Goal: Task Accomplishment & Management: Manage account settings

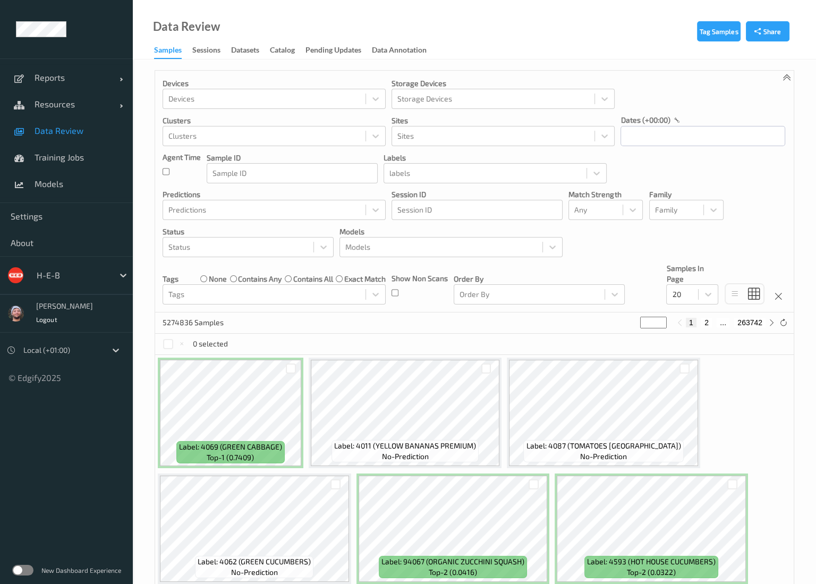
click at [85, 277] on div at bounding box center [73, 275] width 72 height 13
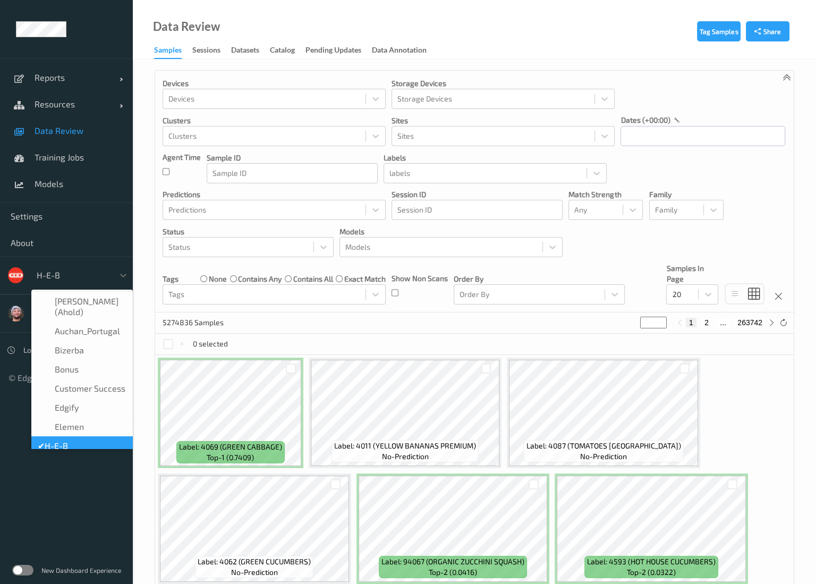
scroll to position [13, 0]
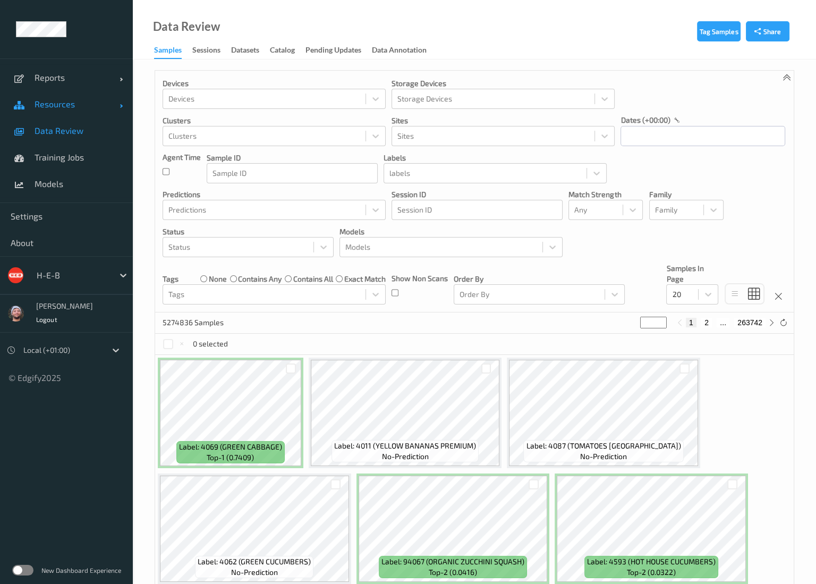
click at [76, 101] on span "Resources" at bounding box center [77, 104] width 85 height 11
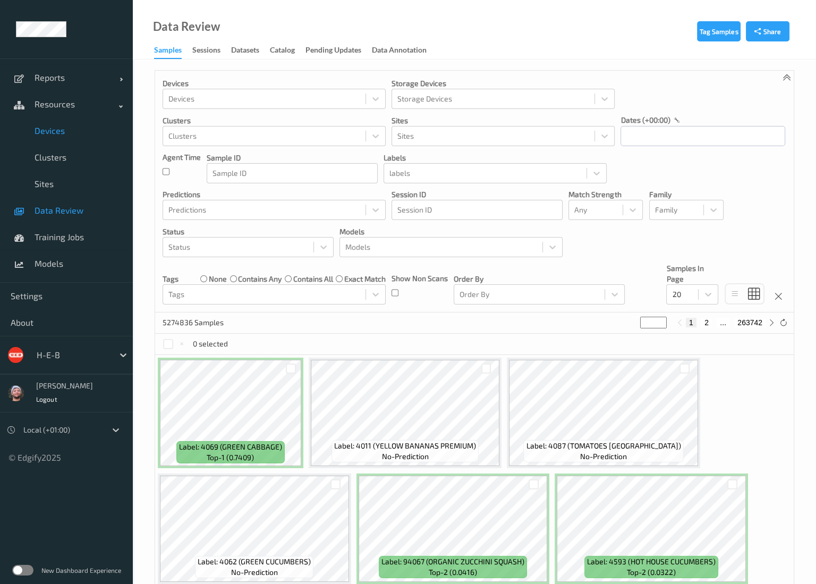
click at [60, 128] on span "Devices" at bounding box center [79, 130] width 88 height 11
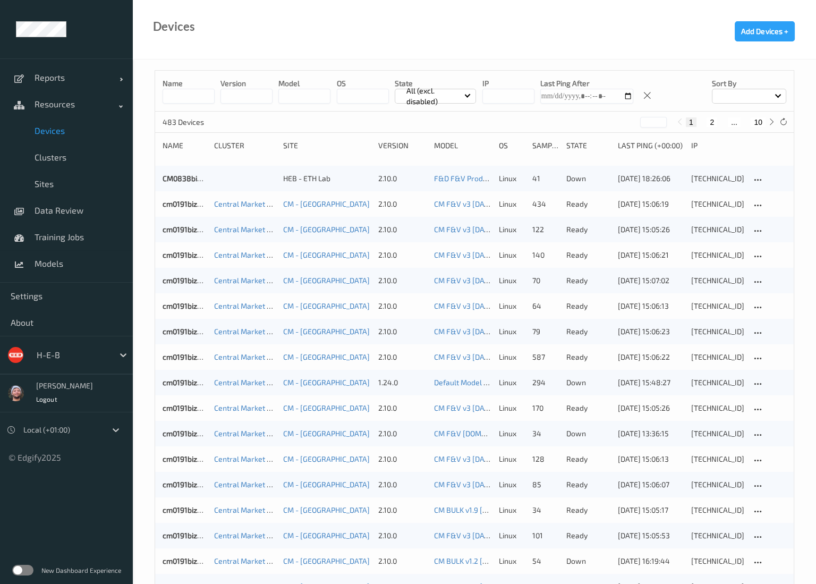
click at [761, 122] on button "10" at bounding box center [758, 122] width 15 height 10
type input "**"
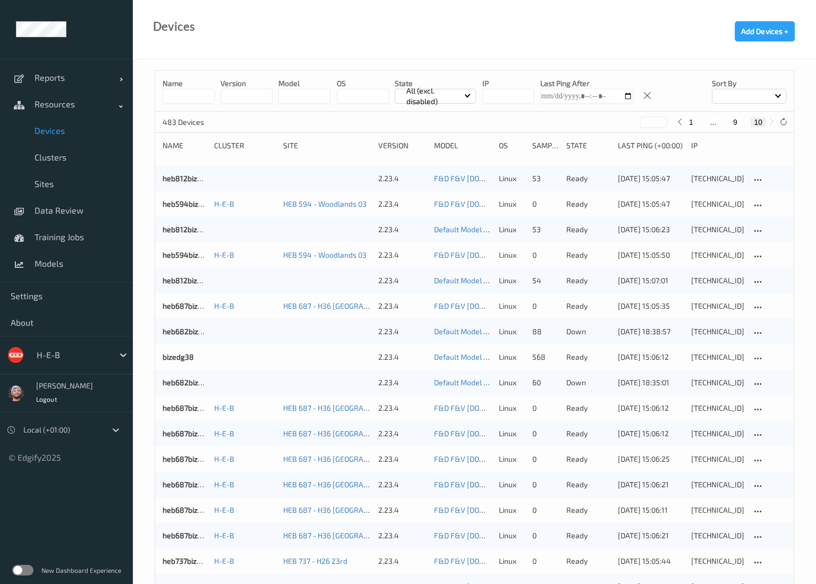
drag, startPoint x: 93, startPoint y: 512, endPoint x: 28, endPoint y: 505, distance: 65.3
click at [93, 512] on ul "Reports Default Report Customized Report Resources Devices Clusters Sites Data …" at bounding box center [66, 292] width 133 height 584
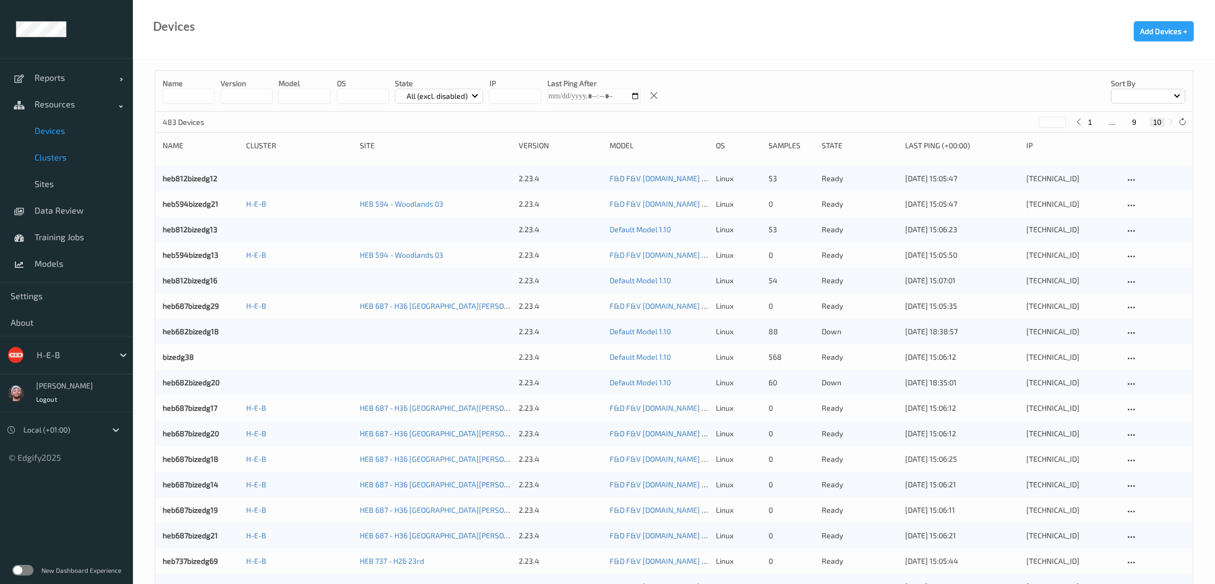
drag, startPoint x: 87, startPoint y: 166, endPoint x: 99, endPoint y: 166, distance: 11.7
click at [87, 165] on link "Clusters" at bounding box center [66, 157] width 133 height 27
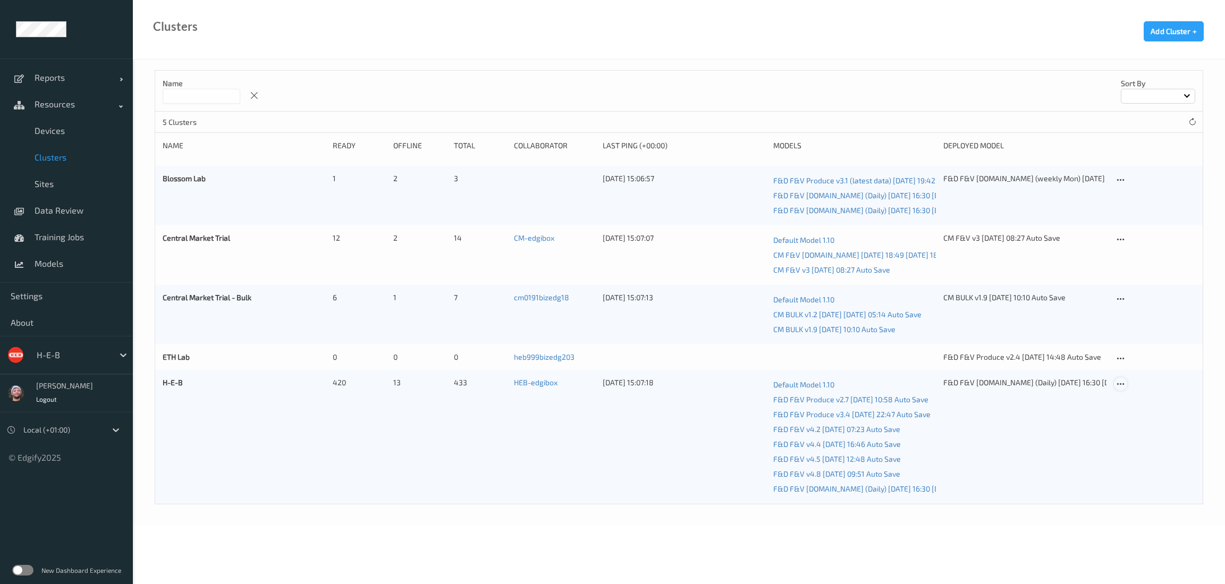
click at [826, 385] on icon at bounding box center [1120, 385] width 9 height 10
click at [826, 398] on link "Edit Cluster" at bounding box center [1147, 403] width 65 height 20
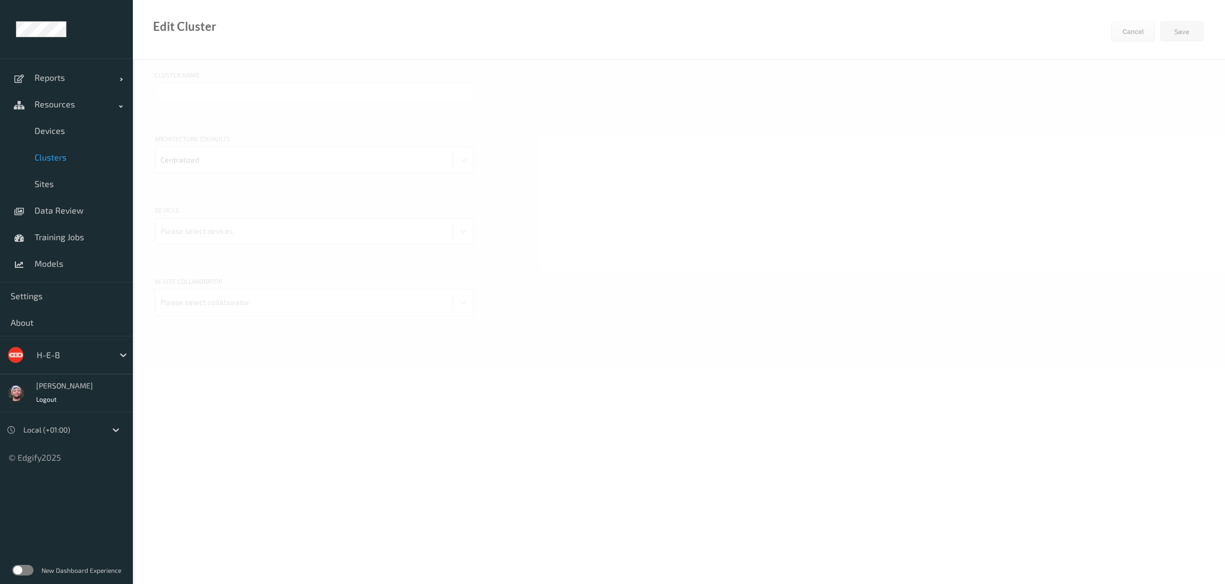
type input "H-E-B"
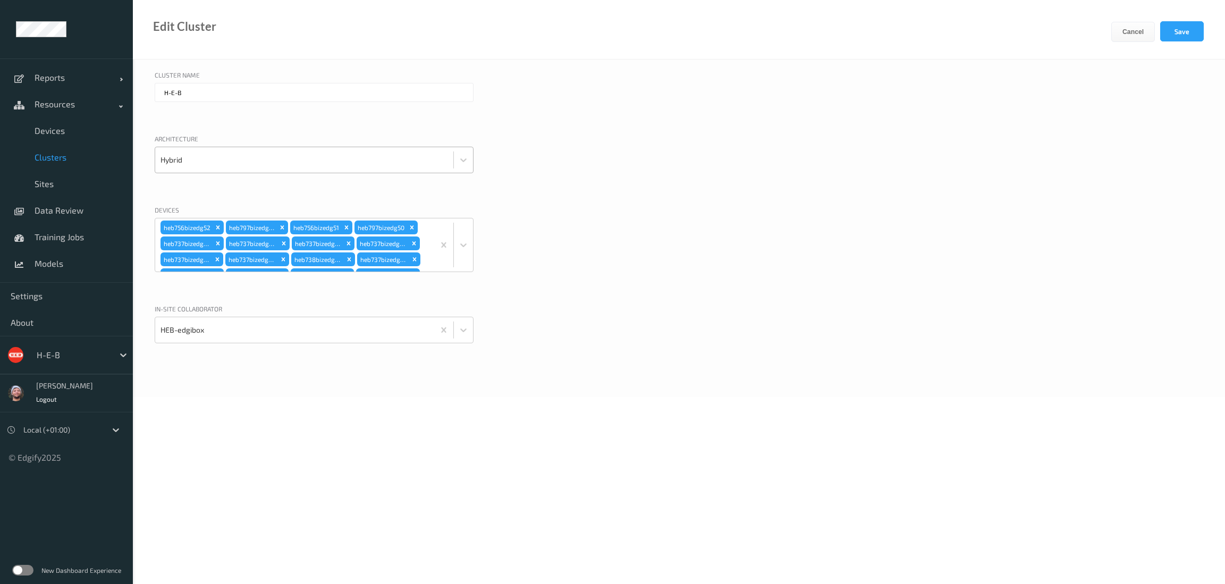
click at [257, 159] on div at bounding box center [305, 159] width 288 height 21
click at [277, 84] on input "H-E-B" at bounding box center [314, 92] width 319 height 19
click at [424, 229] on div "heb756bizedg52 heb797bizedg51 heb756bizedg51 heb797bizedg50 heb737bizedg38 heb7…" at bounding box center [294, 244] width 279 height 53
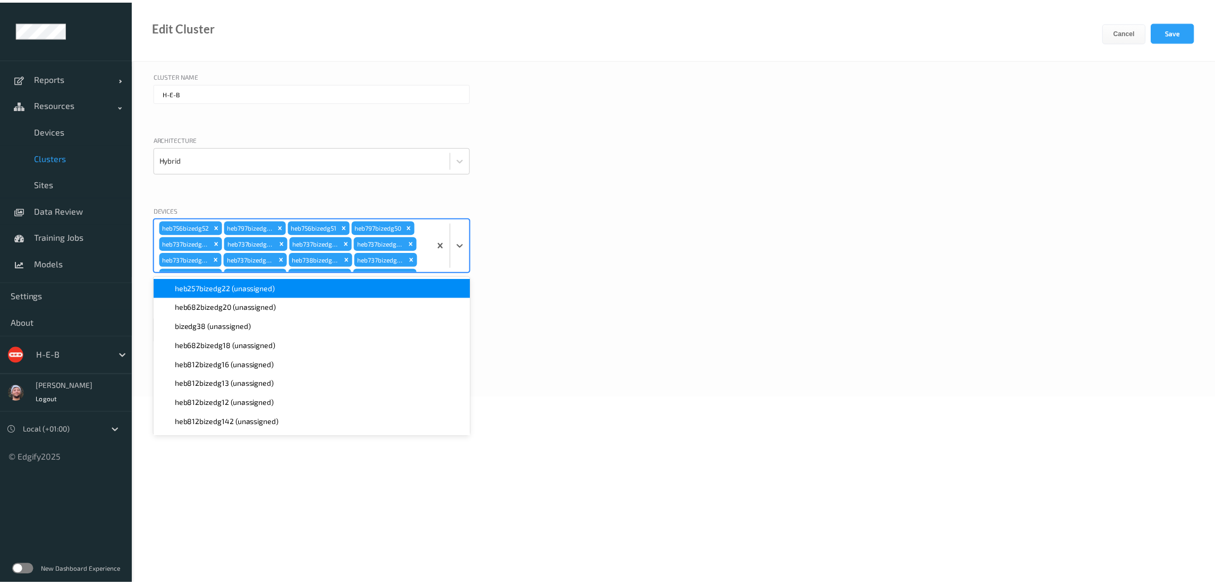
scroll to position [1724, 0]
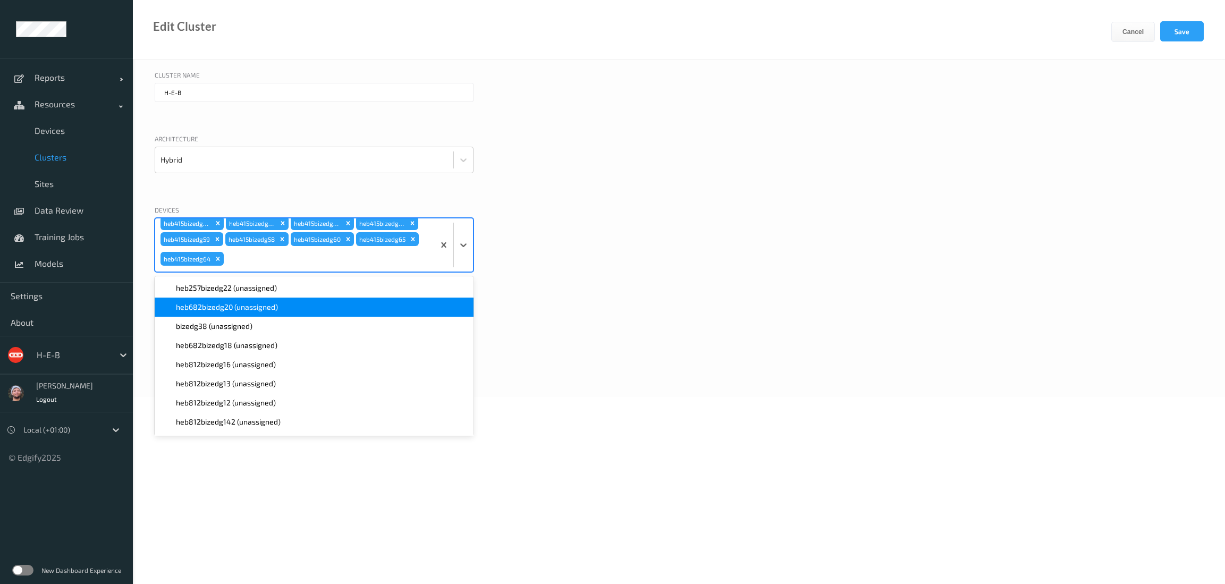
click at [245, 294] on div "heb257bizedg22 (unassigned)" at bounding box center [314, 288] width 319 height 19
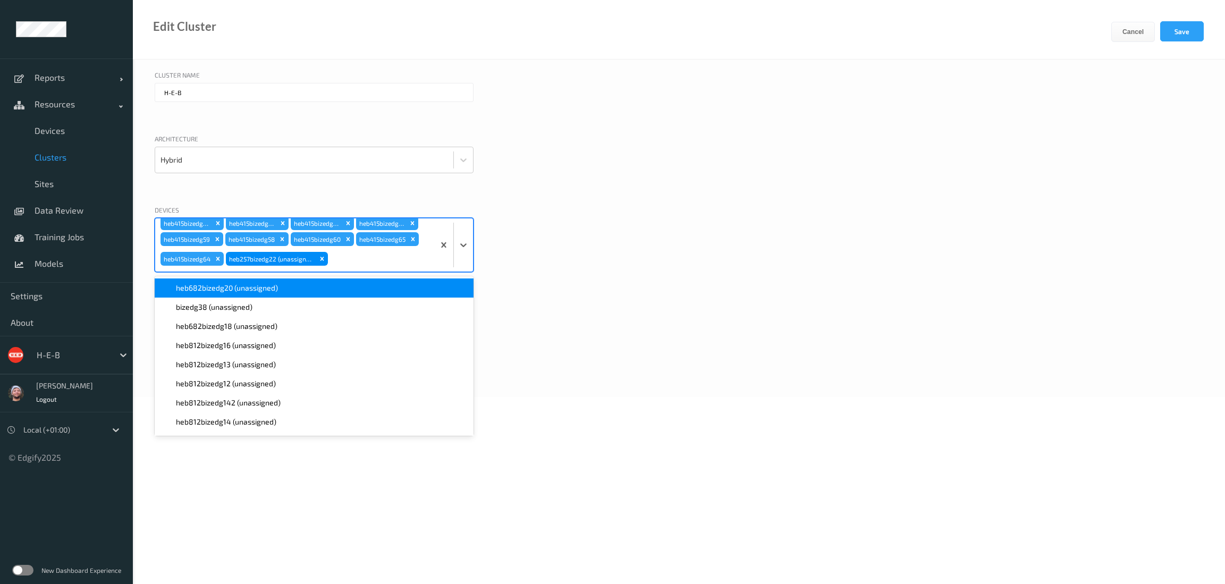
click at [245, 294] on div "heb682bizedg20 (unassigned)" at bounding box center [314, 288] width 319 height 19
click at [245, 294] on div "bizedg38 (unassigned)" at bounding box center [314, 288] width 319 height 19
click at [245, 294] on div "heb682bizedg18 (unassigned)" at bounding box center [314, 288] width 319 height 19
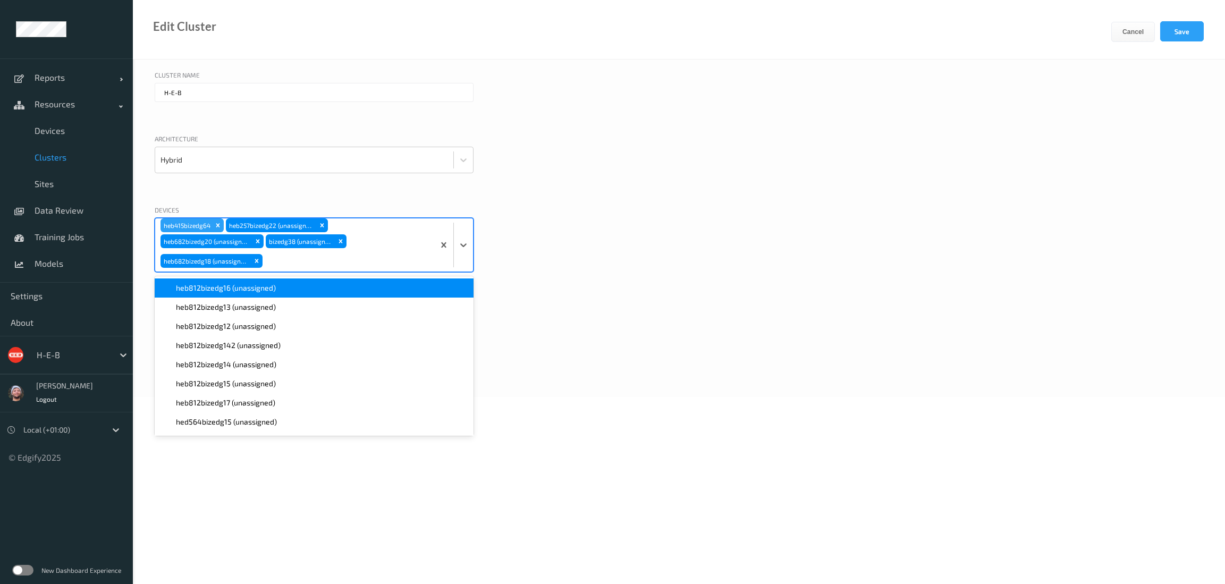
click at [245, 290] on span "heb812bizedg16 (unassigned)" at bounding box center [226, 288] width 100 height 11
click at [245, 290] on span "heb812bizedg12 (unassigned)" at bounding box center [226, 288] width 100 height 11
click at [245, 290] on span "heb812bizedg142 (unassigned)" at bounding box center [228, 288] width 105 height 11
click at [245, 290] on span "heb812bizedg14 (unassigned)" at bounding box center [226, 288] width 100 height 11
click at [245, 290] on span "heb812bizedg15 (unassigned)" at bounding box center [226, 288] width 100 height 11
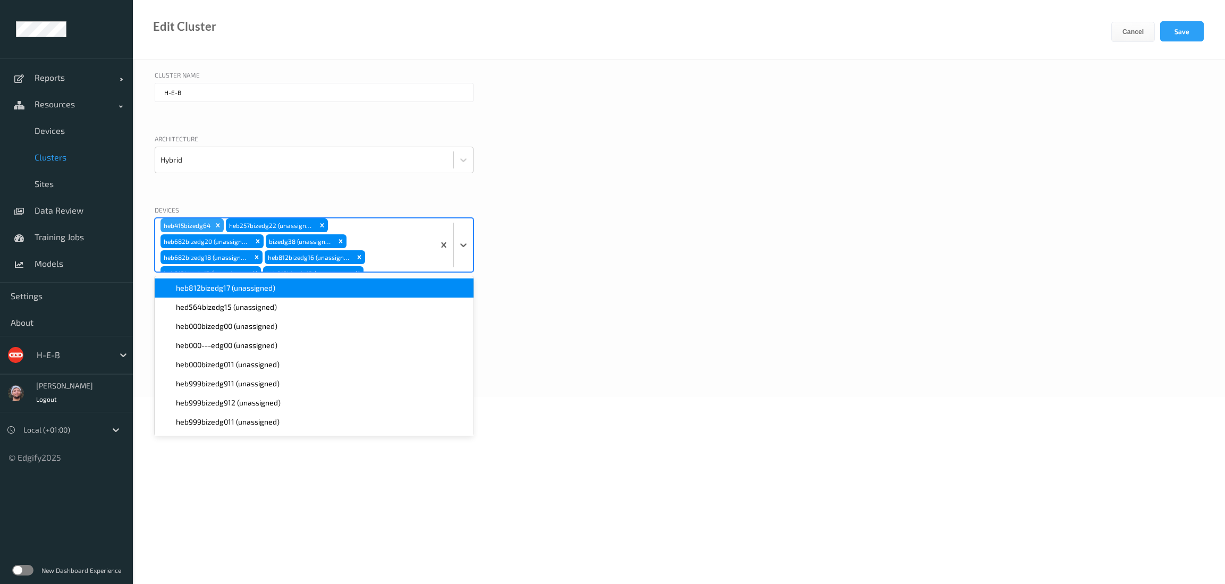
click at [245, 290] on span "heb812bizedg17 (unassigned)" at bounding box center [225, 288] width 99 height 11
click at [245, 290] on span "hed564bizedg15 (unassigned)" at bounding box center [226, 288] width 101 height 11
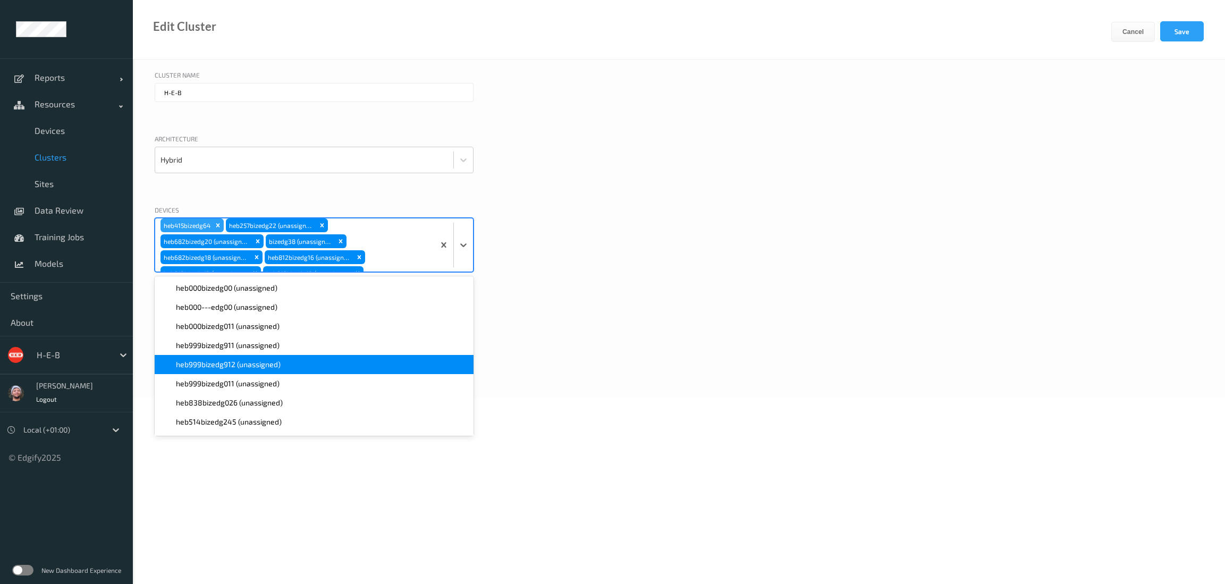
click at [598, 267] on div "Devices option hed564bizedg15 (unassigned), selected. option heb999bizedg912 (u…" at bounding box center [679, 252] width 1049 height 94
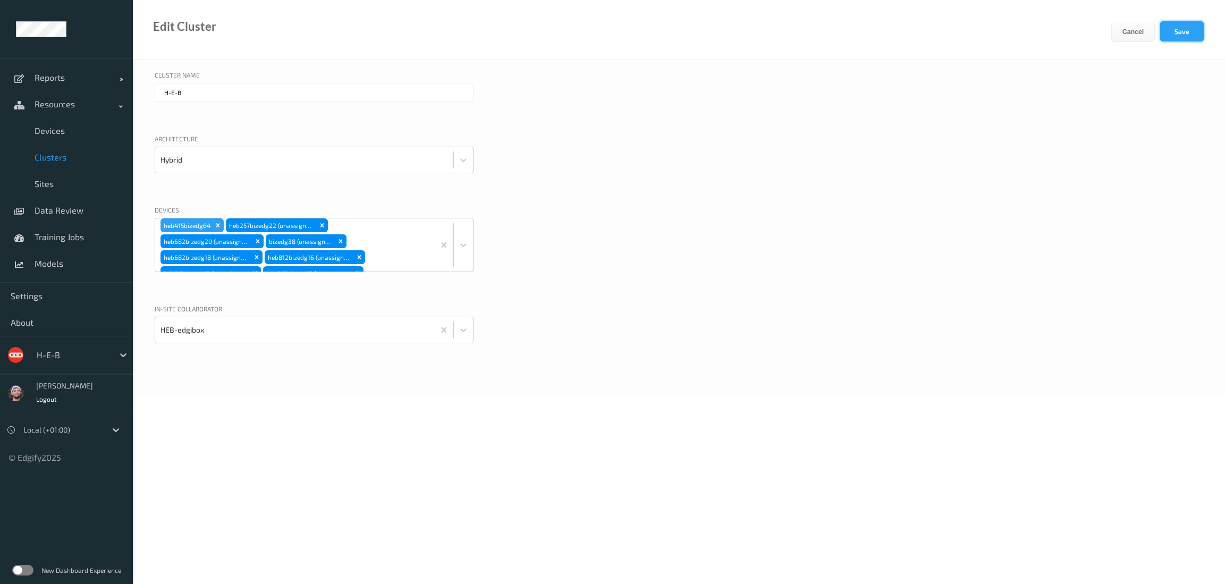
click at [826, 35] on button "Save" at bounding box center [1182, 31] width 44 height 20
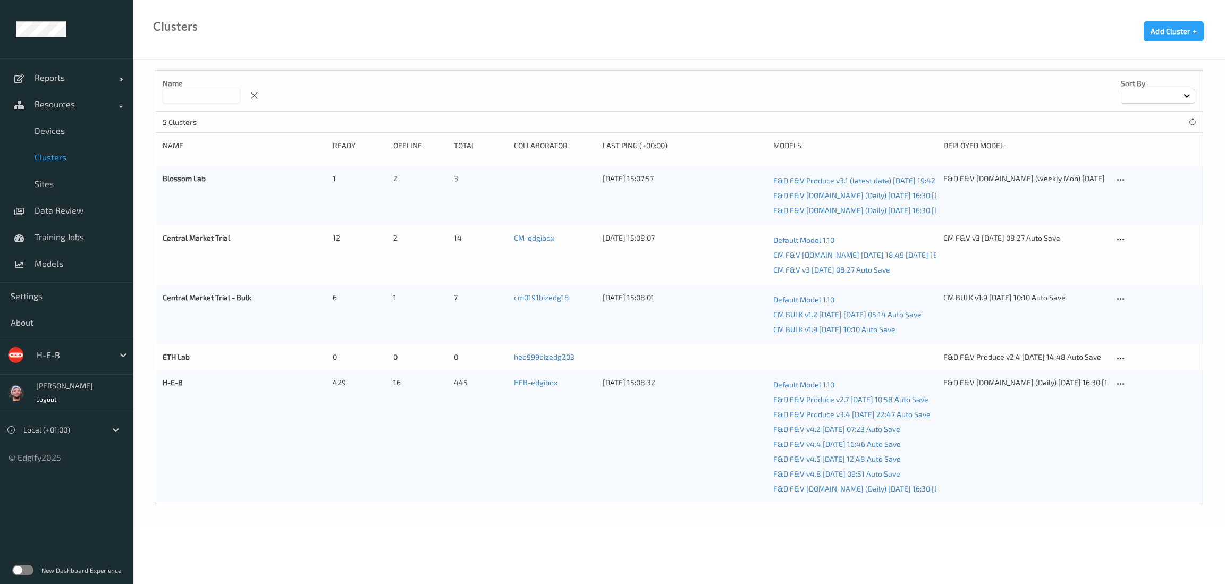
click at [610, 83] on div "Name Sort by" at bounding box center [679, 91] width 1048 height 41
click at [639, 62] on div "Name Sort by 5 Clusters Name Ready Offline Total Collaborator Last Ping (+00:00…" at bounding box center [679, 293] width 1092 height 467
click at [590, 58] on div "Clusters Add Cluster +" at bounding box center [679, 30] width 1092 height 60
drag, startPoint x: 343, startPoint y: 20, endPoint x: 359, endPoint y: 76, distance: 58.0
click at [359, 76] on div "Clusters Add Cluster + Name Sort by 5 Clusters Name Ready Offline Total Collabo…" at bounding box center [679, 233] width 1092 height 467
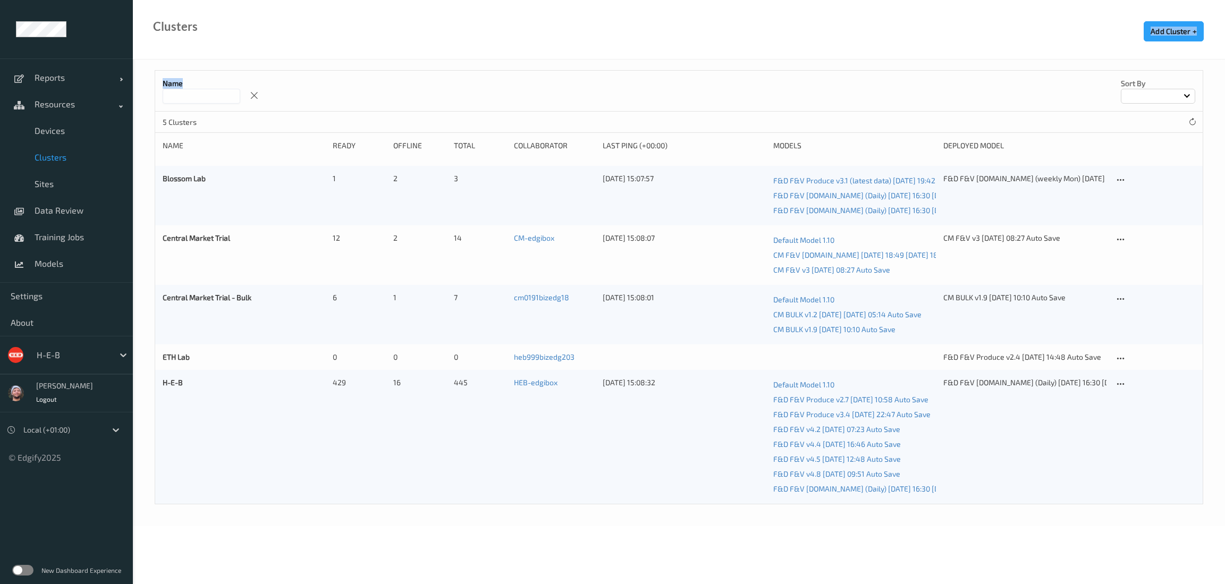
drag, startPoint x: 704, startPoint y: 55, endPoint x: 660, endPoint y: 48, distance: 44.0
click at [704, 55] on div "Clusters Add Cluster +" at bounding box center [679, 30] width 1092 height 60
click at [61, 133] on span "Devices" at bounding box center [79, 130] width 88 height 11
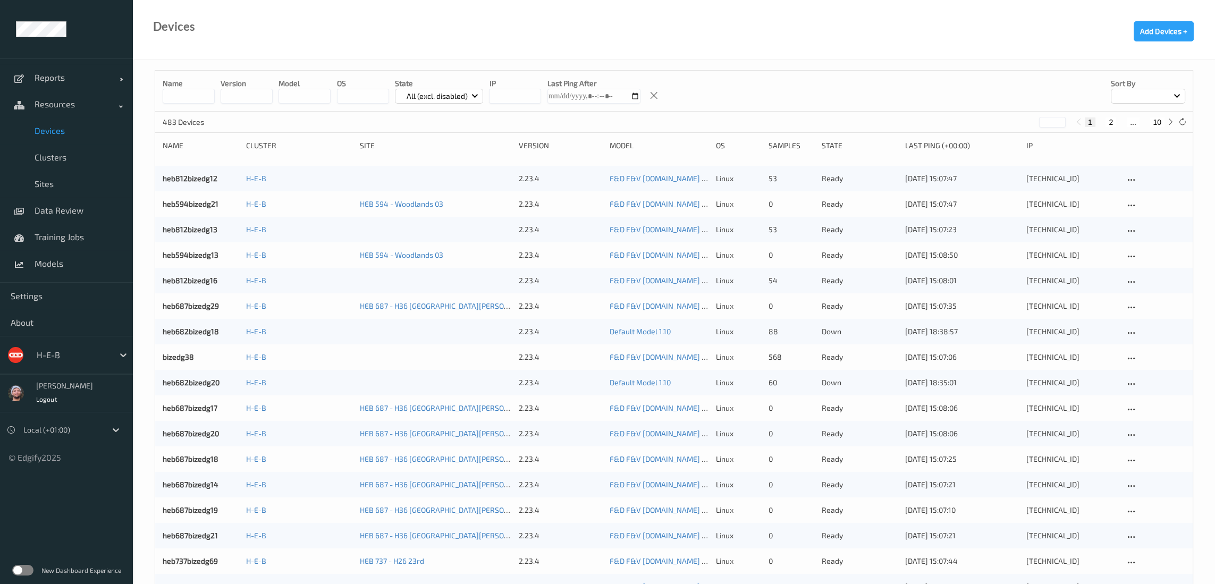
click at [826, 122] on button "10" at bounding box center [1157, 122] width 15 height 10
click at [826, 123] on div "1 ... 9 10" at bounding box center [1125, 122] width 80 height 10
click at [826, 127] on div "1 ... 9 10" at bounding box center [1125, 122] width 104 height 12
click at [826, 123] on button "9" at bounding box center [1134, 122] width 11 height 10
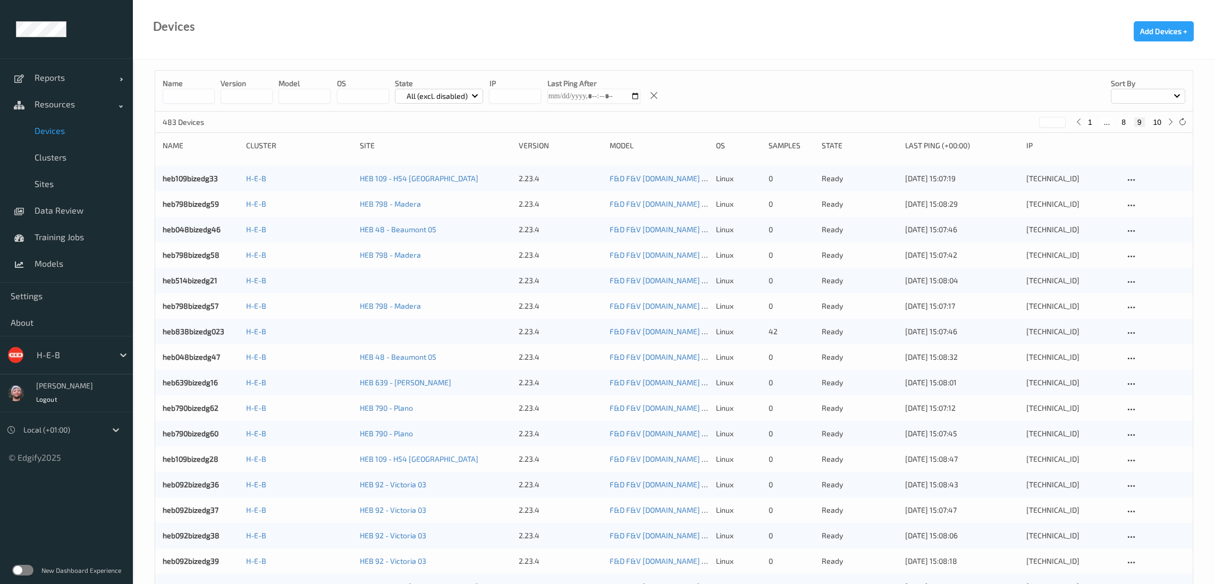
click at [826, 124] on div "1 ... 8 9 10" at bounding box center [1125, 122] width 80 height 10
click at [826, 123] on button "8" at bounding box center [1123, 122] width 11 height 10
click at [826, 124] on button "9" at bounding box center [1142, 122] width 11 height 10
type input "*"
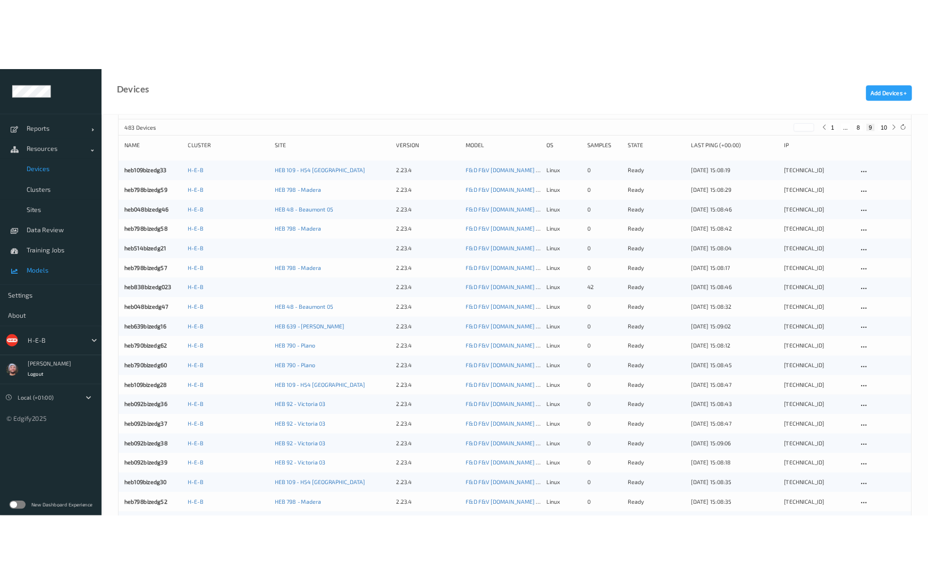
scroll to position [66, 0]
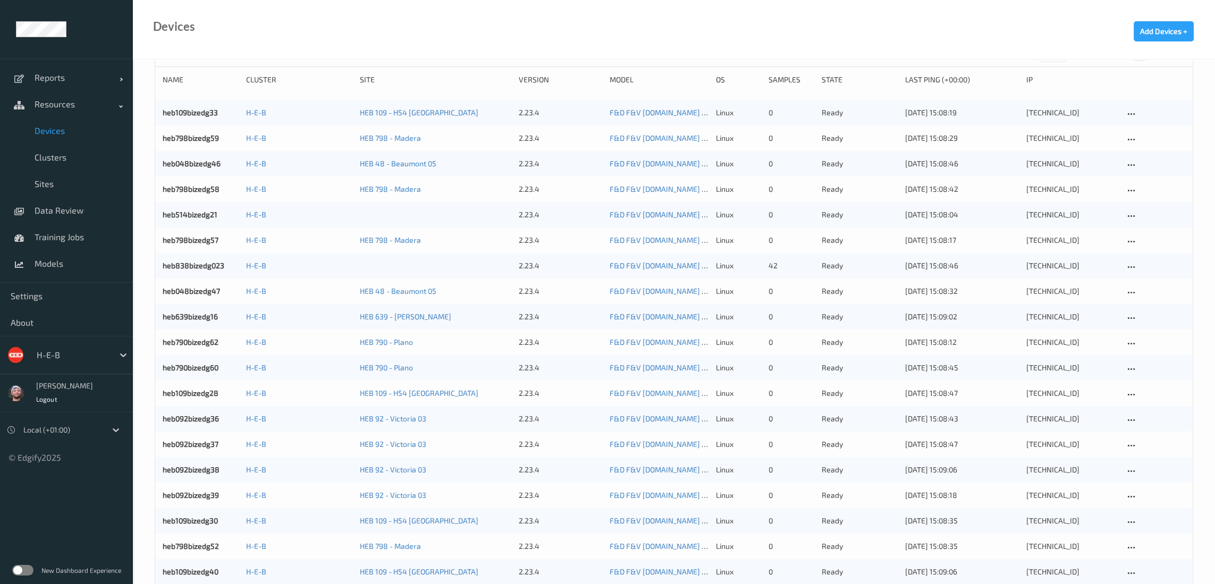
click at [723, 36] on div "Devices Add Devices +" at bounding box center [674, 30] width 1082 height 60
click at [677, 43] on div "Devices Add Devices +" at bounding box center [674, 30] width 1082 height 60
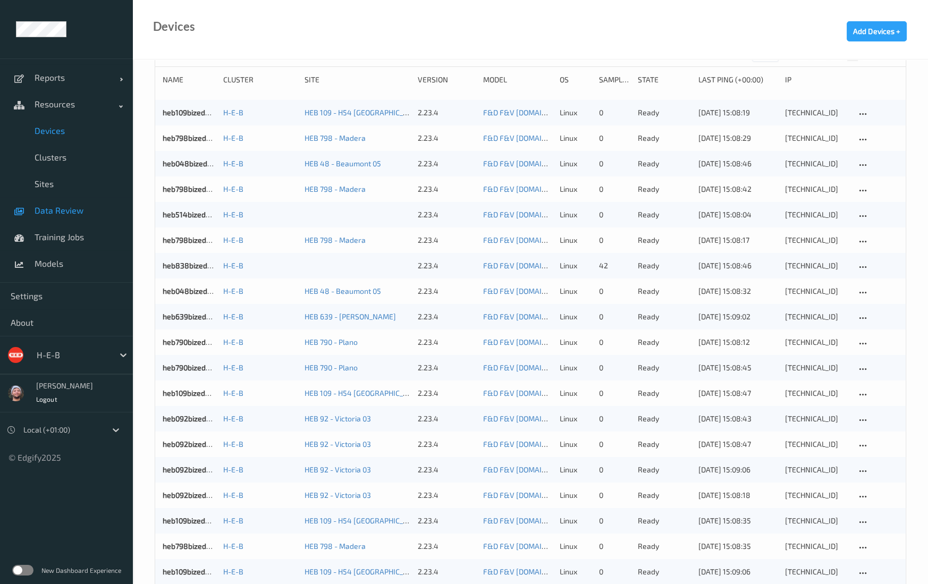
drag, startPoint x: 72, startPoint y: 139, endPoint x: 74, endPoint y: 217, distance: 77.6
click at [72, 139] on link "Devices" at bounding box center [66, 130] width 133 height 27
click at [74, 217] on link "Data Review" at bounding box center [66, 210] width 133 height 27
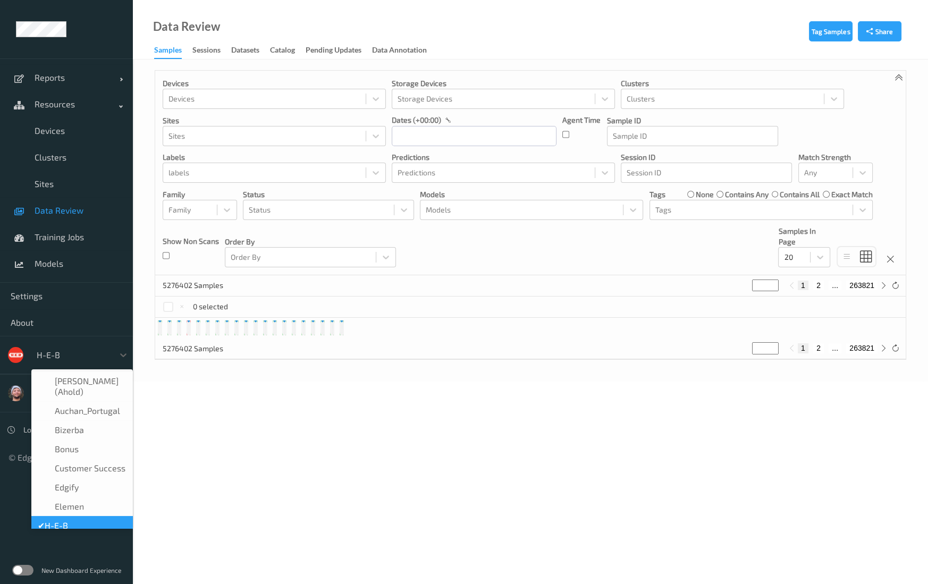
click at [52, 364] on div "H-E-B" at bounding box center [82, 355] width 102 height 20
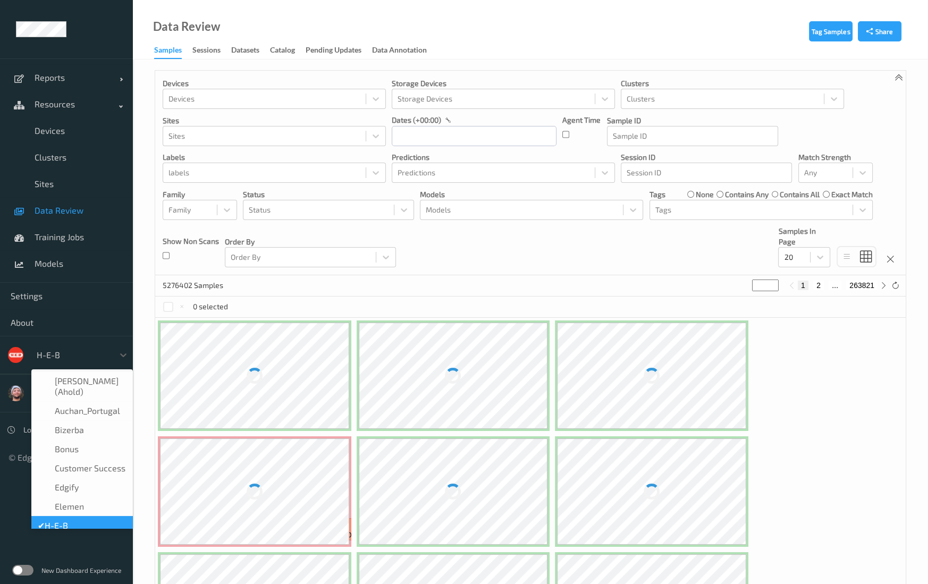
scroll to position [13, 0]
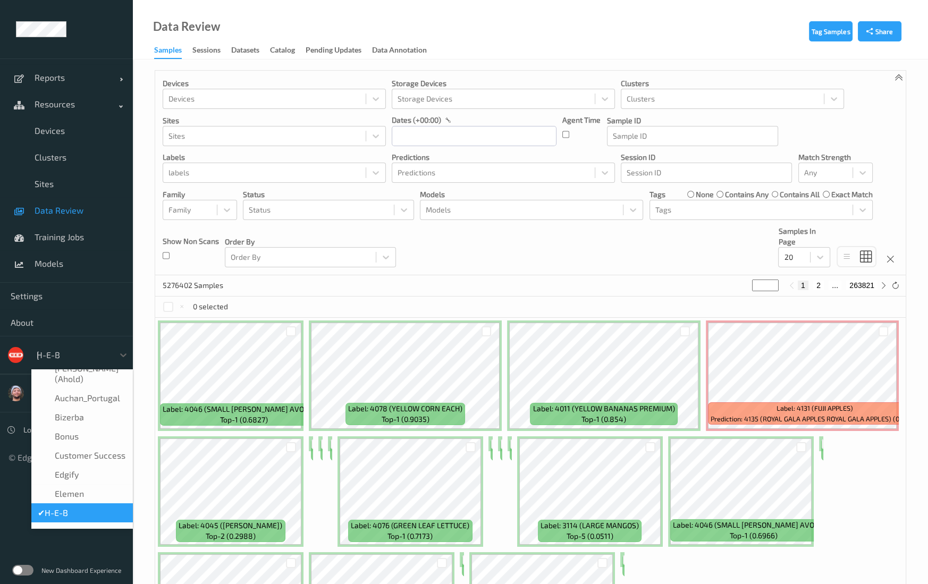
type input "sains"
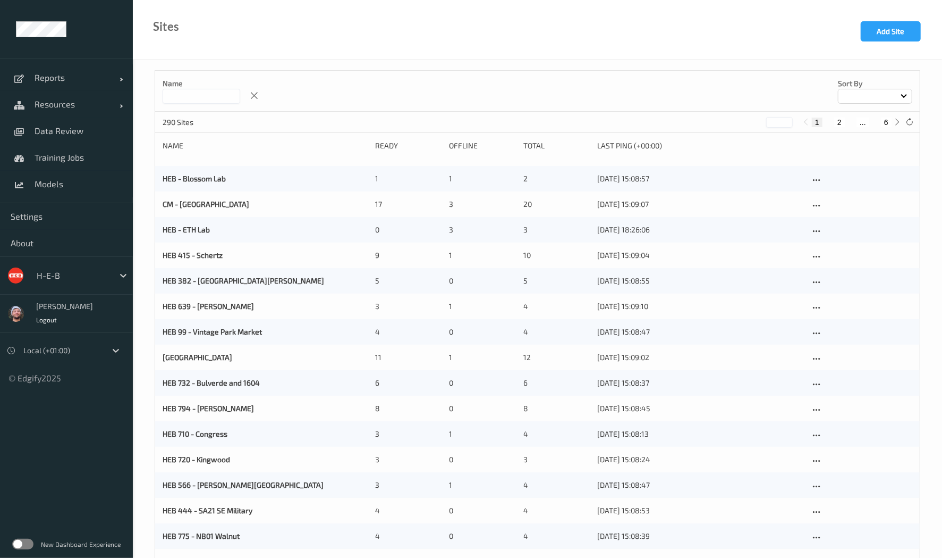
click at [444, 78] on div "Name Sort by" at bounding box center [537, 91] width 765 height 41
click at [186, 96] on input at bounding box center [202, 96] width 78 height 15
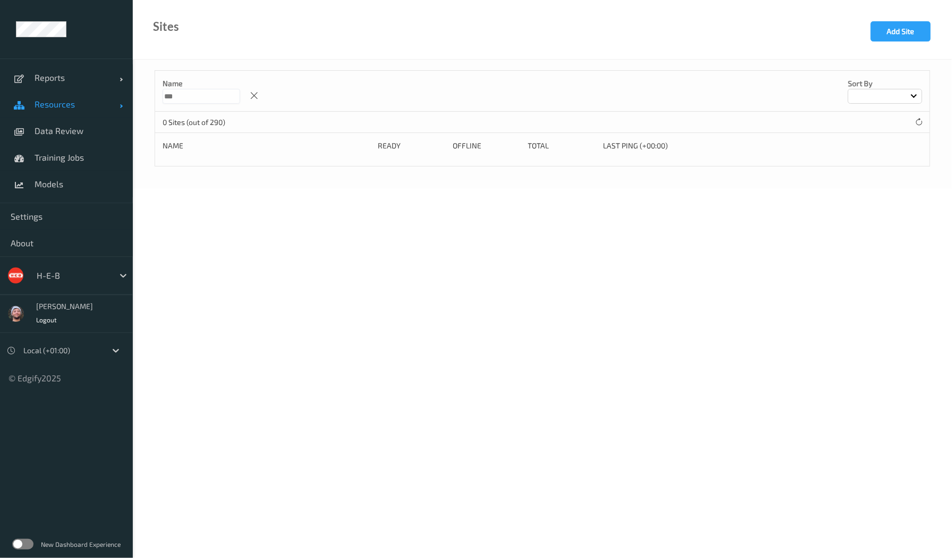
drag, startPoint x: 198, startPoint y: 99, endPoint x: 115, endPoint y: 97, distance: 83.5
click at [115, 97] on div "Reports Default Report Customized Report Resources Devices Clusters Sites Data …" at bounding box center [476, 64] width 952 height 129
type input "***"
click at [53, 104] on span "Resources" at bounding box center [77, 104] width 85 height 11
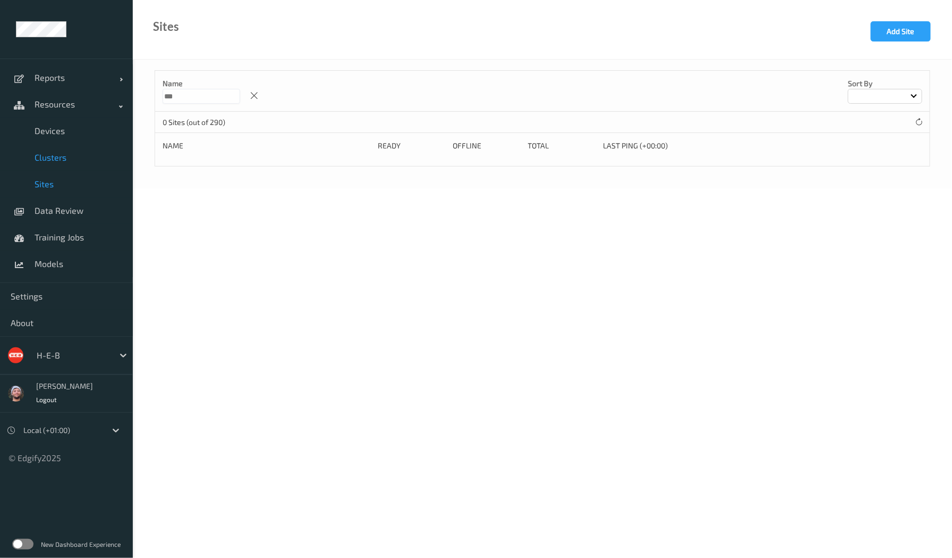
click at [66, 159] on span "Clusters" at bounding box center [79, 157] width 88 height 11
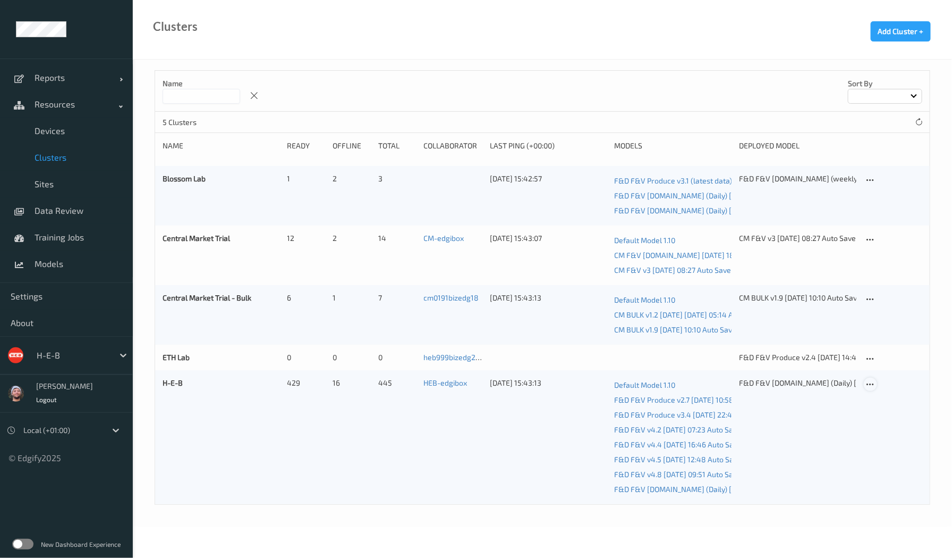
click at [869, 386] on icon at bounding box center [870, 385] width 9 height 10
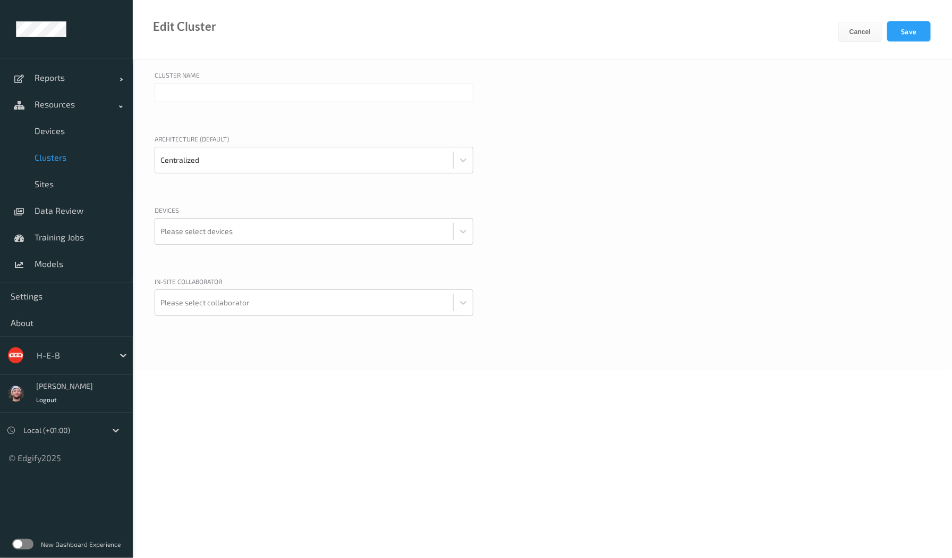
type input "H-E-B"
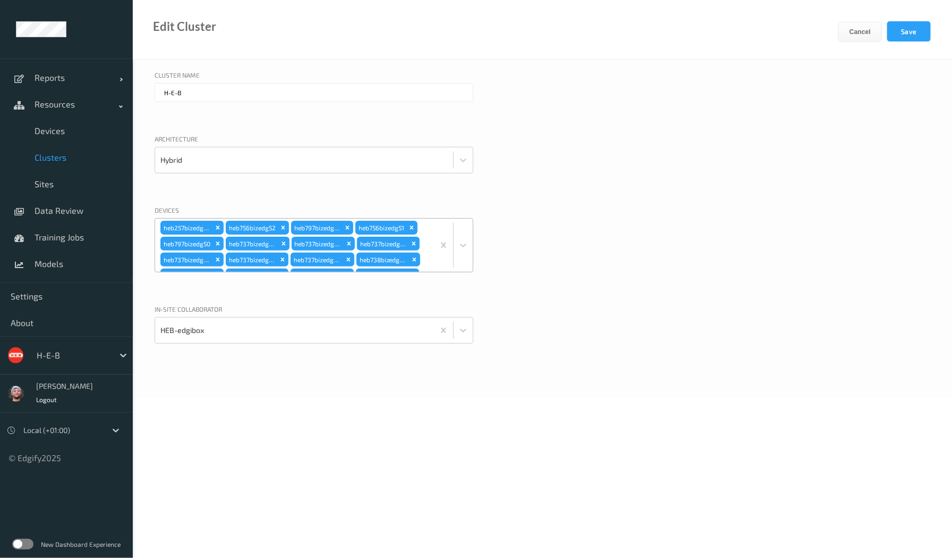
click at [421, 229] on div "heb257bizedg22 heb756bizedg52 heb797bizedg51 heb756bizedg51 heb797bizedg50 heb7…" at bounding box center [294, 244] width 279 height 53
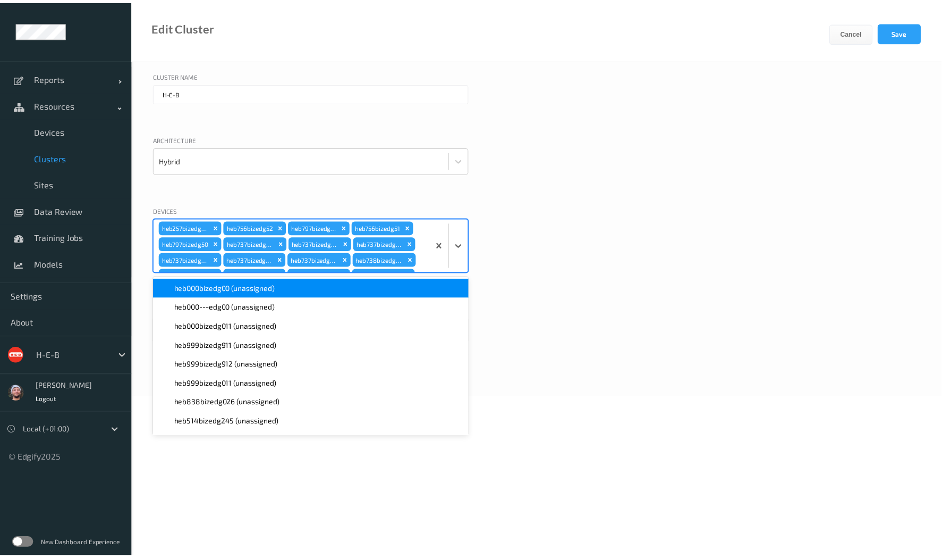
scroll to position [1772, 0]
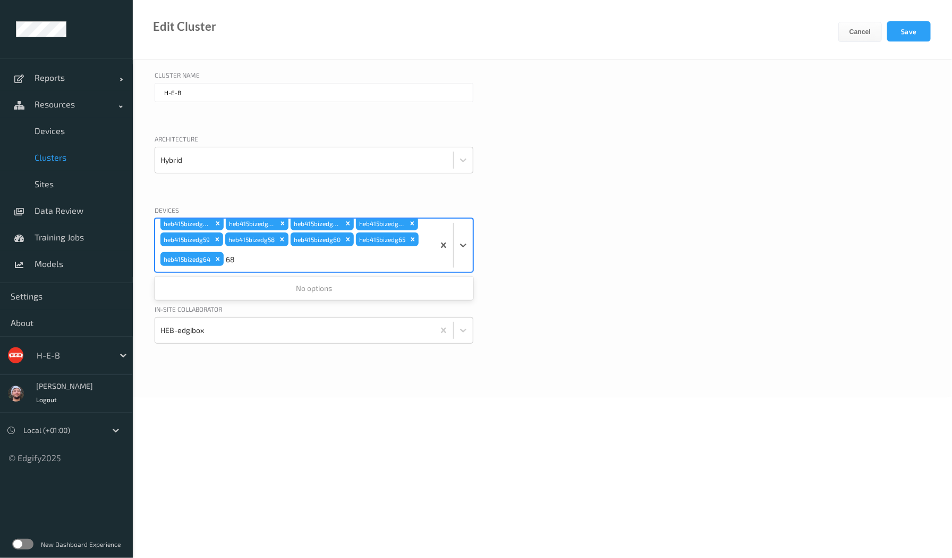
type input "6"
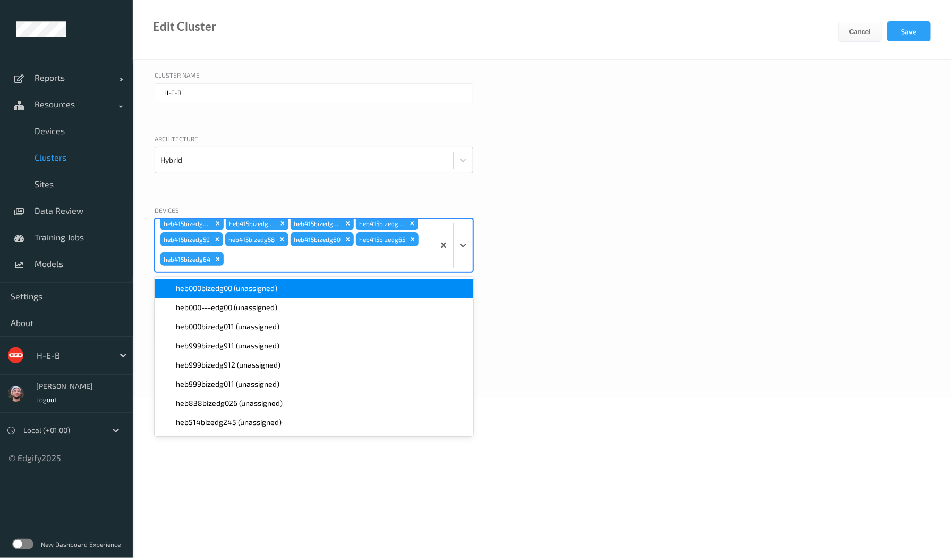
click at [593, 99] on div "Cluster Name H-E-B" at bounding box center [543, 99] width 776 height 58
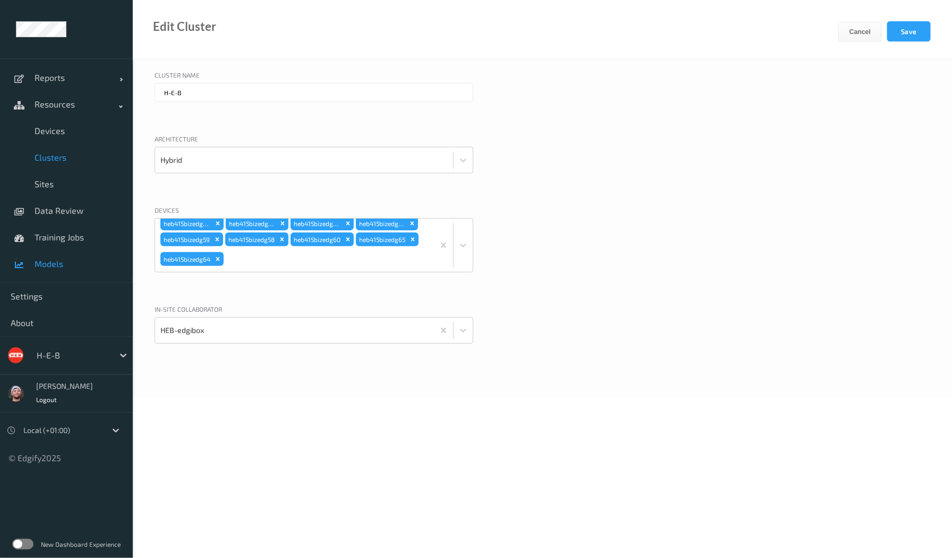
click at [52, 264] on span "Models" at bounding box center [79, 263] width 88 height 11
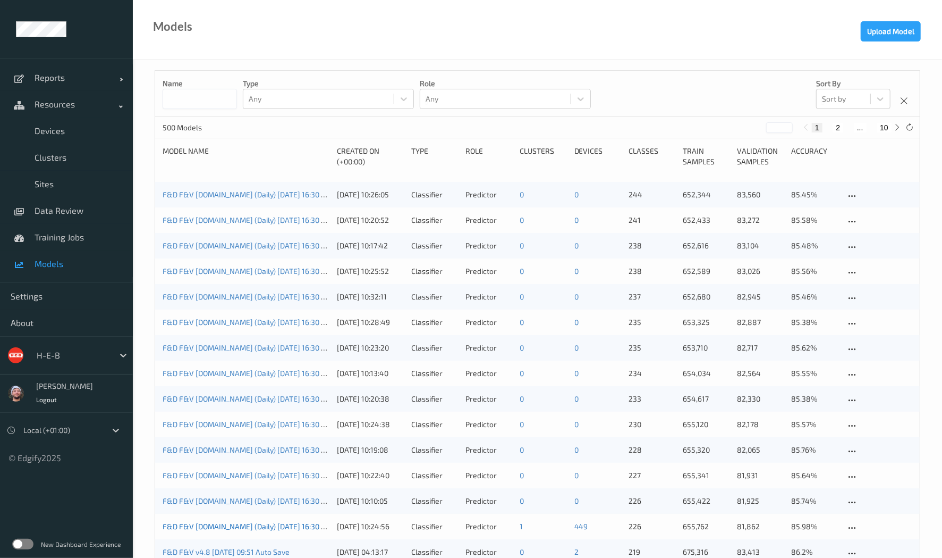
click at [243, 527] on link "F&D F&V v4.9.ST (Daily) 2025-08-25 16:30 2025-08-25 16:30 Auto Save" at bounding box center [281, 525] width 236 height 9
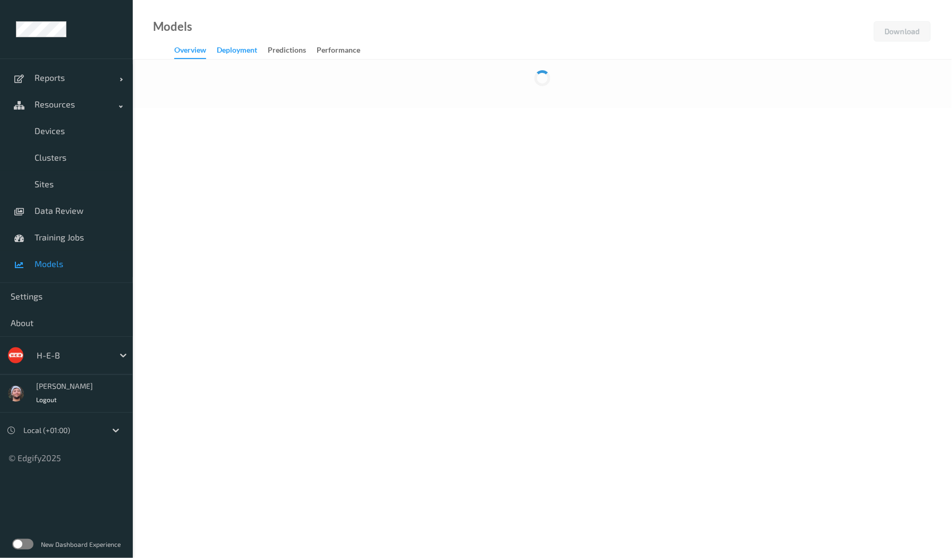
click at [247, 54] on div "Deployment" at bounding box center [237, 51] width 40 height 13
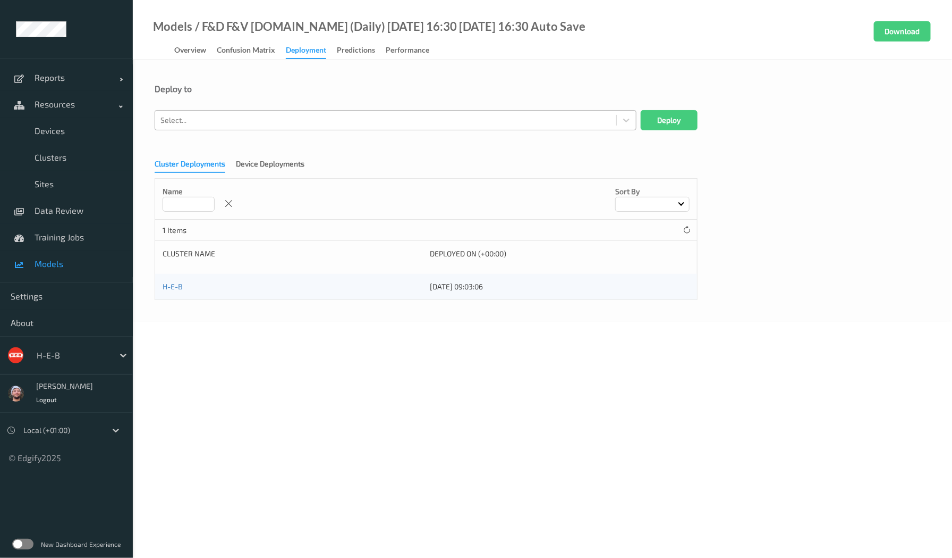
click at [303, 119] on div at bounding box center [386, 120] width 451 height 13
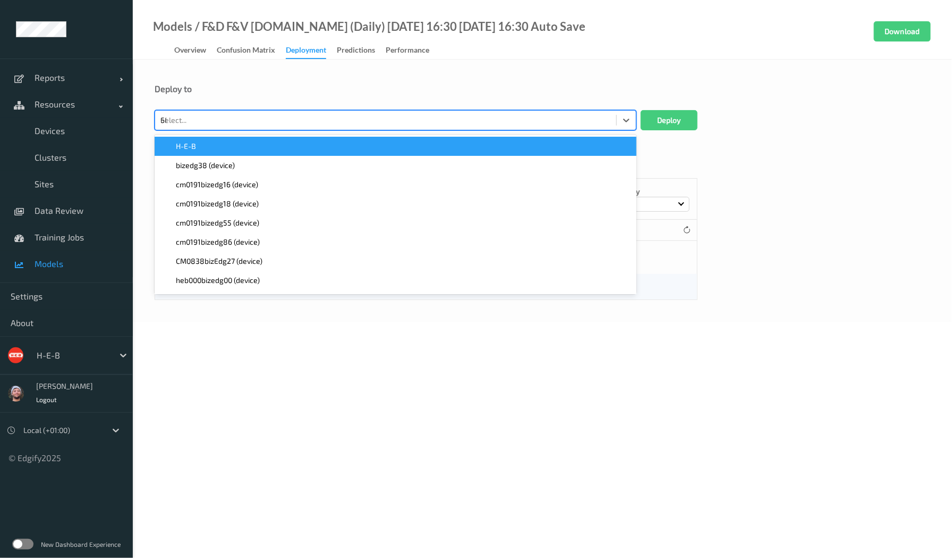
type input "682"
paste input "682"
type input "682"
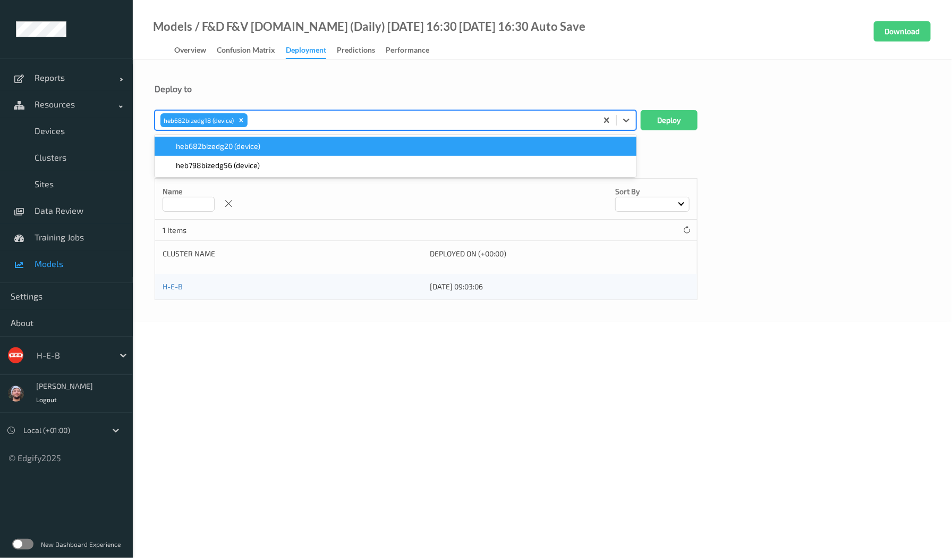
paste input "682"
type input "682"
click at [675, 117] on button "Deploy" at bounding box center [669, 120] width 57 height 20
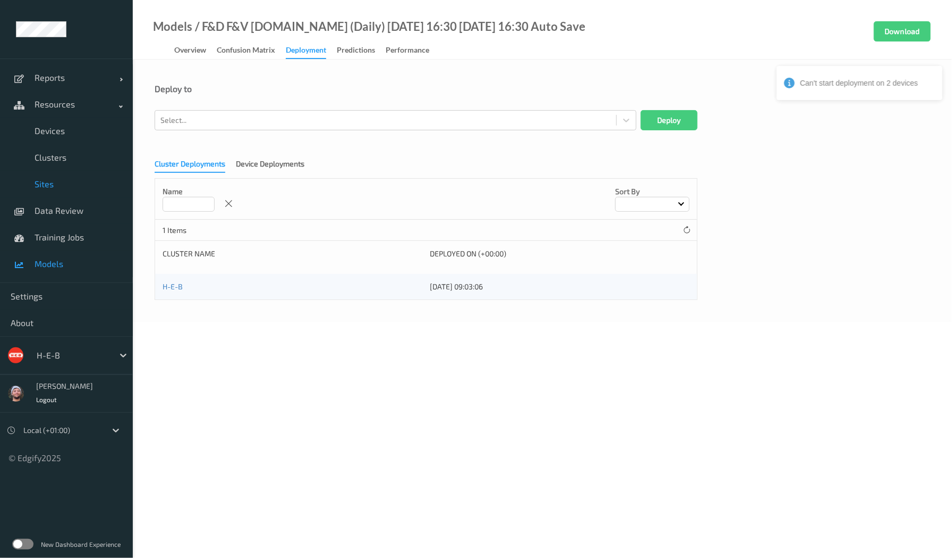
click at [57, 182] on span "Sites" at bounding box center [79, 184] width 88 height 11
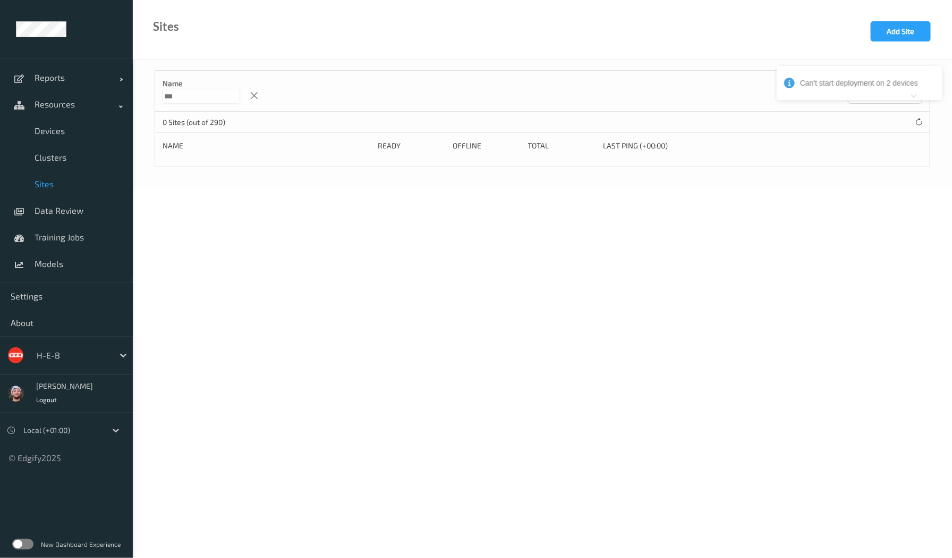
click at [210, 94] on input "***" at bounding box center [202, 96] width 78 height 15
type input "***"
click at [332, 71] on div "Name *** Sort by" at bounding box center [542, 91] width 775 height 41
click at [259, 96] on icon at bounding box center [254, 96] width 9 height 10
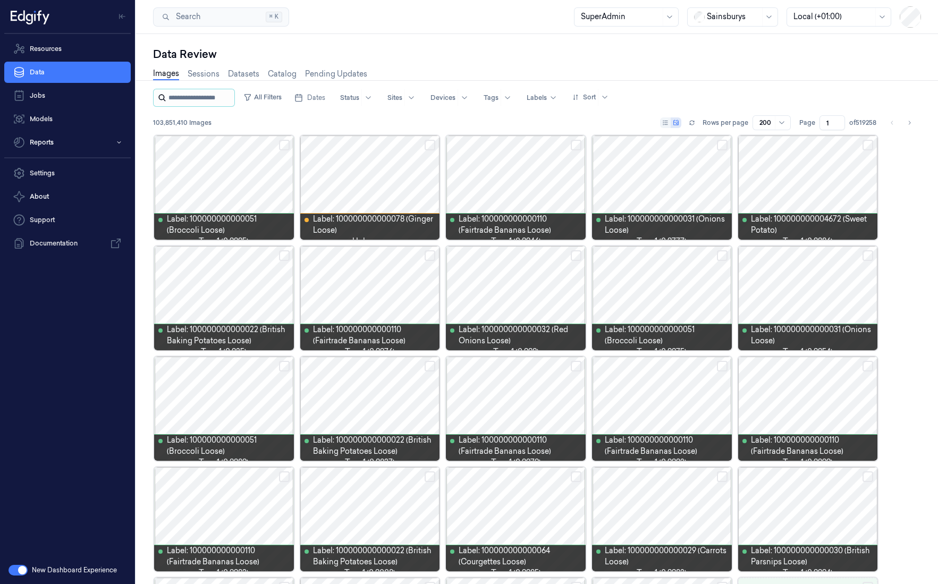
click at [217, 98] on input "string" at bounding box center [200, 97] width 64 height 17
click at [267, 98] on button "All Filters" at bounding box center [262, 97] width 47 height 17
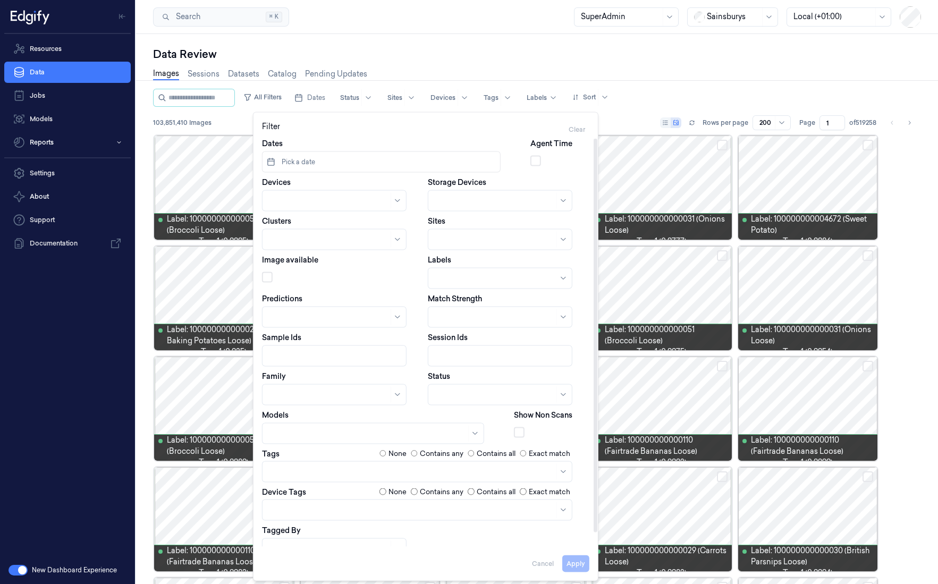
click at [453, 243] on div at bounding box center [495, 239] width 120 height 11
type input "558"
click at [485, 265] on div "558 Oldbury" at bounding box center [500, 263] width 131 height 11
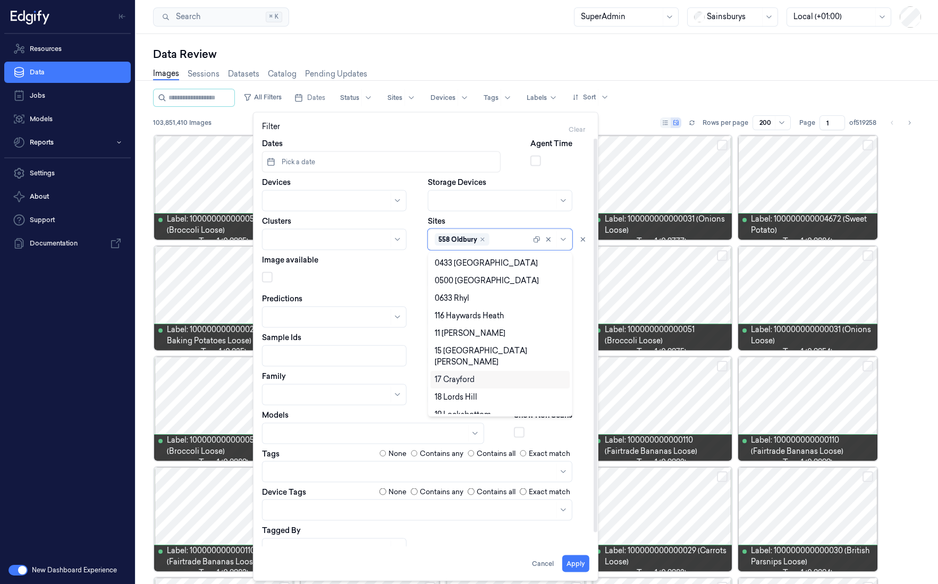
click at [301, 423] on div at bounding box center [373, 433] width 222 height 21
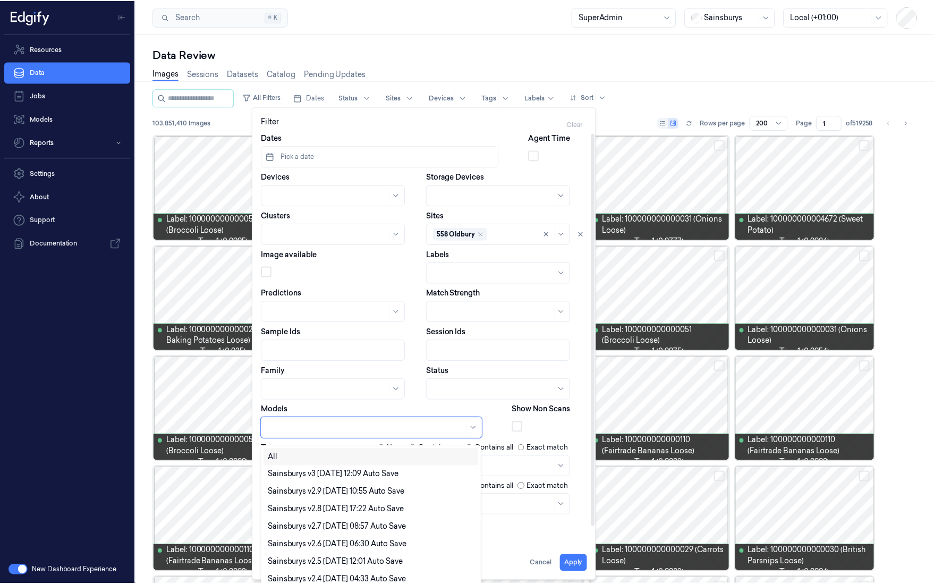
scroll to position [5, 0]
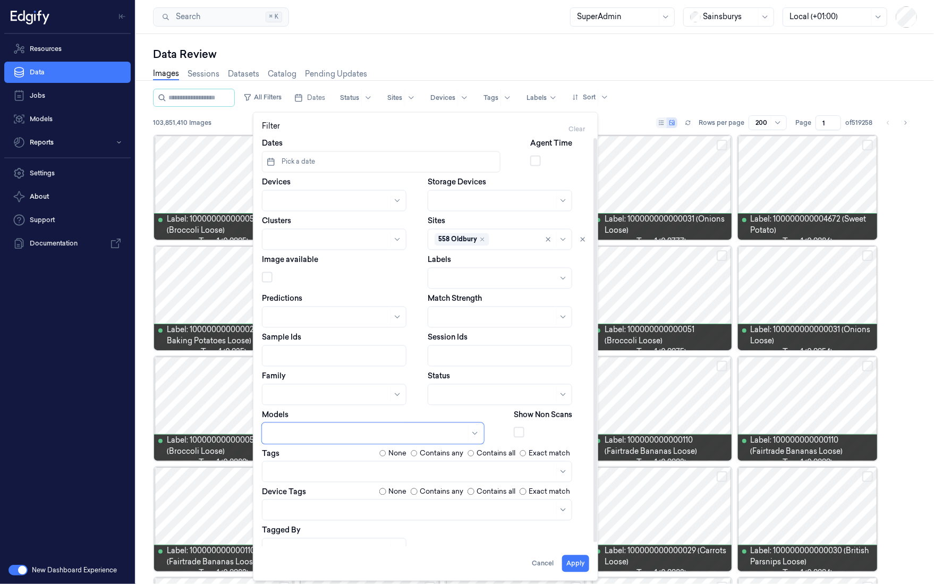
click at [301, 432] on div at bounding box center [367, 433] width 197 height 11
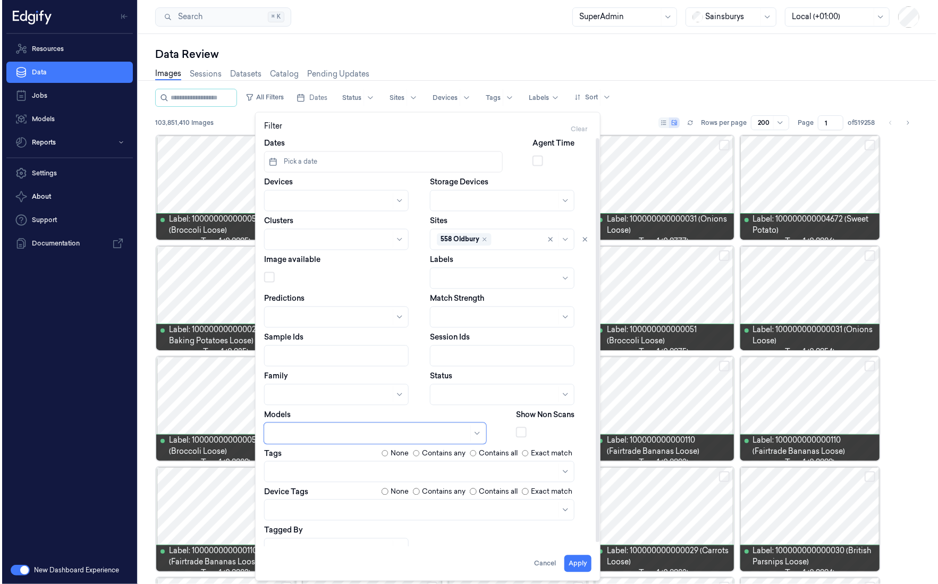
scroll to position [0, 0]
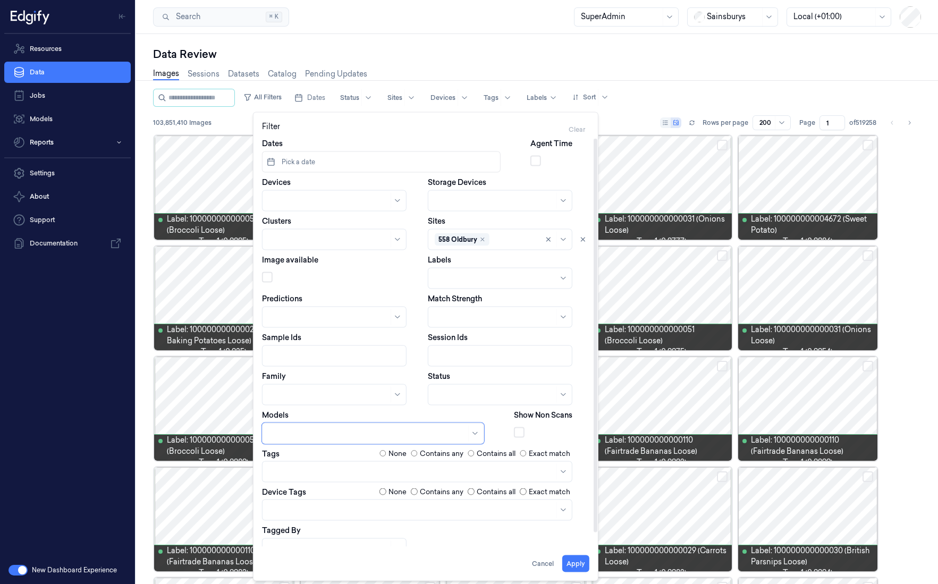
click at [303, 431] on div at bounding box center [367, 433] width 197 height 11
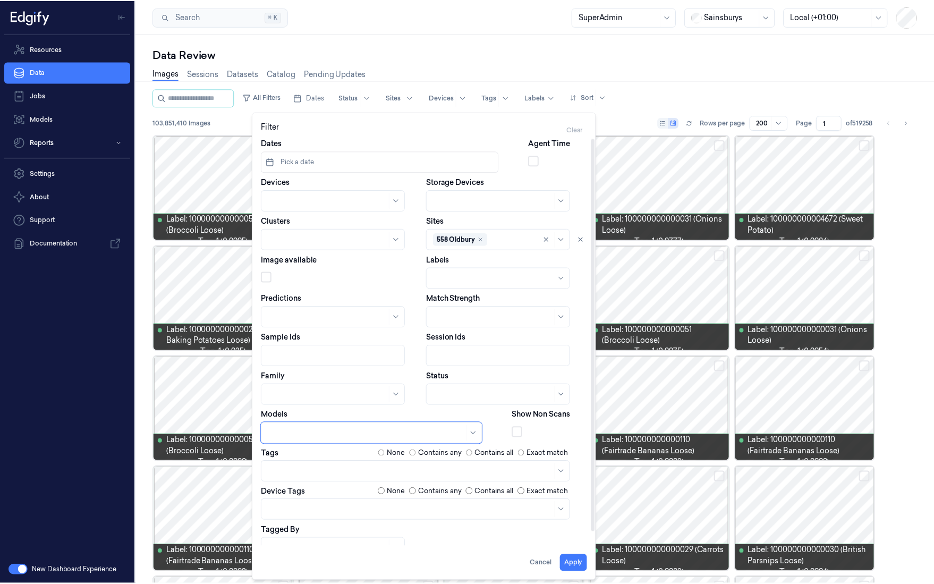
scroll to position [5, 0]
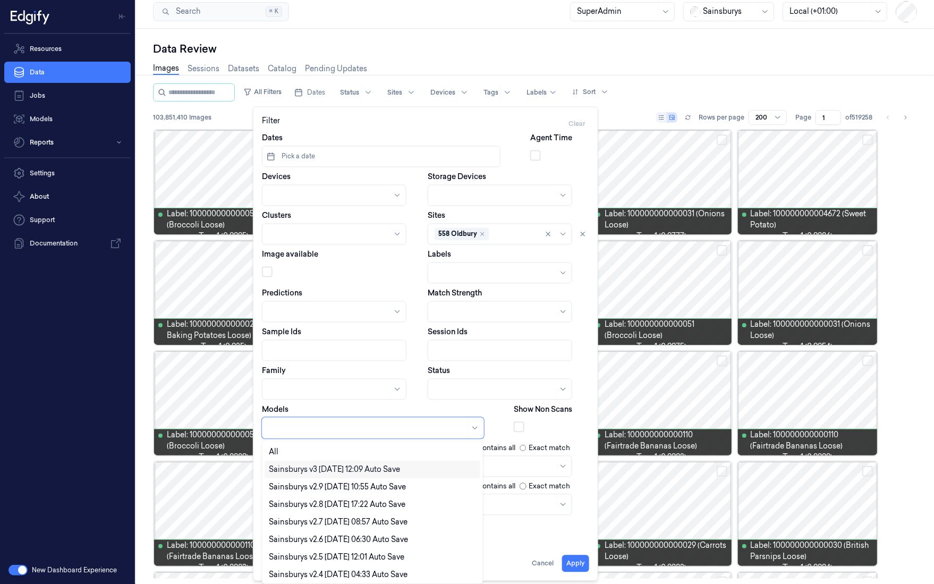
click at [351, 470] on div "Sainsburys v3 2025-08-23 12:09 Auto Save" at bounding box center [334, 469] width 131 height 11
click at [570, 560] on button "Apply" at bounding box center [575, 563] width 27 height 17
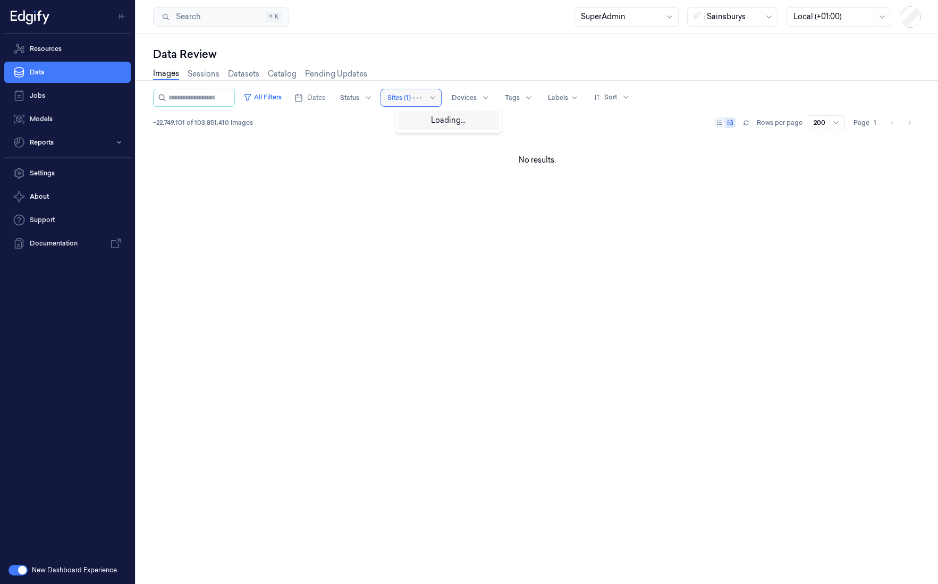
click at [411, 95] on div at bounding box center [398, 98] width 23 height 10
click at [286, 97] on button "All Filters" at bounding box center [262, 97] width 47 height 17
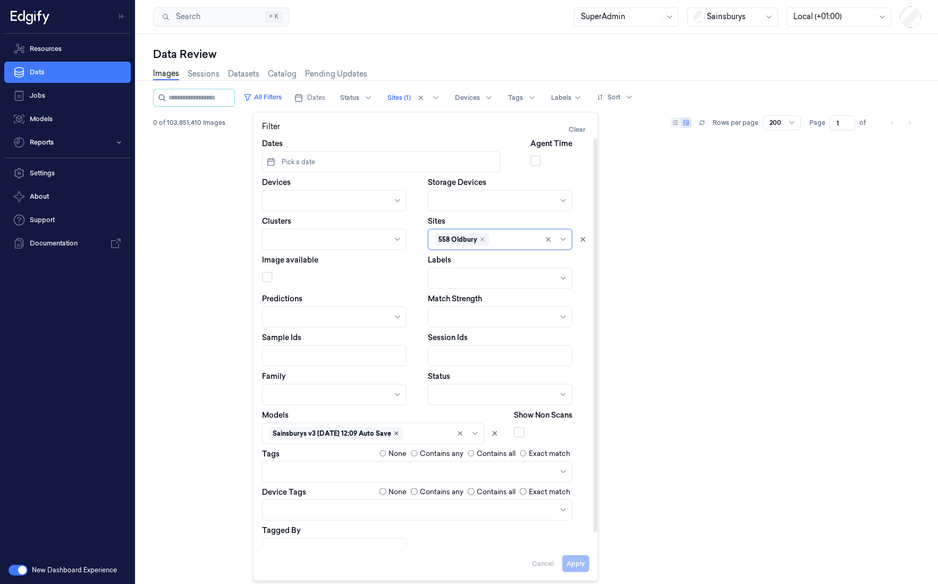
click at [400, 433] on icon "Remove ,Sainsburys v3 2025-08-23 12:09 Auto Save" at bounding box center [396, 434] width 6 height 6
click at [344, 436] on div at bounding box center [373, 433] width 222 height 21
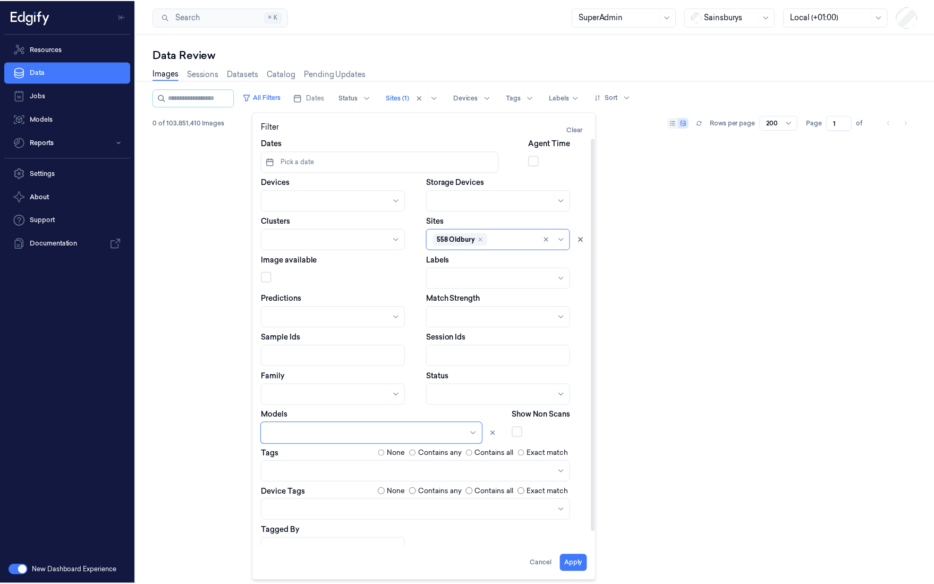
scroll to position [5, 0]
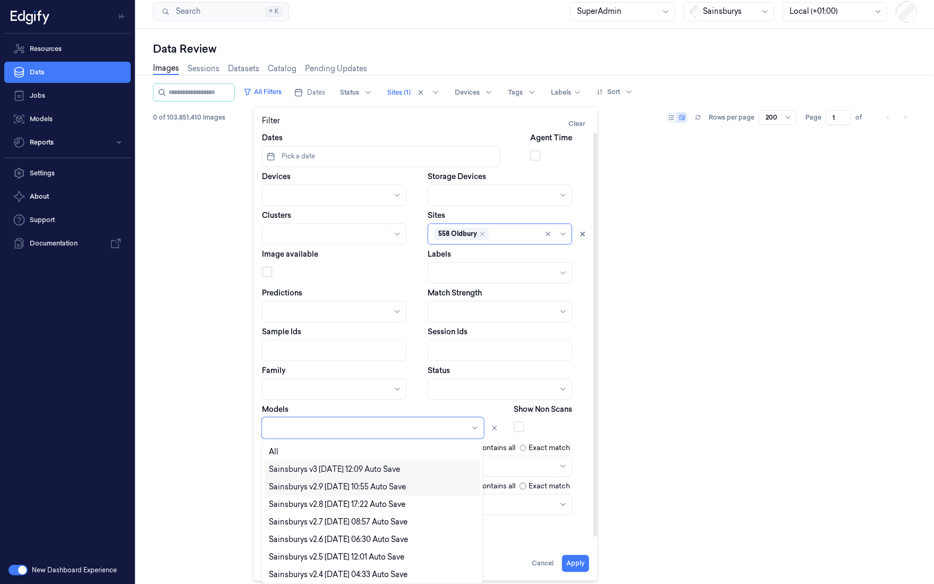
click at [333, 484] on div "Sainsburys v2.9 2025-08-04 10:55 Auto Save" at bounding box center [337, 487] width 137 height 11
click at [579, 562] on button "Apply" at bounding box center [575, 563] width 27 height 17
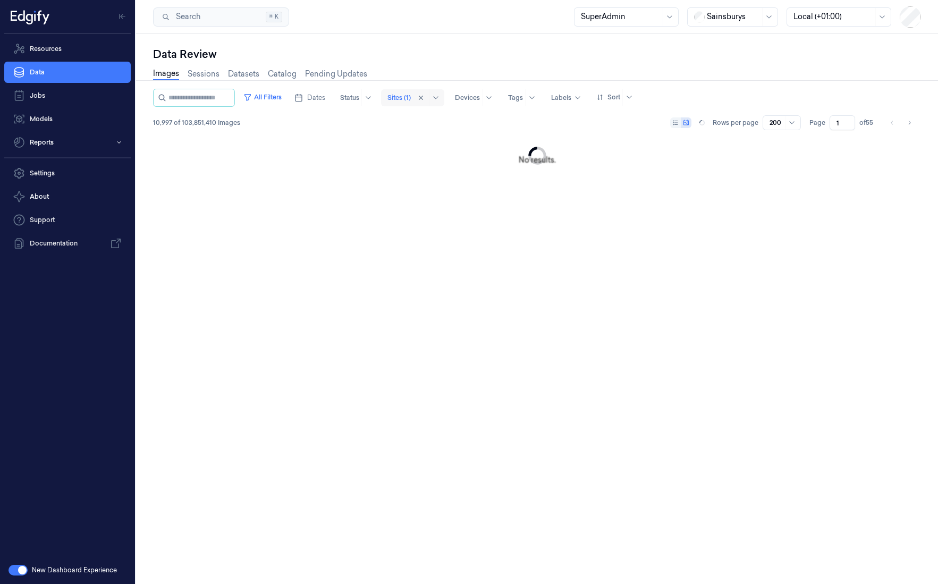
click at [410, 99] on div at bounding box center [398, 98] width 23 height 10
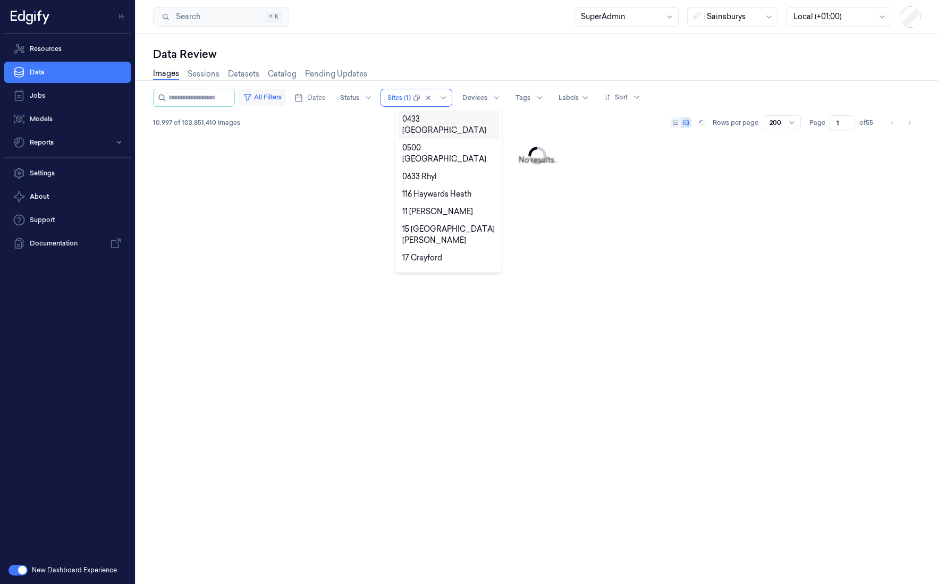
click at [285, 98] on button "All Filters" at bounding box center [262, 97] width 47 height 17
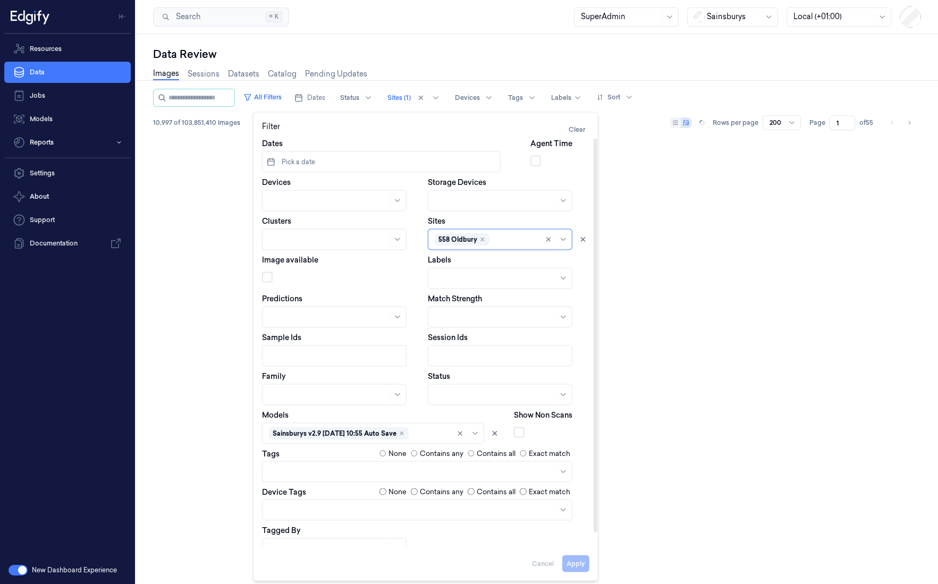
click at [457, 392] on div at bounding box center [495, 394] width 120 height 11
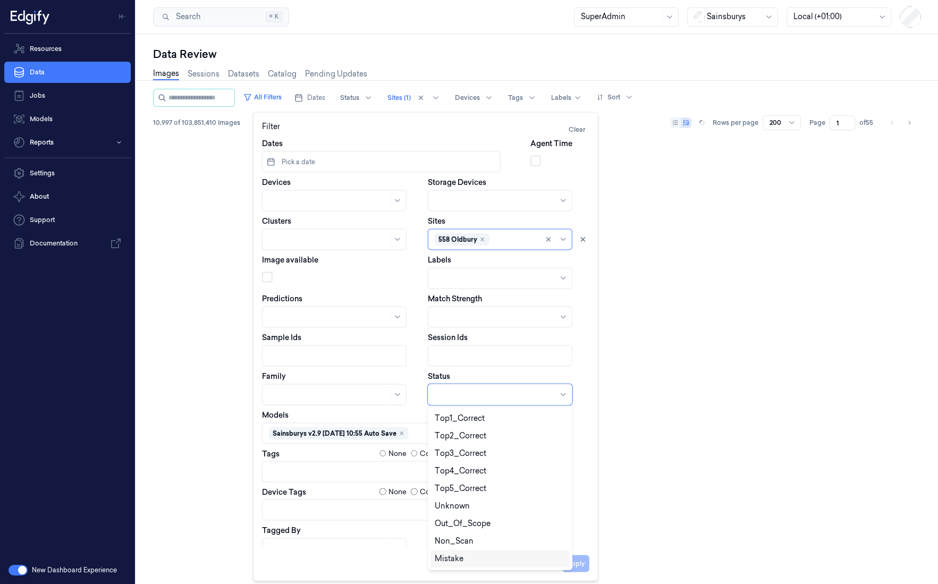
click at [471, 560] on div "Mistake" at bounding box center [500, 558] width 131 height 11
click at [572, 567] on button "Apply" at bounding box center [575, 563] width 27 height 17
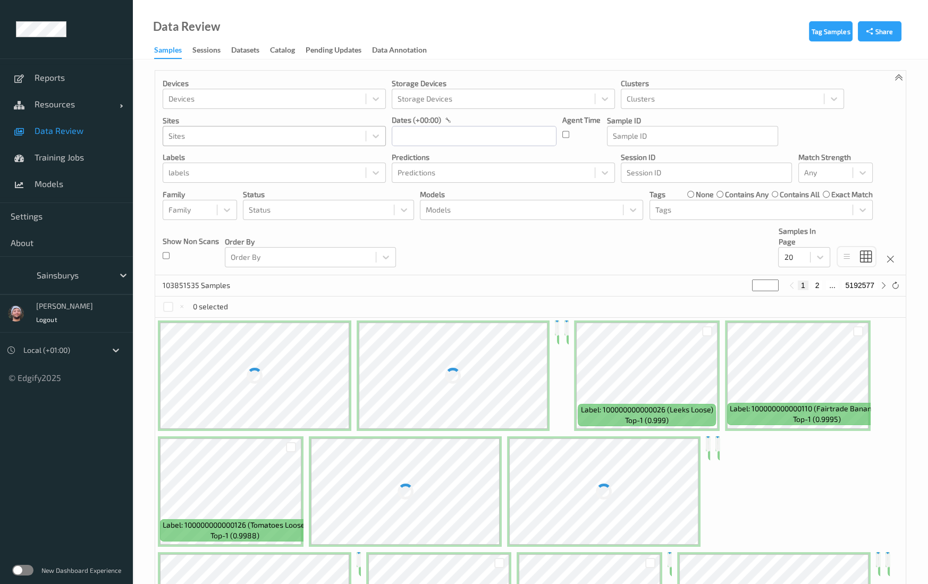
click at [266, 139] on div at bounding box center [264, 136] width 192 height 13
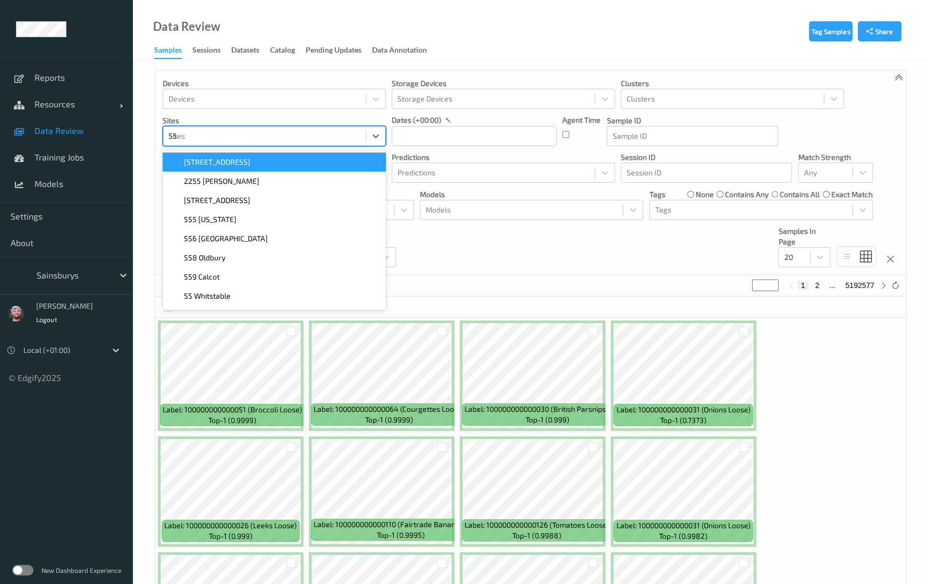
type input "558"
click at [252, 158] on div "558 Oldbury" at bounding box center [274, 162] width 210 height 11
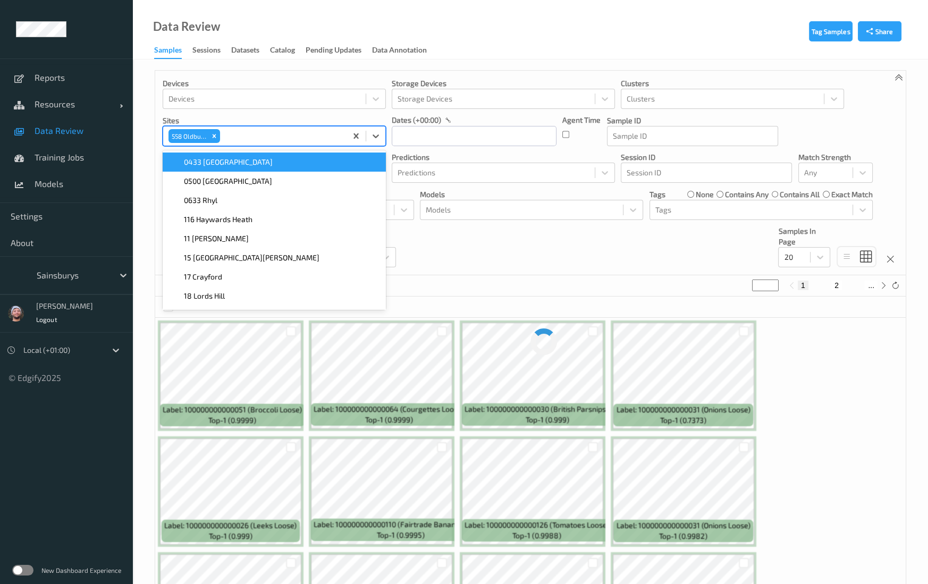
click at [435, 293] on div "~90996740 Samples (out of 103851535) * 1 2 ..." at bounding box center [530, 285] width 751 height 21
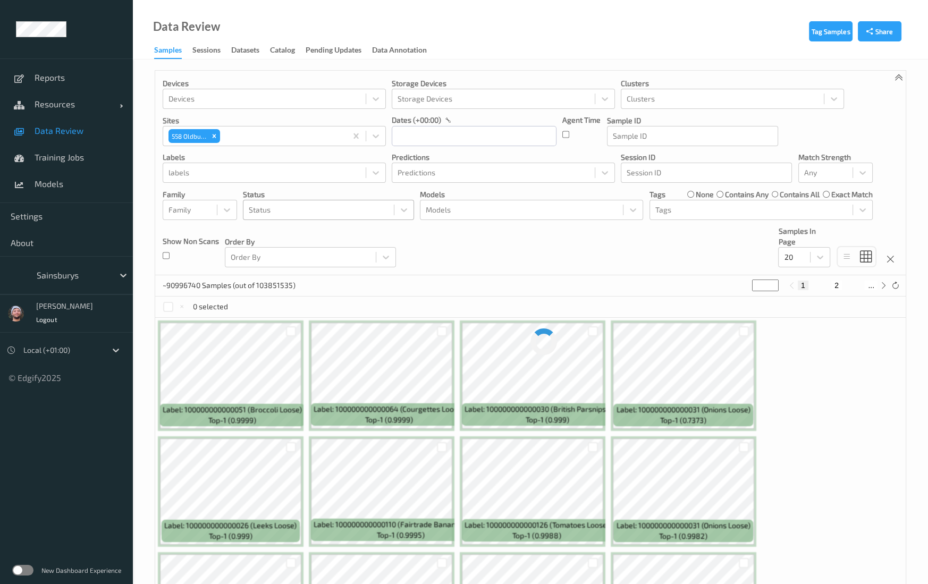
click at [269, 209] on div at bounding box center [319, 210] width 140 height 13
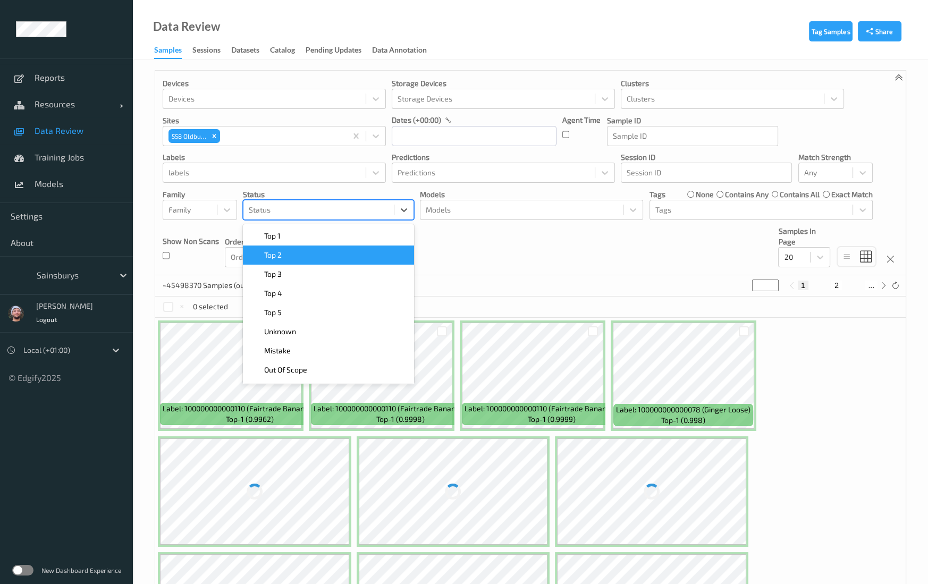
click at [501, 264] on div "Devices Devices Storage Devices Storage Devices Clusters Clusters Sites 558 Old…" at bounding box center [530, 173] width 751 height 205
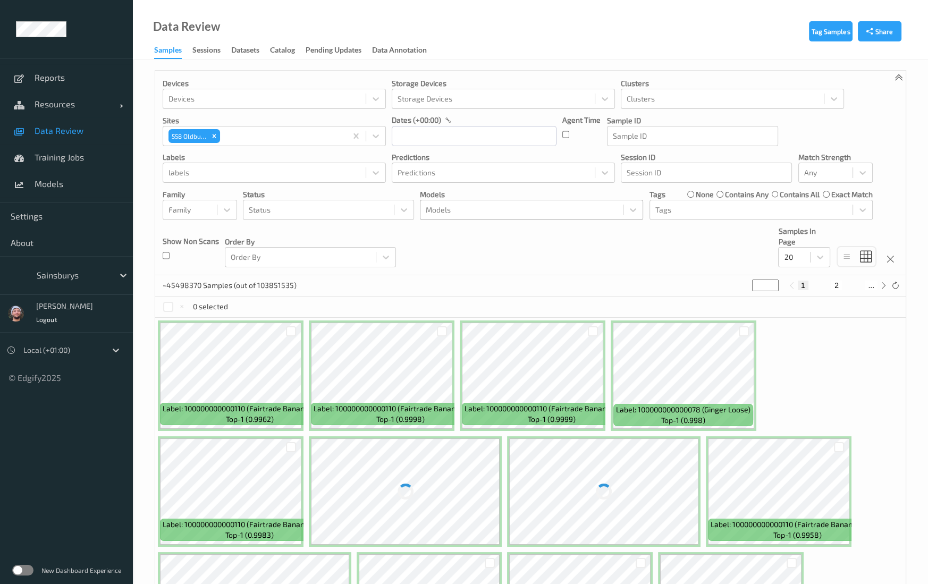
click at [480, 208] on div at bounding box center [522, 210] width 192 height 13
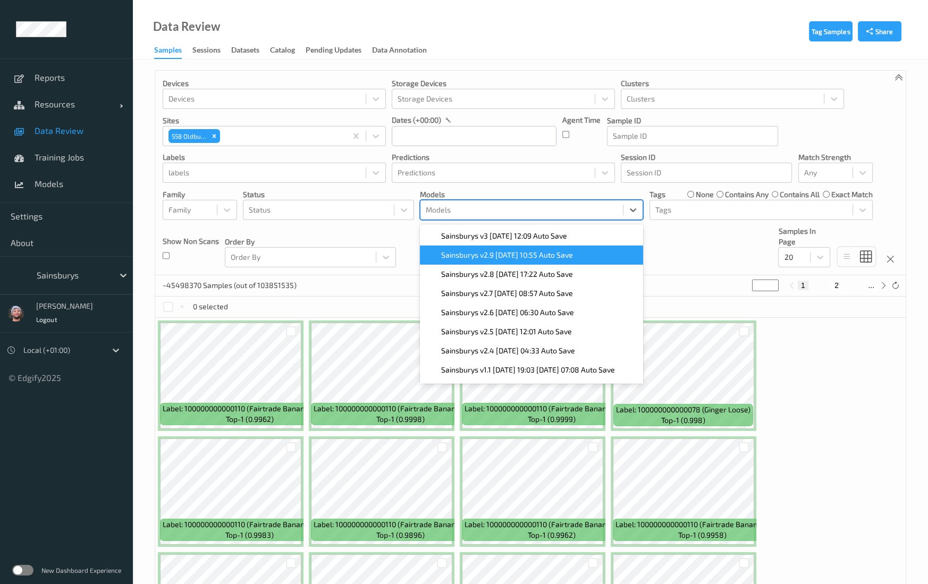
click at [490, 252] on span "Sainsburys v2.9 [DATE] 10:55 Auto Save" at bounding box center [507, 255] width 132 height 11
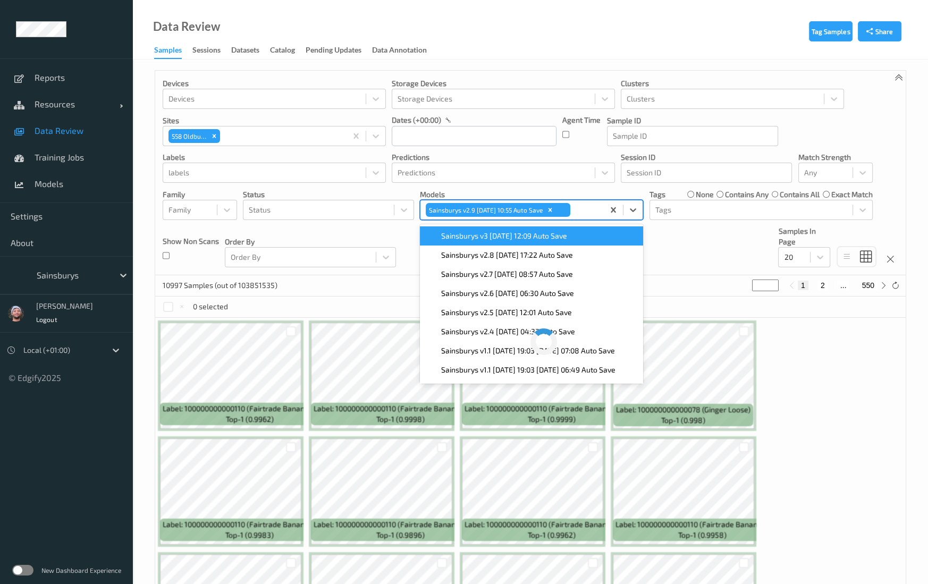
click at [325, 221] on div "Devices Devices Storage Devices Storage Devices Clusters Clusters Sites 558 Old…" at bounding box center [530, 173] width 751 height 205
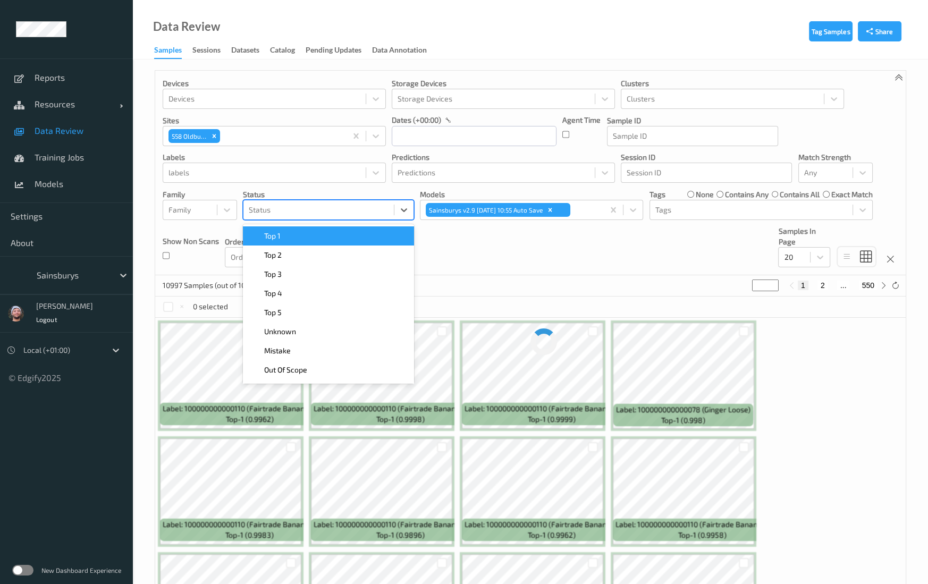
click at [321, 213] on div at bounding box center [319, 210] width 140 height 13
type input "mi"
click at [316, 232] on div "Mistake" at bounding box center [328, 236] width 158 height 11
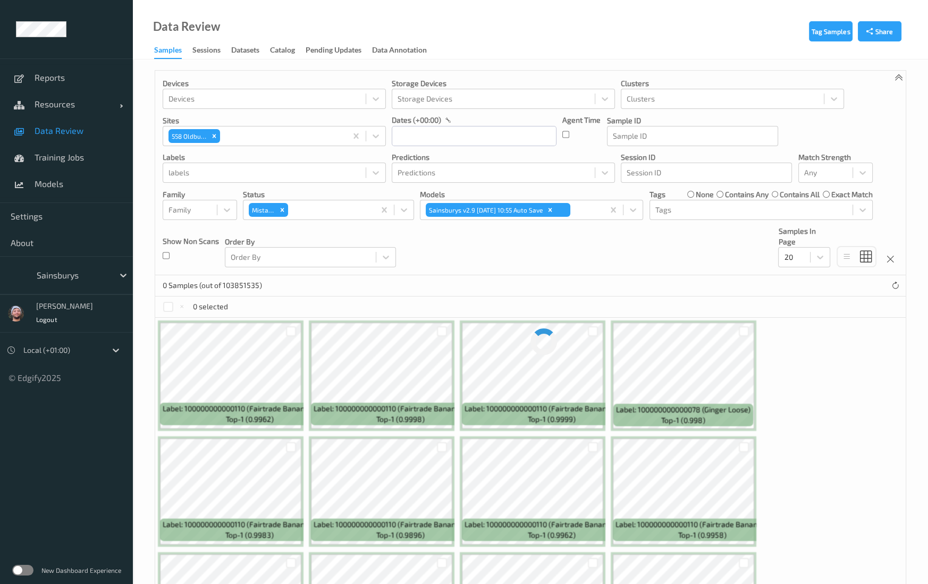
click at [483, 251] on div "Devices Devices Storage Devices Storage Devices Clusters Clusters Sites 558 Old…" at bounding box center [530, 173] width 751 height 205
click at [519, 273] on div "Devices Devices Storage Devices Storage Devices Clusters Clusters Sites 558 Old…" at bounding box center [530, 173] width 751 height 205
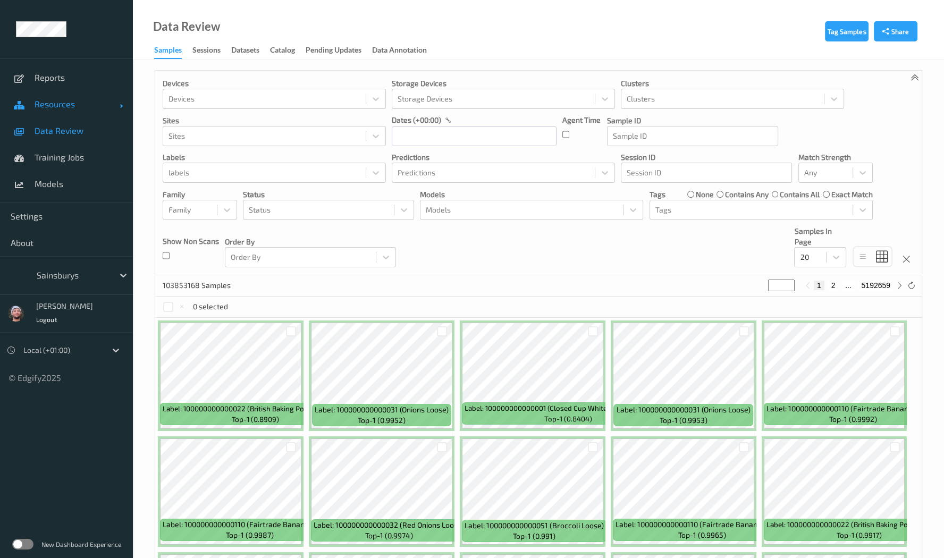
click at [37, 106] on span "Resources" at bounding box center [77, 104] width 85 height 11
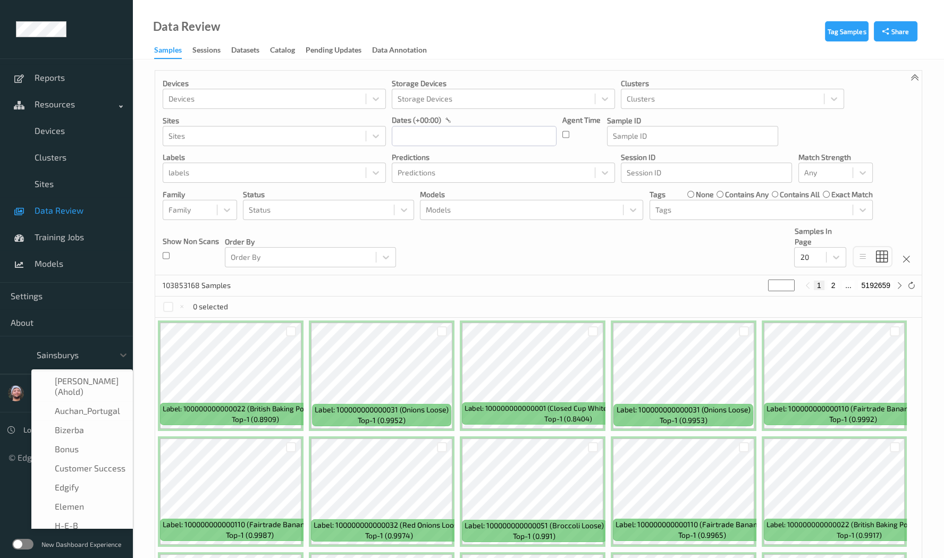
click at [60, 358] on div at bounding box center [73, 355] width 72 height 13
type input "h-"
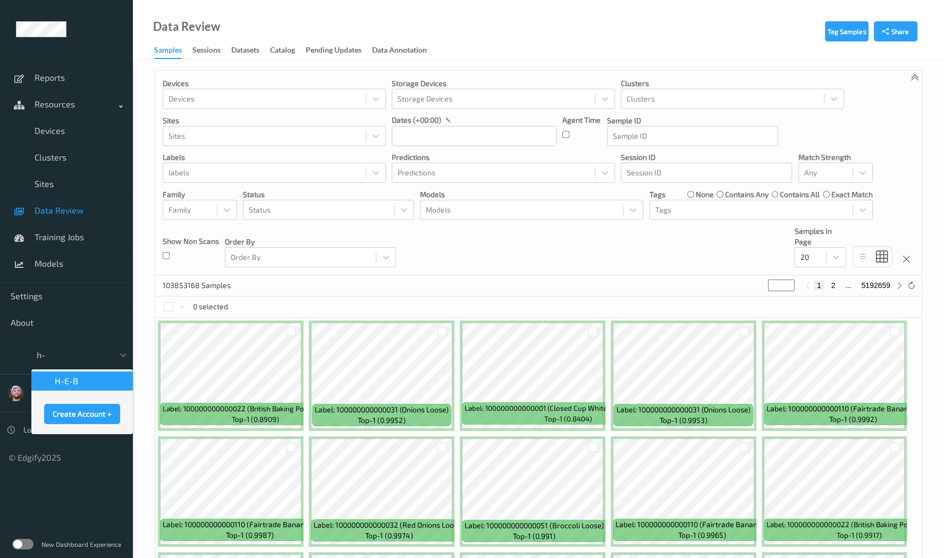
scroll to position [0, 0]
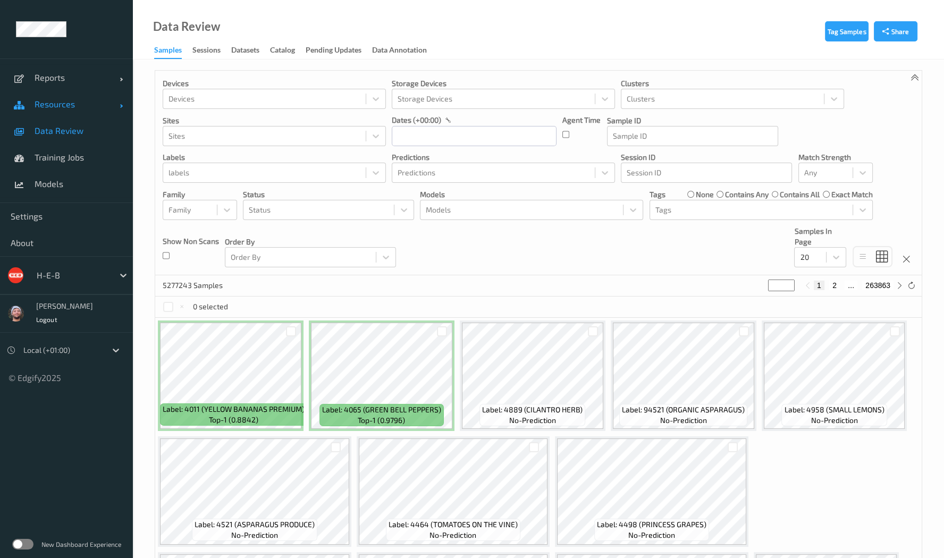
click at [74, 112] on link "Resources" at bounding box center [66, 104] width 133 height 27
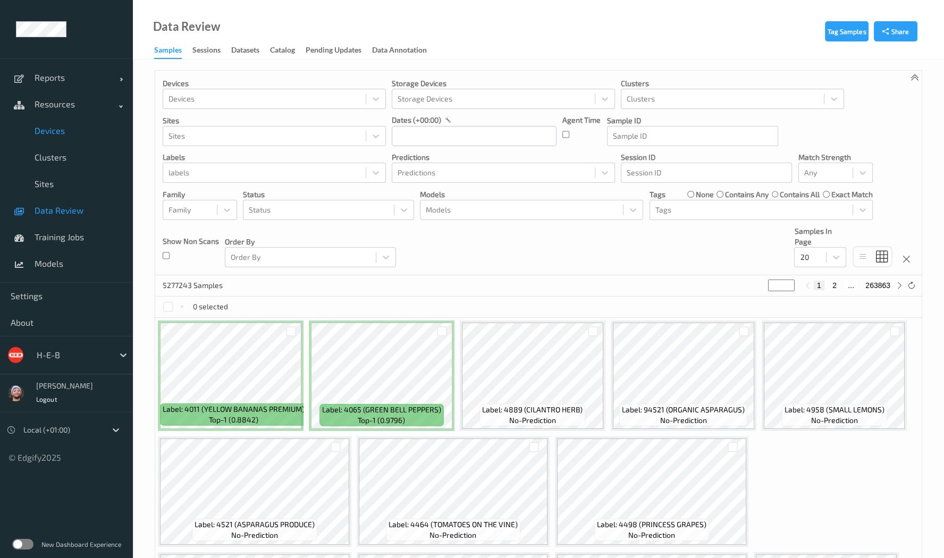
click at [68, 139] on link "Devices" at bounding box center [66, 130] width 133 height 27
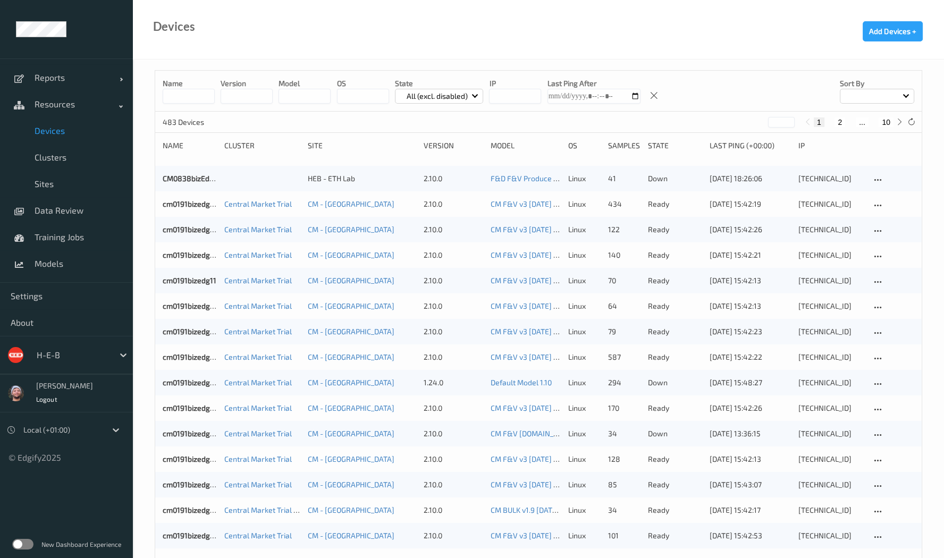
click at [882, 117] on button "10" at bounding box center [886, 122] width 15 height 10
type input "**"
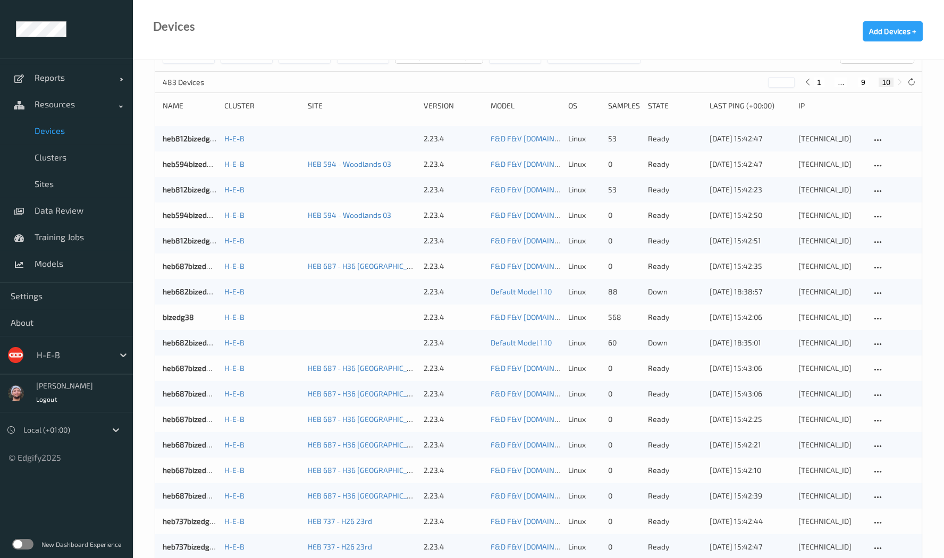
scroll to position [6, 0]
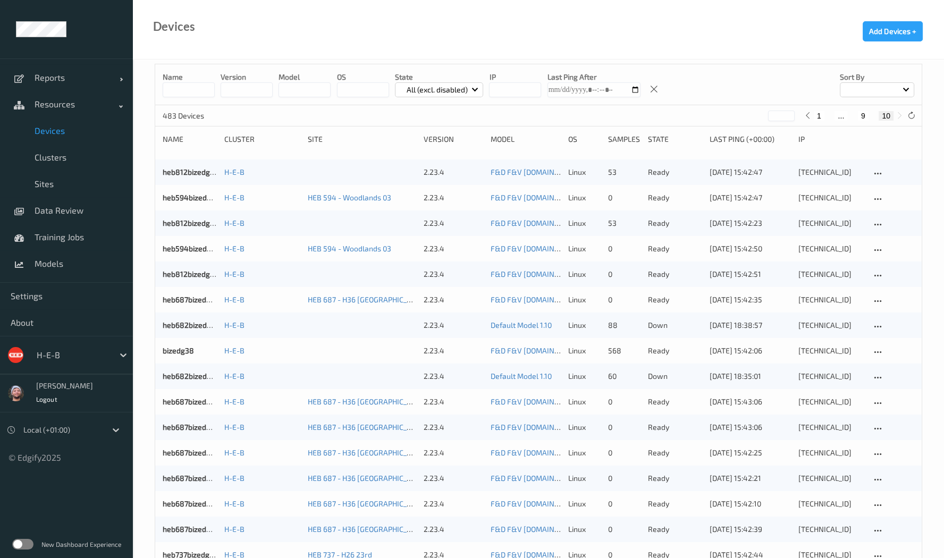
click at [377, 46] on div "Devices Add Devices +" at bounding box center [538, 30] width 811 height 60
click at [370, 125] on div "483 Devices ** 1 ... 9 10" at bounding box center [538, 115] width 766 height 21
click at [912, 114] on icon at bounding box center [911, 116] width 8 height 8
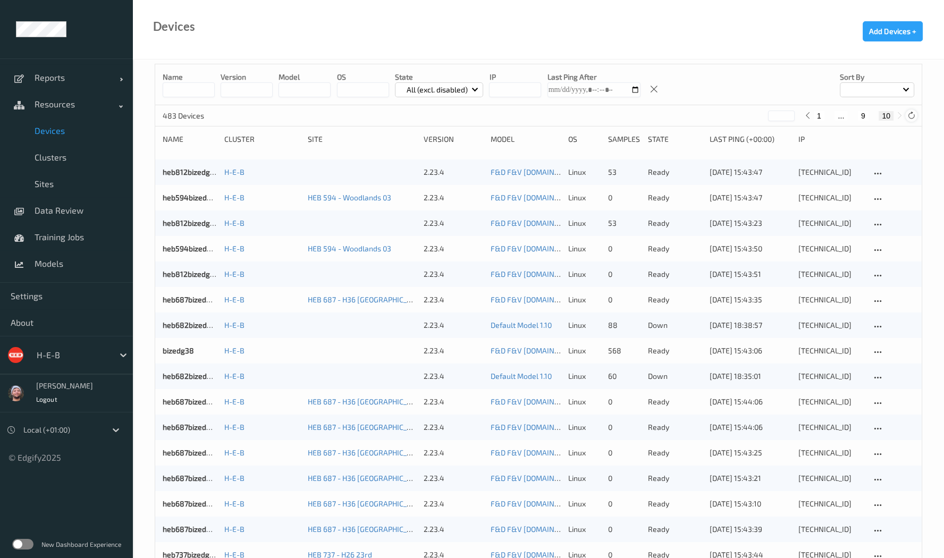
click at [912, 114] on icon at bounding box center [911, 116] width 8 height 8
click at [909, 115] on icon at bounding box center [911, 116] width 8 height 8
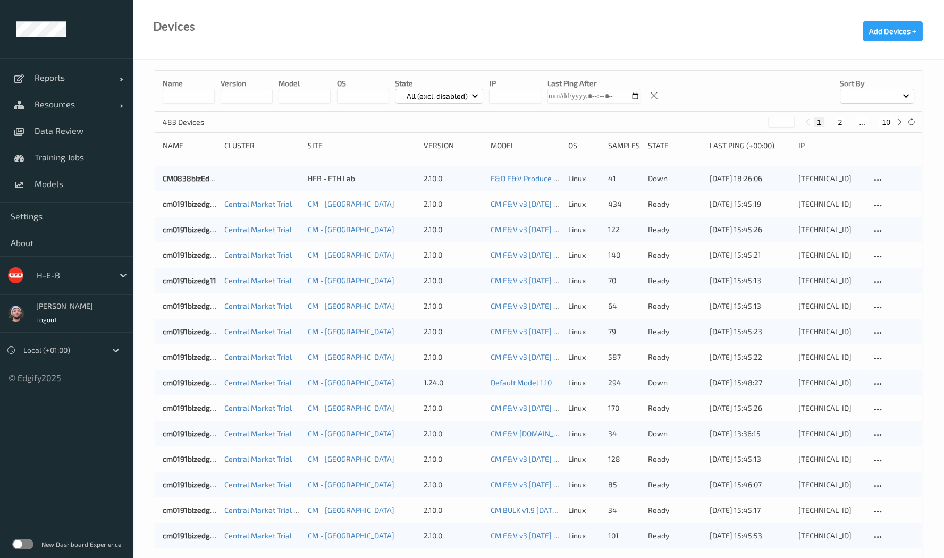
click at [885, 120] on button "10" at bounding box center [886, 122] width 15 height 10
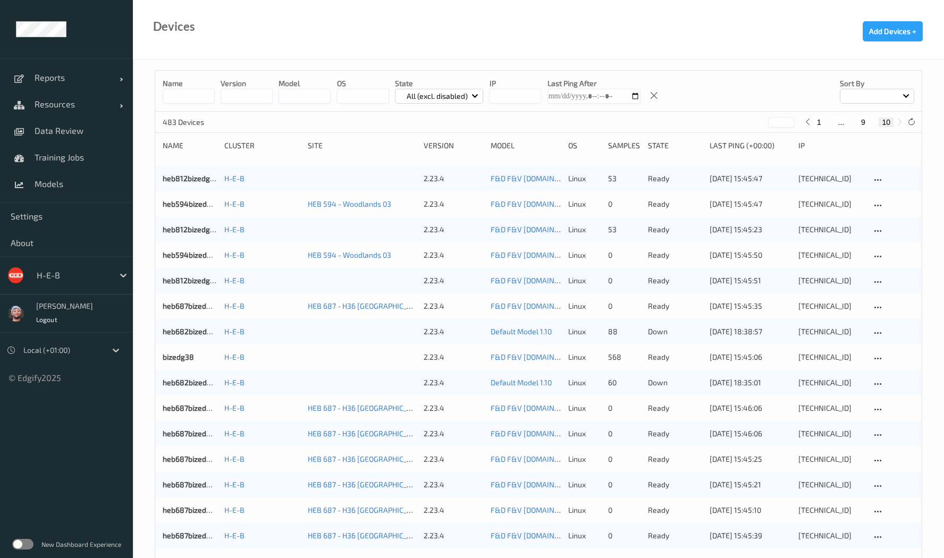
drag, startPoint x: 636, startPoint y: 92, endPoint x: 672, endPoint y: 85, distance: 37.3
click at [672, 85] on div "Name version model OS State All (excl. disabled) IP Last Ping After Sort by" at bounding box center [538, 91] width 766 height 41
click at [679, 50] on div "Devices Add Devices +" at bounding box center [538, 30] width 811 height 60
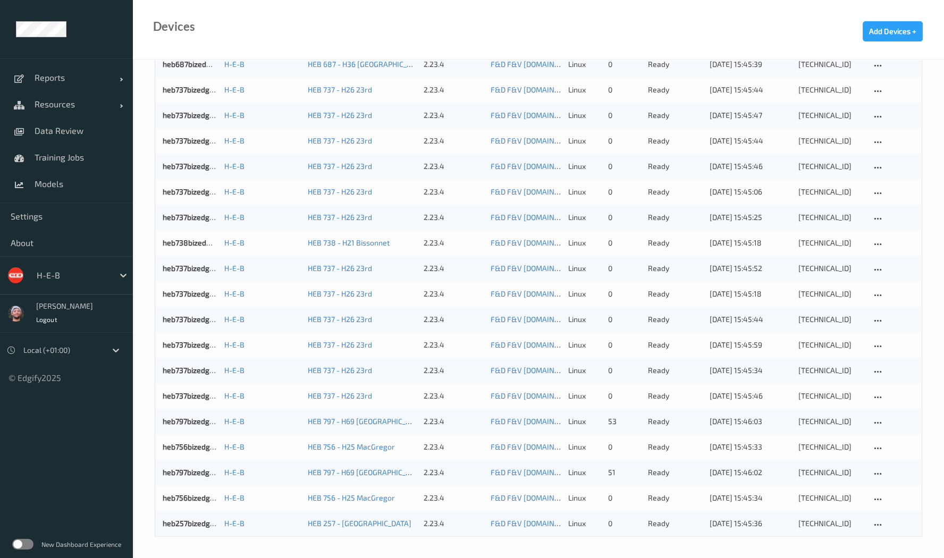
scroll to position [6, 0]
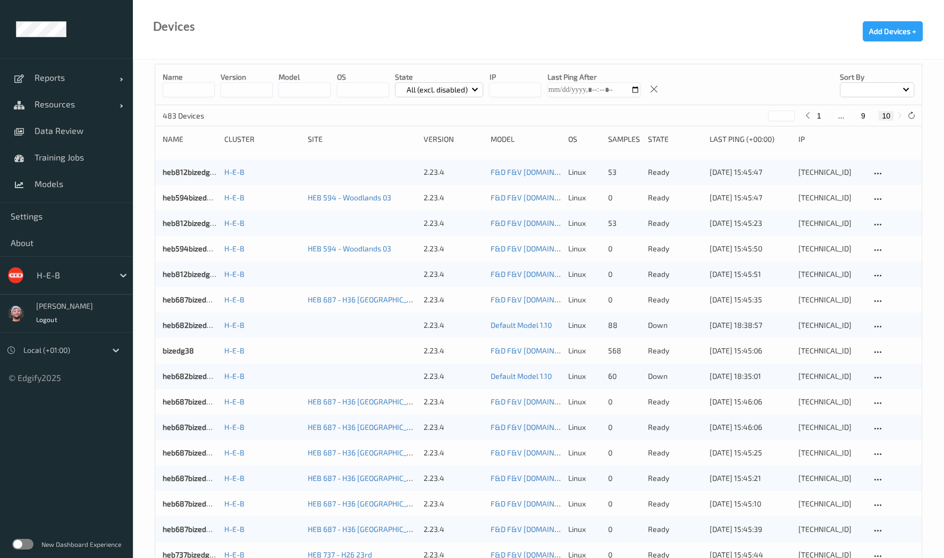
click at [861, 114] on button "9" at bounding box center [863, 116] width 11 height 10
type input "*"
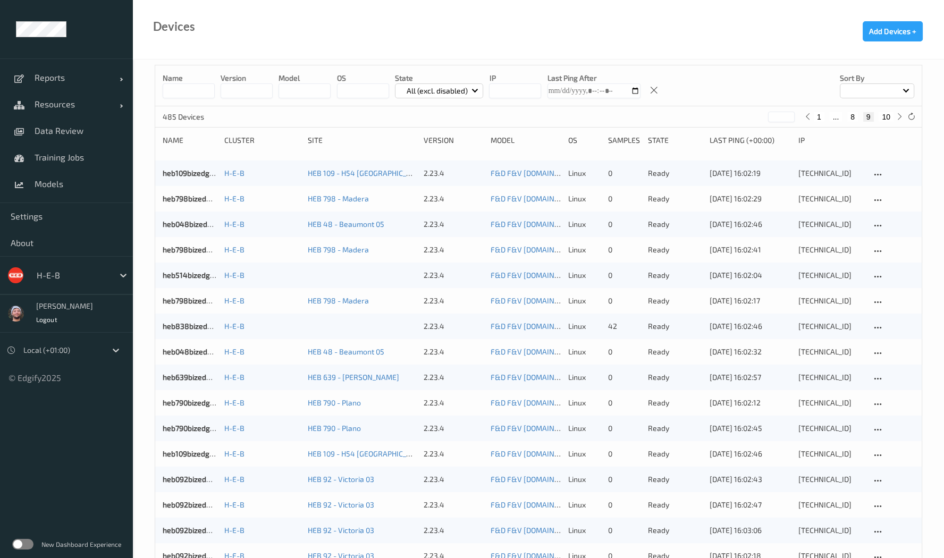
scroll to position [0, 0]
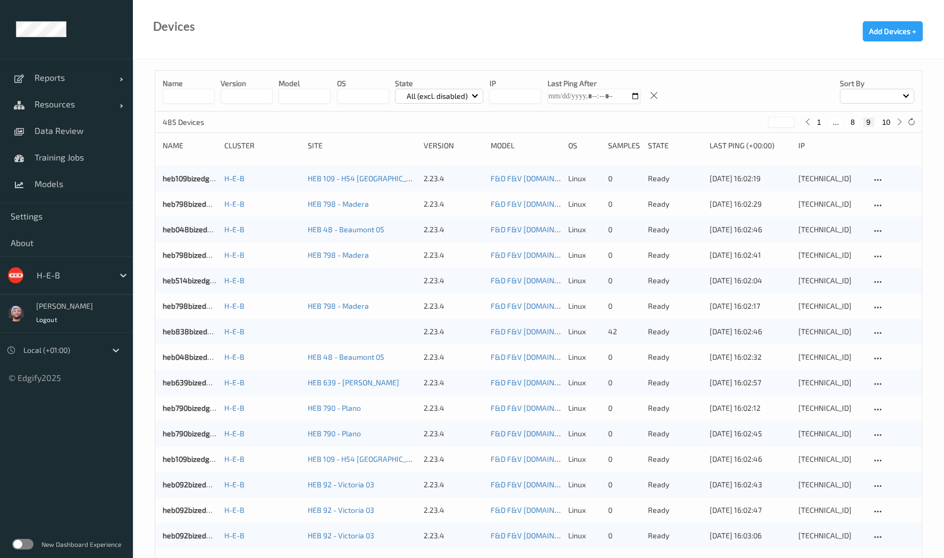
click at [193, 94] on input at bounding box center [189, 96] width 52 height 15
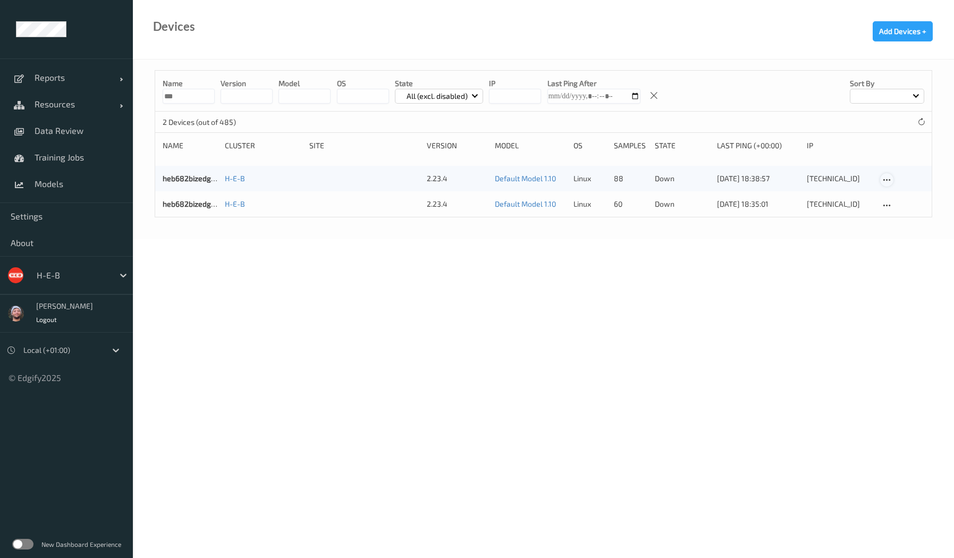
type input "***"
click at [888, 184] on icon at bounding box center [886, 180] width 9 height 10
click at [905, 238] on div "Disable Device" at bounding box center [920, 237] width 42 height 10
click at [885, 179] on icon at bounding box center [886, 180] width 9 height 10
click at [901, 228] on div "Disable Device" at bounding box center [914, 238] width 66 height 20
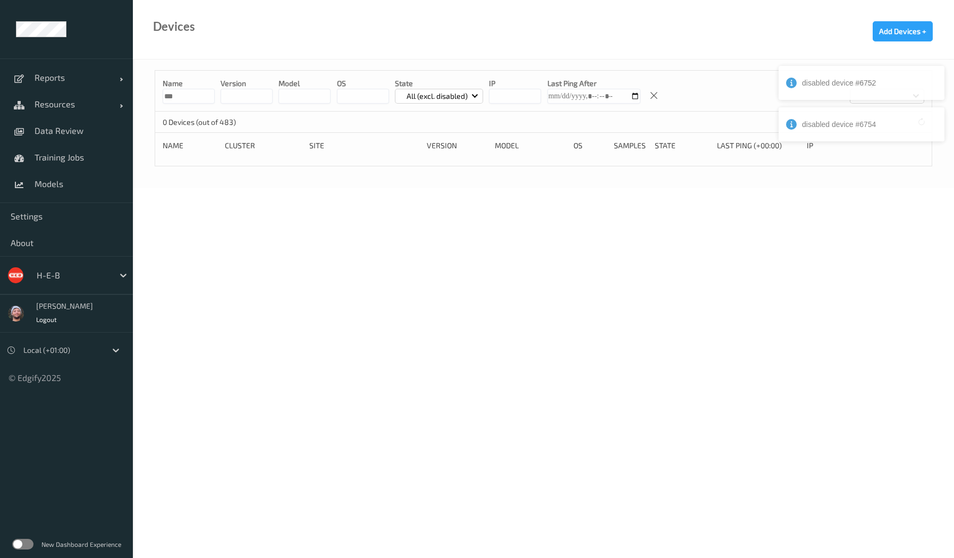
click at [504, 43] on div "Devices Add Devices +" at bounding box center [543, 30] width 821 height 60
click at [65, 102] on span "Resources" at bounding box center [77, 104] width 85 height 11
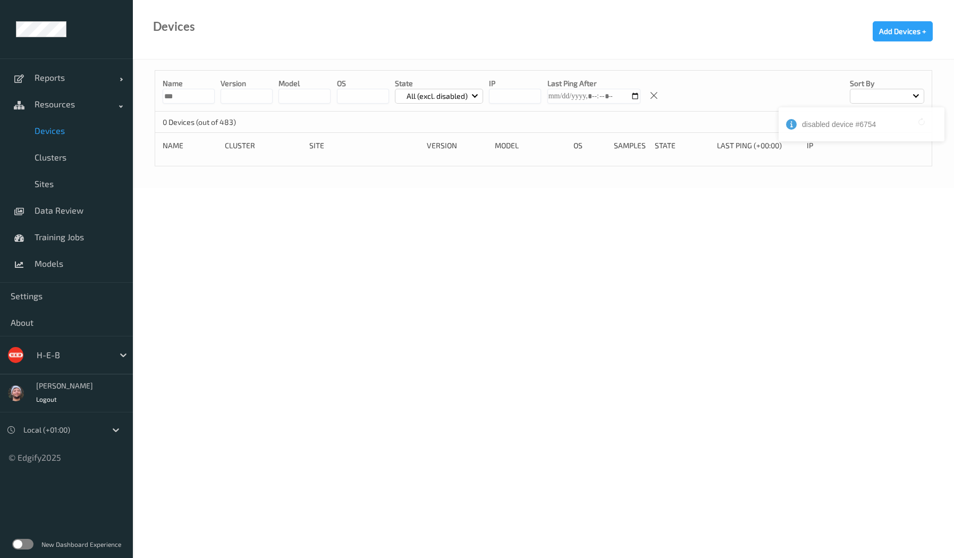
click at [56, 137] on link "Devices" at bounding box center [66, 130] width 133 height 27
click at [56, 182] on span "Sites" at bounding box center [79, 184] width 88 height 11
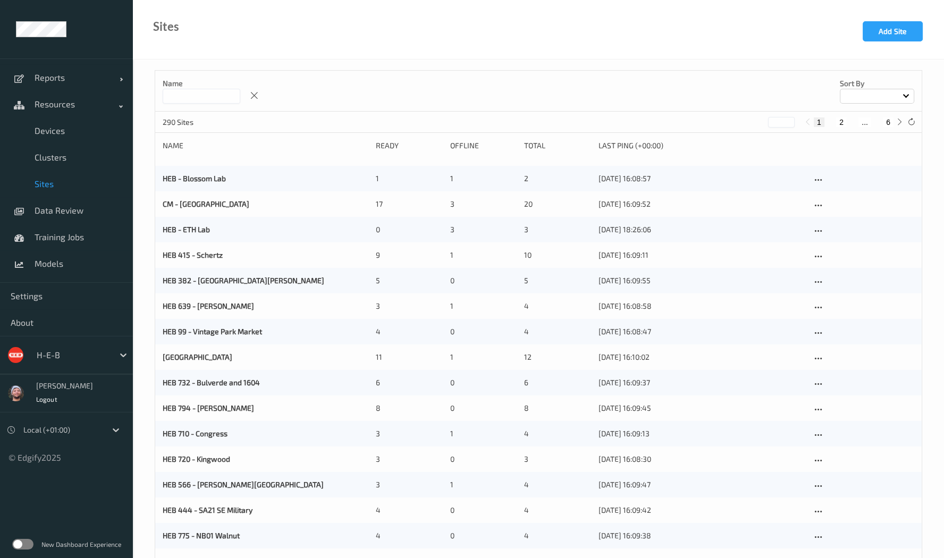
click at [888, 121] on button "6" at bounding box center [888, 122] width 11 height 10
type input "*"
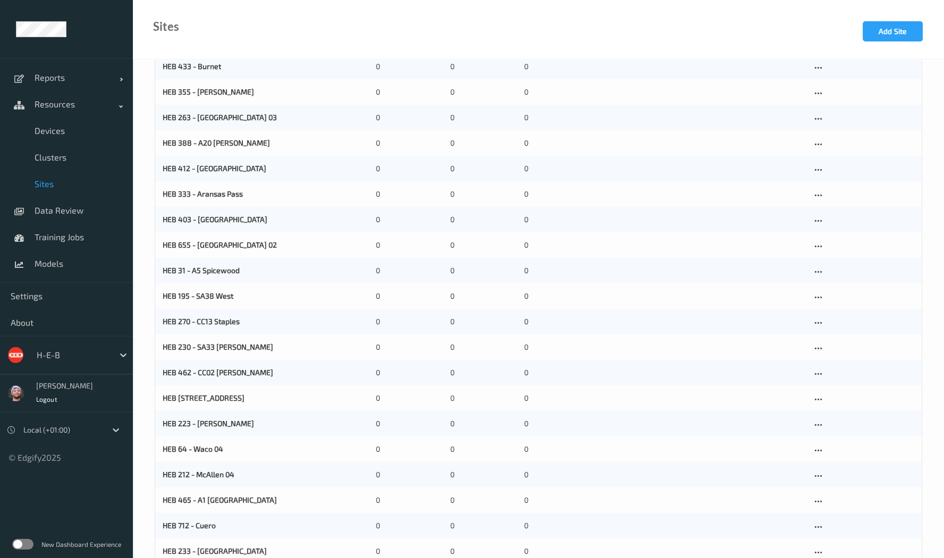
scroll to position [598, 0]
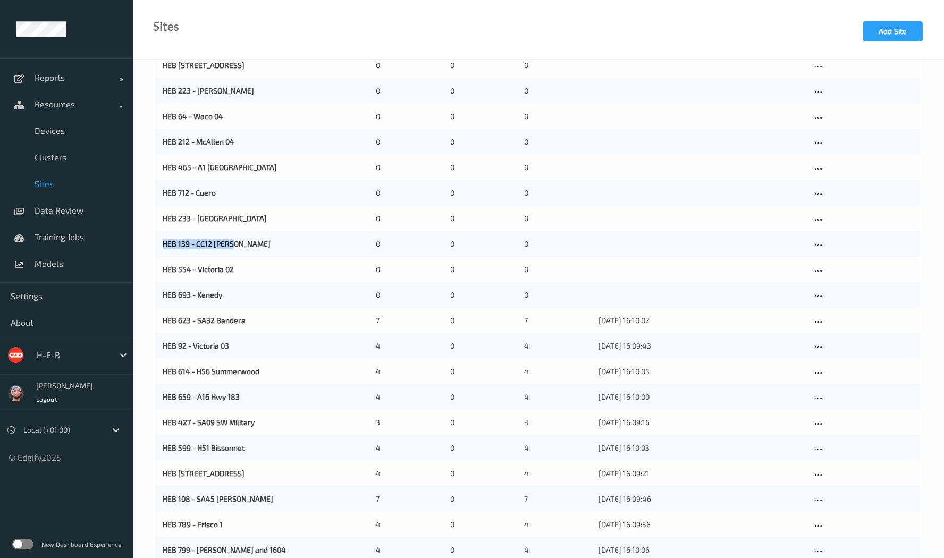
copy link "HEB 139 - CC12 [PERSON_NAME]"
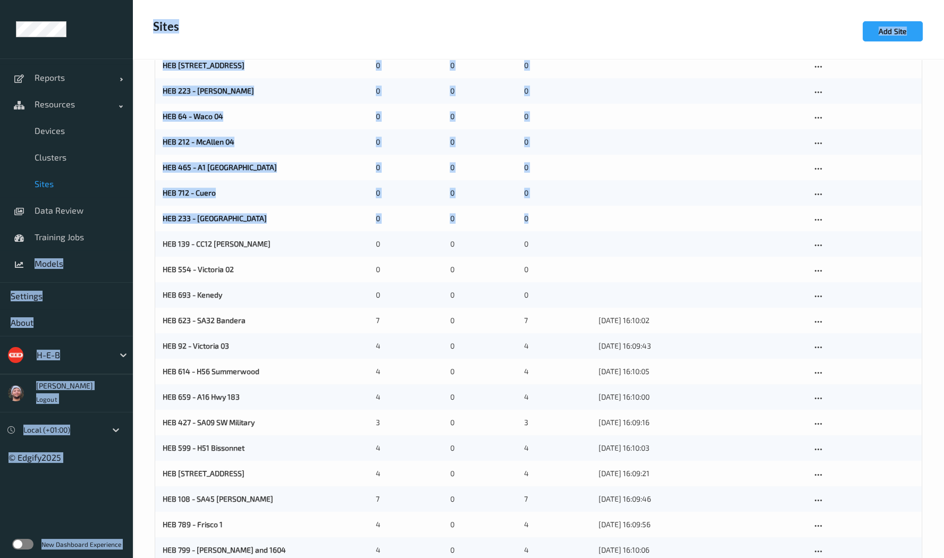
drag, startPoint x: 157, startPoint y: 246, endPoint x: 140, endPoint y: 241, distance: 17.0
click at [140, 241] on div "Name Sort by 290 Sites * 1 ... 5 6 Name Ready Offline Total Last Ping (+00:00) …" at bounding box center [538, 36] width 811 height 1149
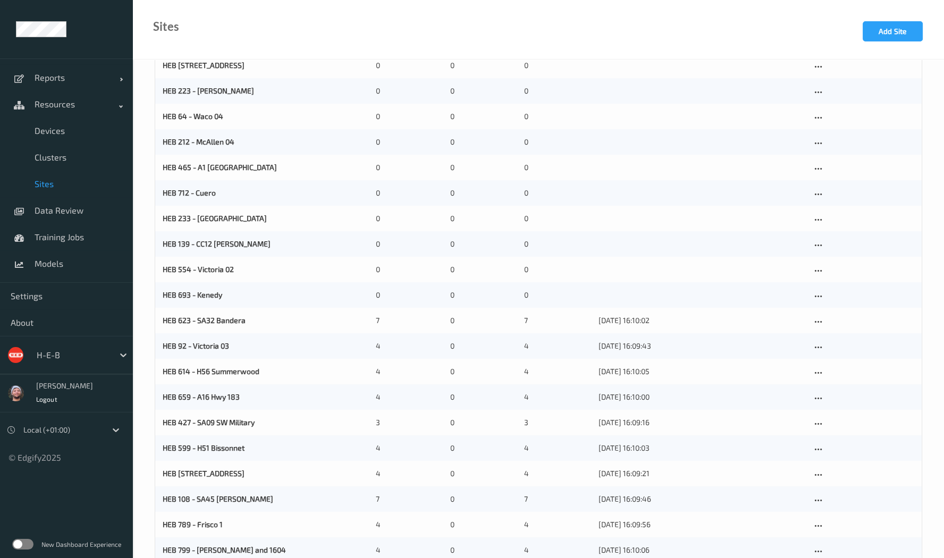
click at [140, 241] on div "Name Sort by 290 Sites * 1 ... 5 6 Name Ready Offline Total Last Ping (+00:00) …" at bounding box center [538, 36] width 811 height 1149
click at [913, 22] on button "Add Site" at bounding box center [893, 31] width 60 height 20
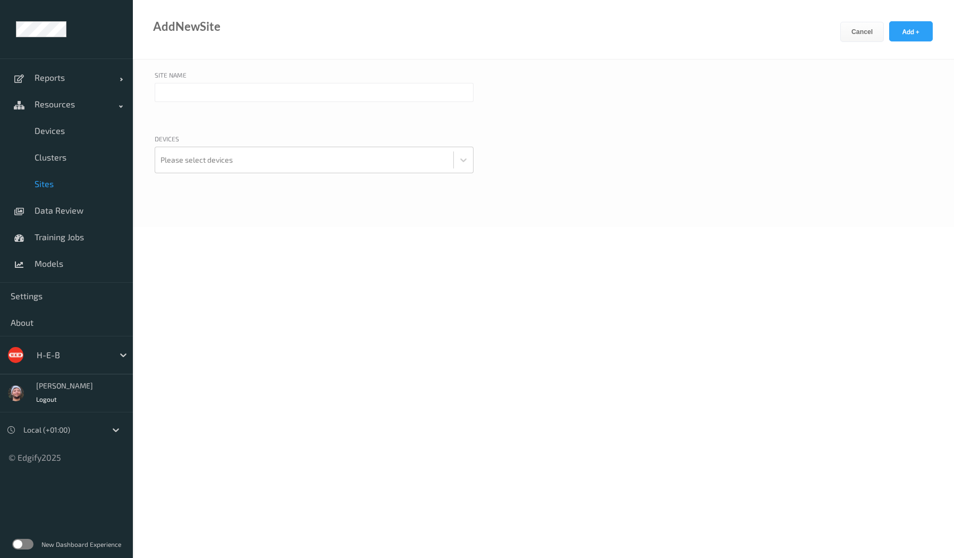
click at [274, 99] on input "text" at bounding box center [314, 92] width 319 height 19
paste input "HEB 139 - CC12 Holly"
type input "HEB 139 - CC12 Holly"
click at [458, 222] on div "Site Name HEB 139 - CC12 Holly Devices Please select devices" at bounding box center [543, 143] width 821 height 167
click at [227, 89] on input "HEB 139 - CC12 Holly" at bounding box center [314, 92] width 319 height 19
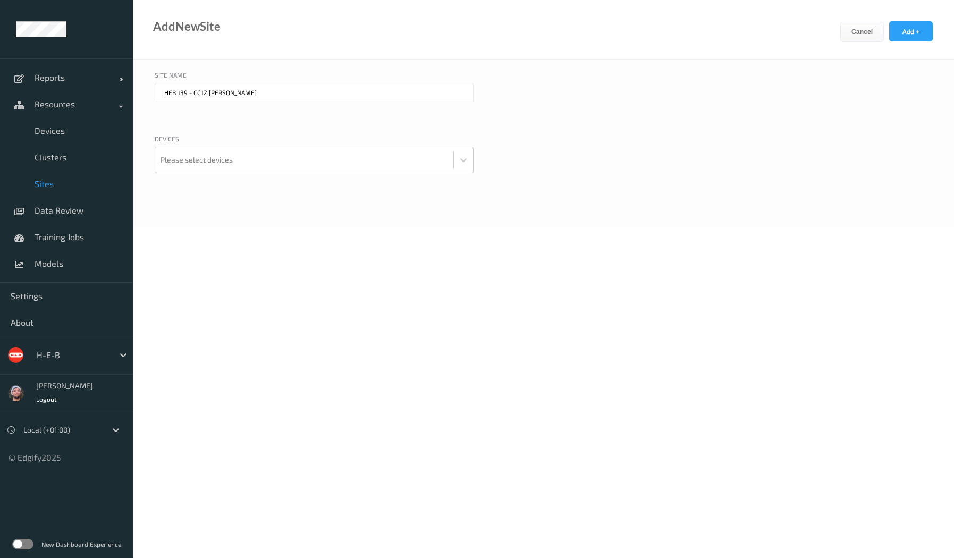
drag, startPoint x: 593, startPoint y: 410, endPoint x: 154, endPoint y: 140, distance: 515.0
click at [593, 410] on body "Reports Default Report Customized Report Resources Devices Clusters Sites Data …" at bounding box center [477, 279] width 954 height 558
click at [55, 138] on link "Devices" at bounding box center [66, 130] width 133 height 27
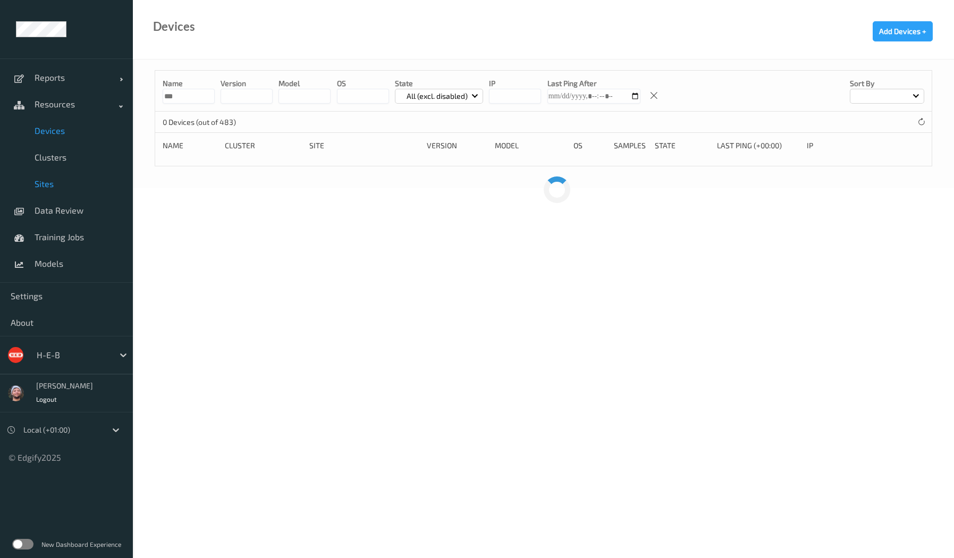
click at [55, 187] on span "Sites" at bounding box center [79, 184] width 88 height 11
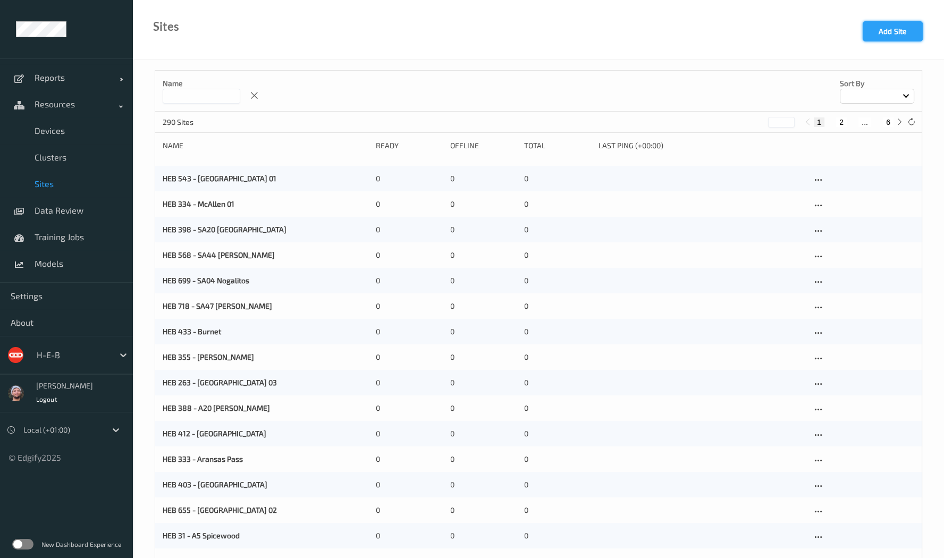
click at [880, 37] on button "Add Site" at bounding box center [893, 31] width 60 height 20
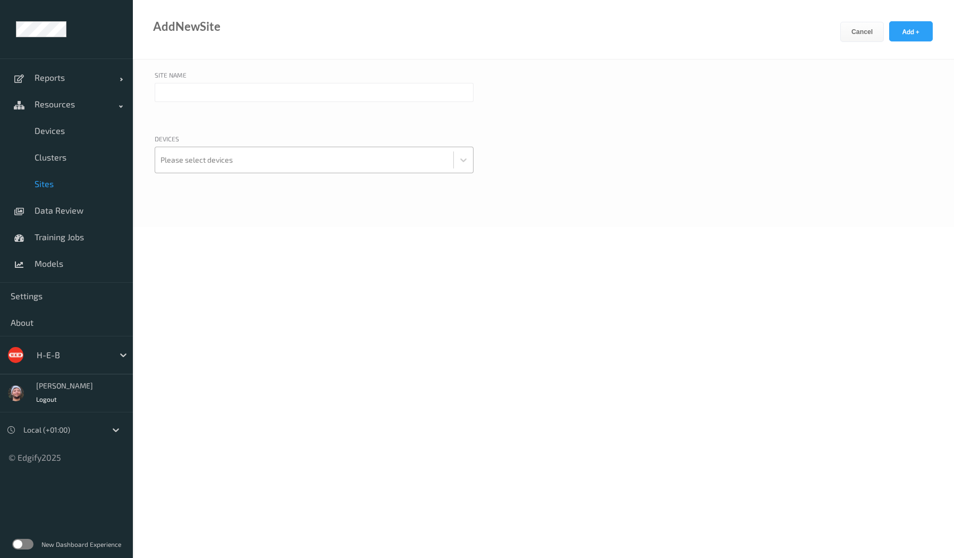
click at [246, 160] on div at bounding box center [305, 159] width 288 height 21
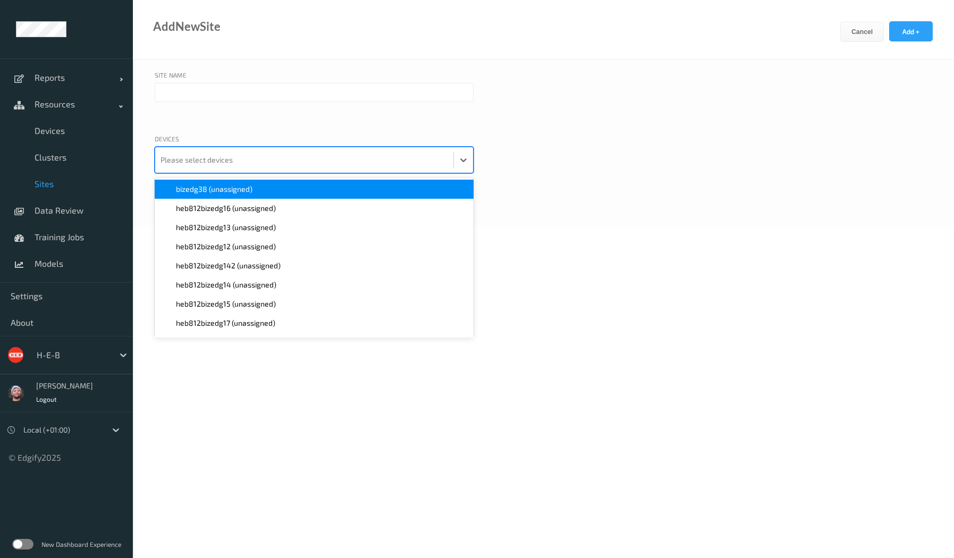
click at [226, 86] on input "text" at bounding box center [314, 92] width 319 height 19
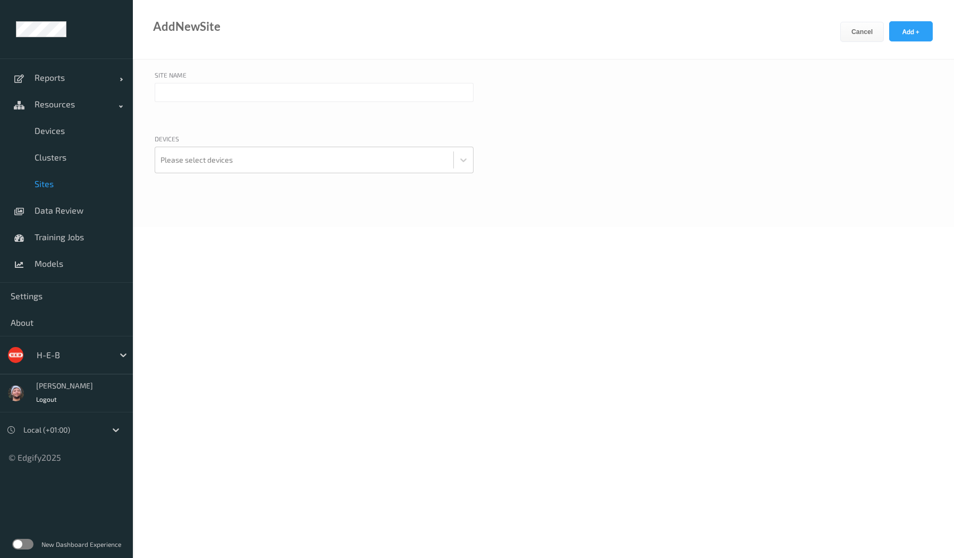
paste input "812-Georgetown 3"
click at [160, 91] on input "812-Georgetown 3" at bounding box center [314, 92] width 319 height 19
type input "HEB 812 - [GEOGRAPHIC_DATA] 3"
drag, startPoint x: 572, startPoint y: 180, endPoint x: 462, endPoint y: 179, distance: 110.0
click at [572, 180] on div "Devices Please select devices" at bounding box center [544, 167] width 778 height 66
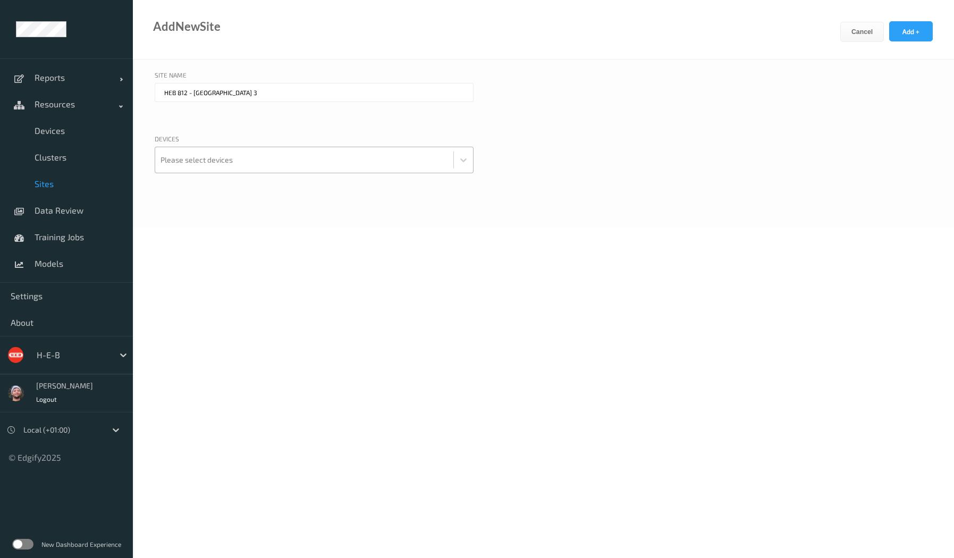
click at [297, 161] on div at bounding box center [305, 159] width 288 height 21
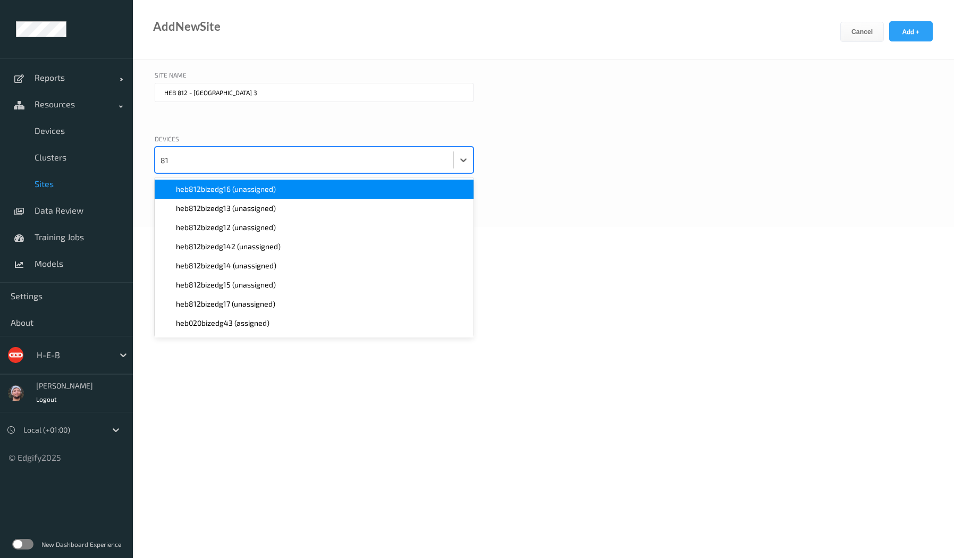
type input "812"
paste input "812"
type input "812"
paste input "812"
type input "812"
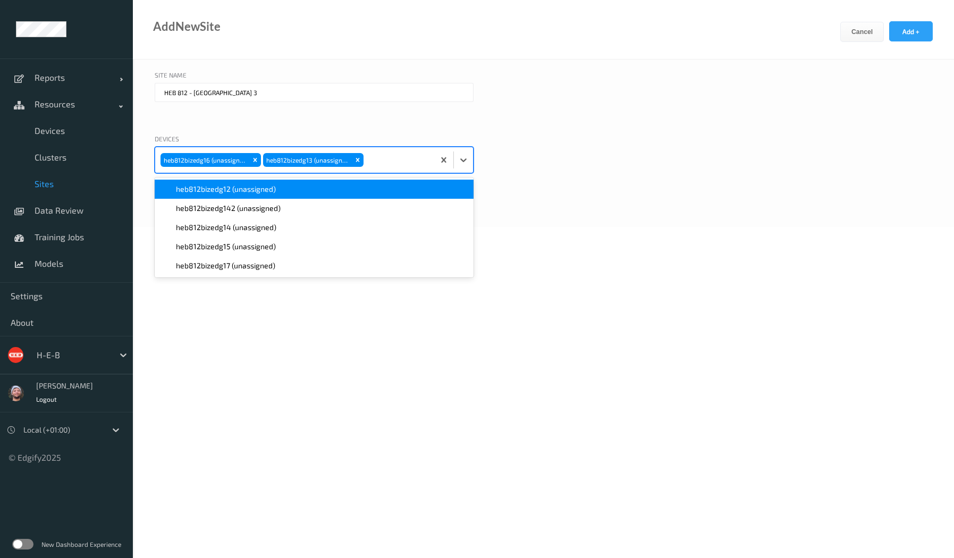
paste input "812"
type input "812"
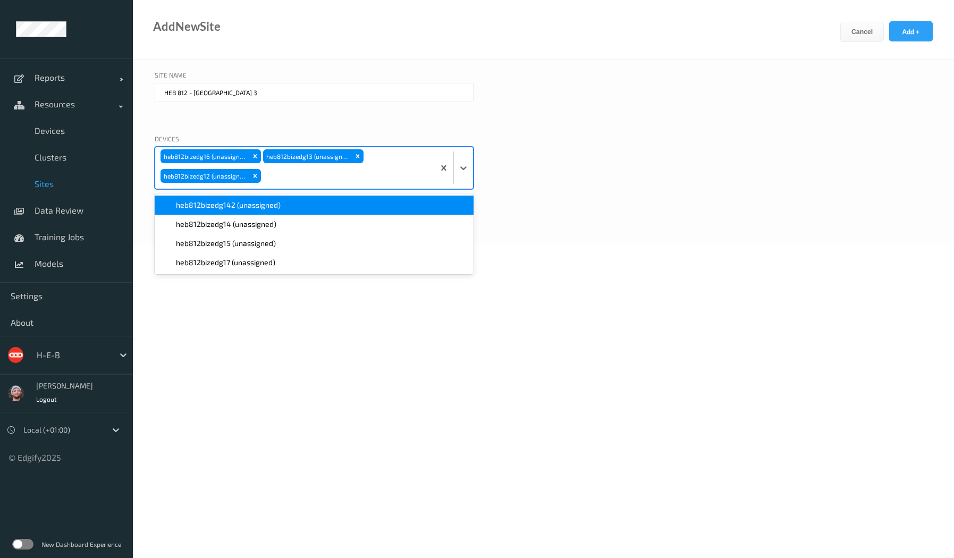
paste input "812"
type input "812"
paste input "812"
type input "812"
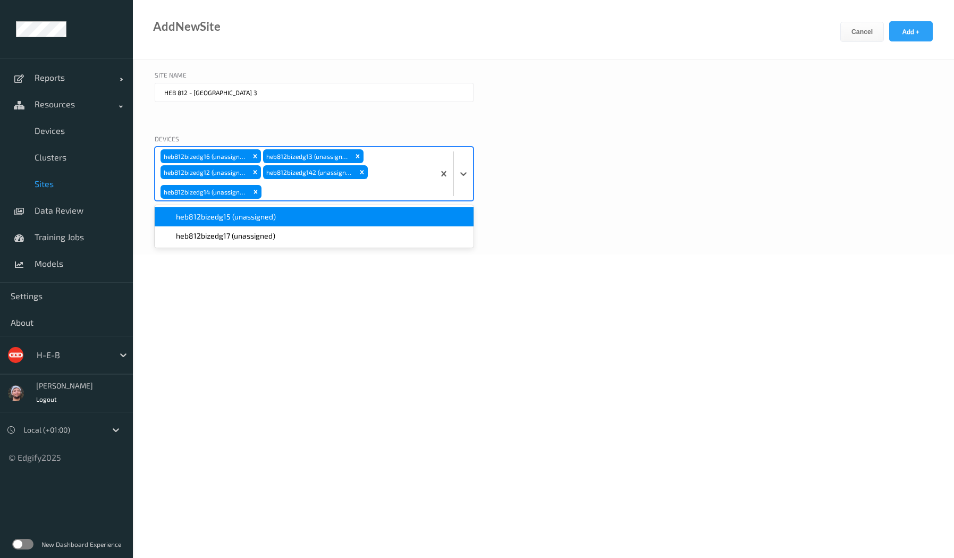
paste input "812"
type input "812"
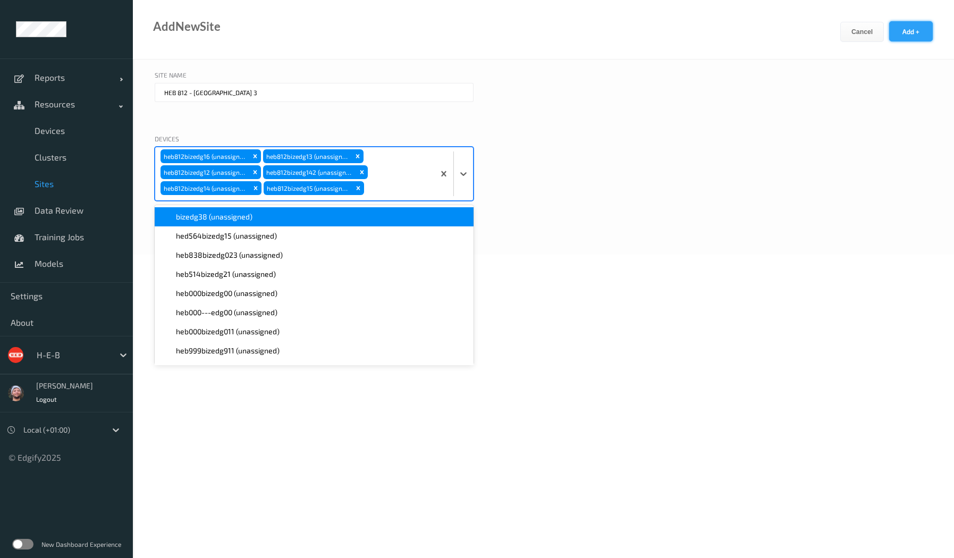
click at [909, 33] on button "Add +" at bounding box center [911, 31] width 44 height 20
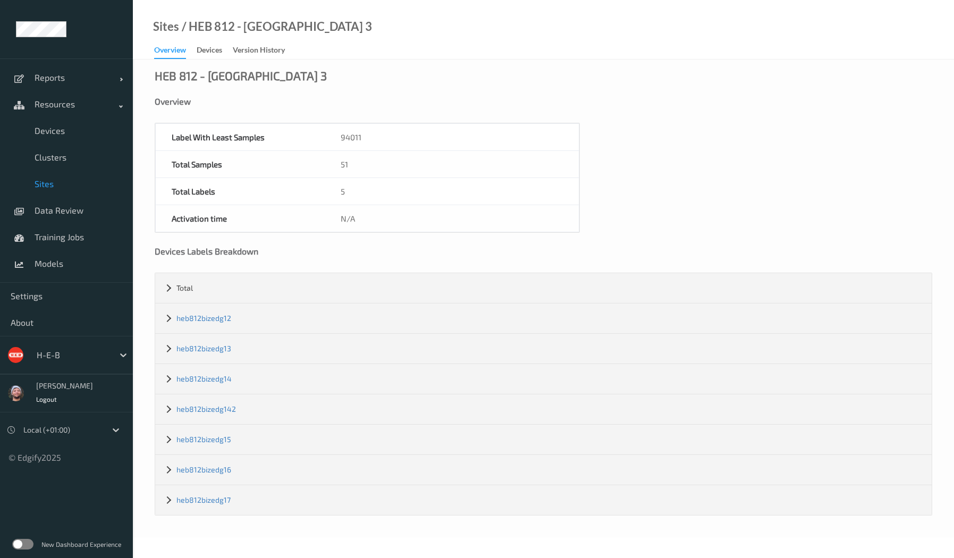
click at [632, 127] on div "HEB 812 - Georgetown 3 Overview Label With Least Samples 94011 Total Samples 51…" at bounding box center [543, 299] width 821 height 478
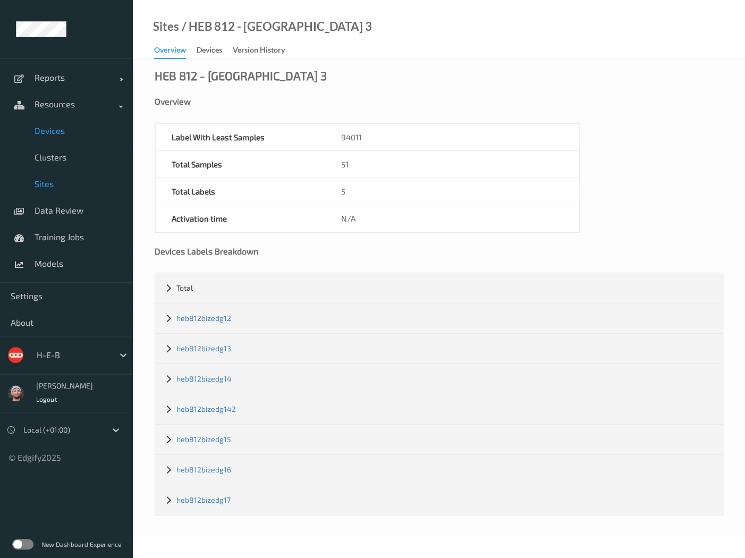
click at [79, 121] on link "Devices" at bounding box center [66, 130] width 133 height 27
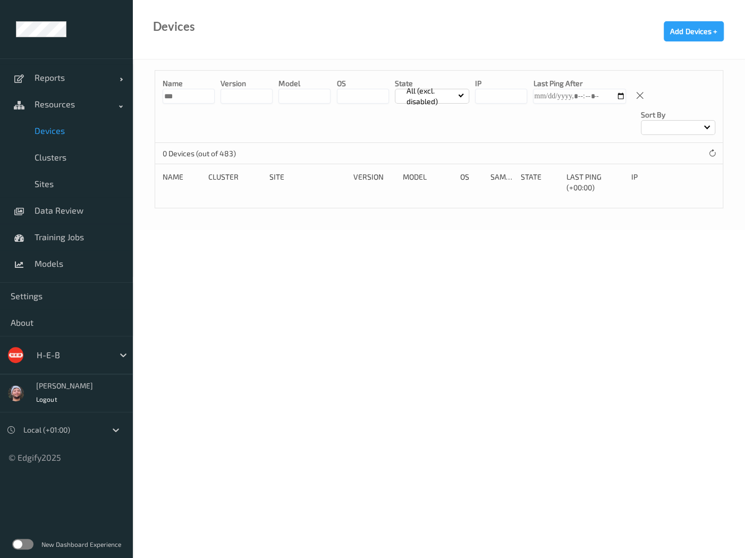
click at [88, 351] on div at bounding box center [73, 355] width 72 height 13
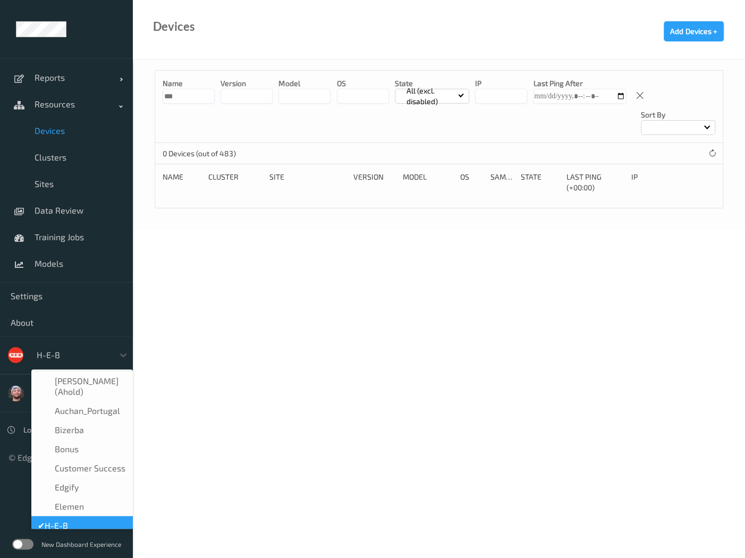
scroll to position [13, 0]
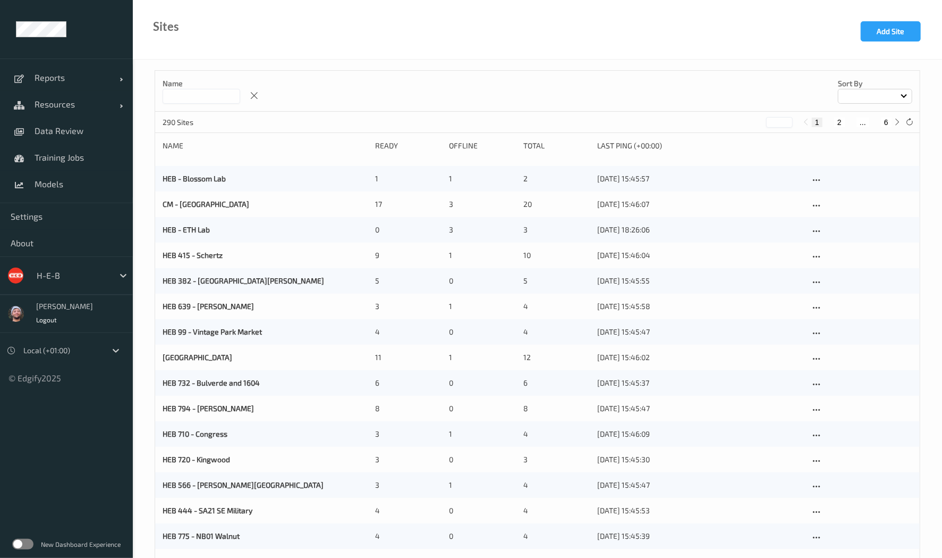
click at [213, 97] on input at bounding box center [202, 96] width 78 height 15
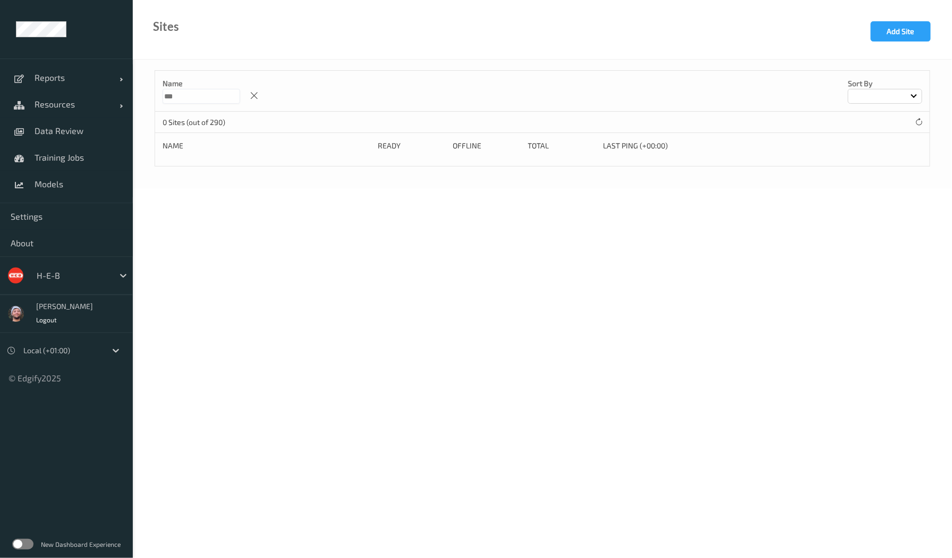
drag, startPoint x: 326, startPoint y: 50, endPoint x: 338, endPoint y: 50, distance: 11.2
click at [326, 50] on div "Sites Add Site" at bounding box center [543, 30] width 820 height 60
click at [207, 91] on input "***" at bounding box center [202, 96] width 78 height 15
type input "*"
type input "***"
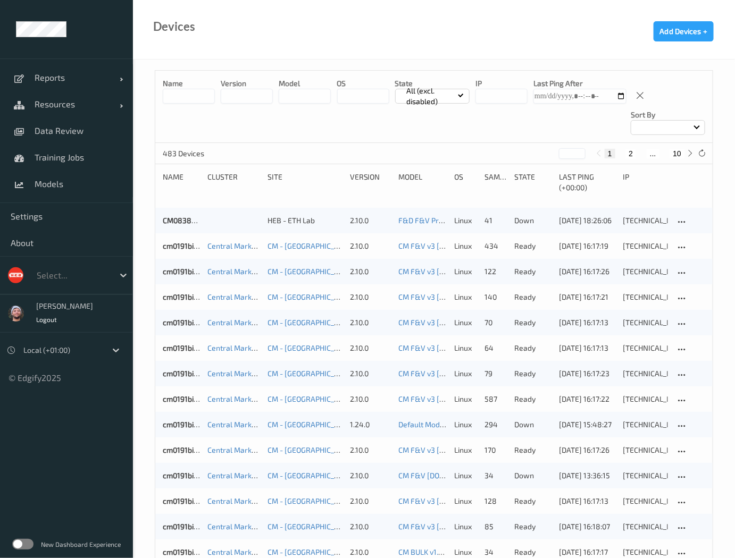
click at [680, 154] on button "10" at bounding box center [676, 154] width 15 height 10
type input "**"
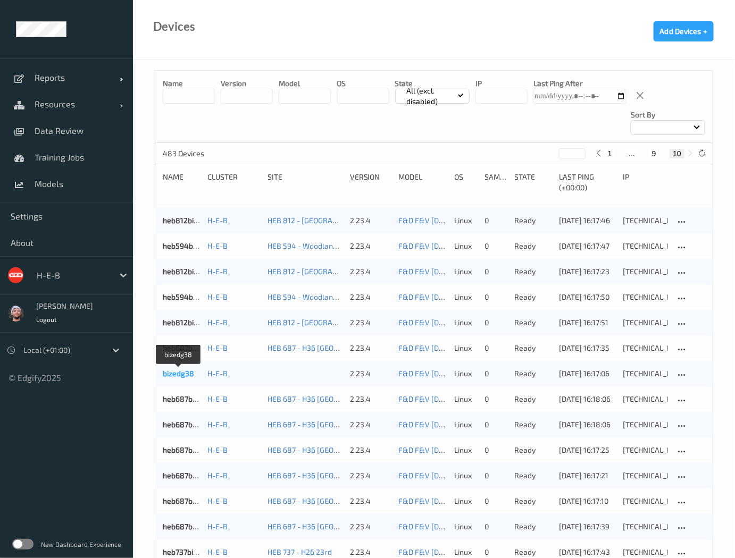
click at [181, 374] on link "bizedg38" at bounding box center [178, 373] width 31 height 9
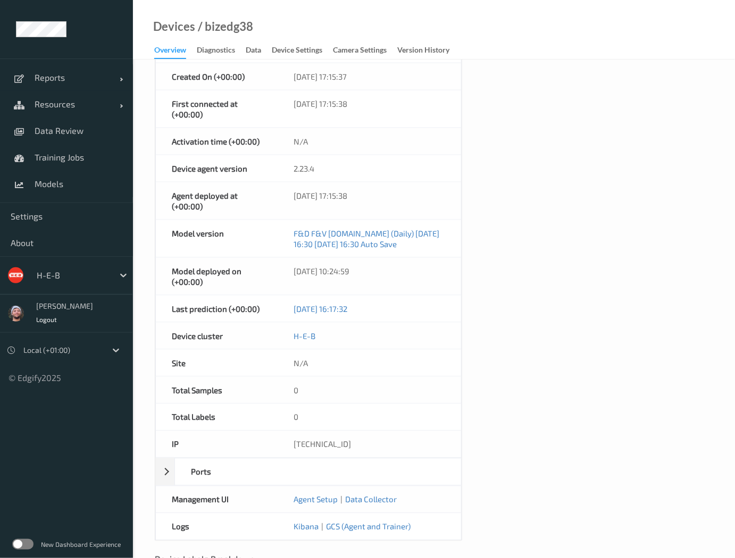
scroll to position [399, 0]
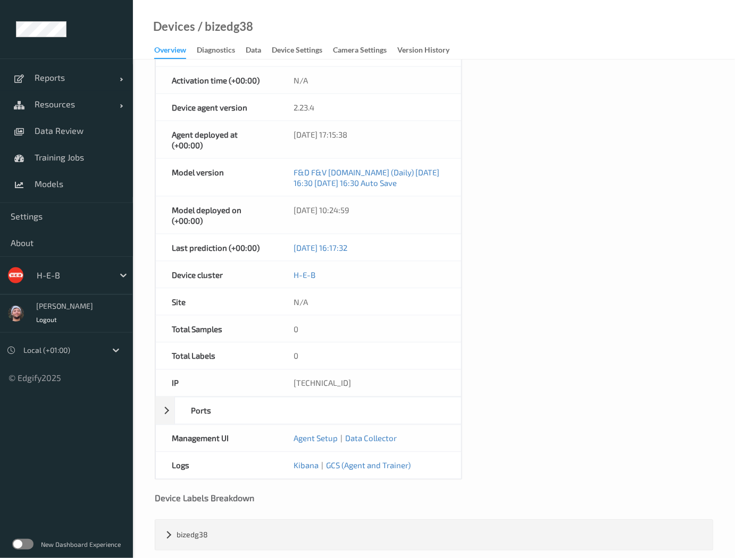
click at [308, 384] on div "[TECHNICAL_ID]" at bounding box center [368, 383] width 183 height 27
copy div "[TECHNICAL_ID]"
click at [523, 333] on div "Device Name bizedg38 OS linux Platform debian Platform Version 12.10 Platform F…" at bounding box center [434, 102] width 558 height 756
click at [494, 166] on div "Device Name bizedg38 OS linux Platform debian Platform Version 12.10 Platform F…" at bounding box center [434, 102] width 558 height 756
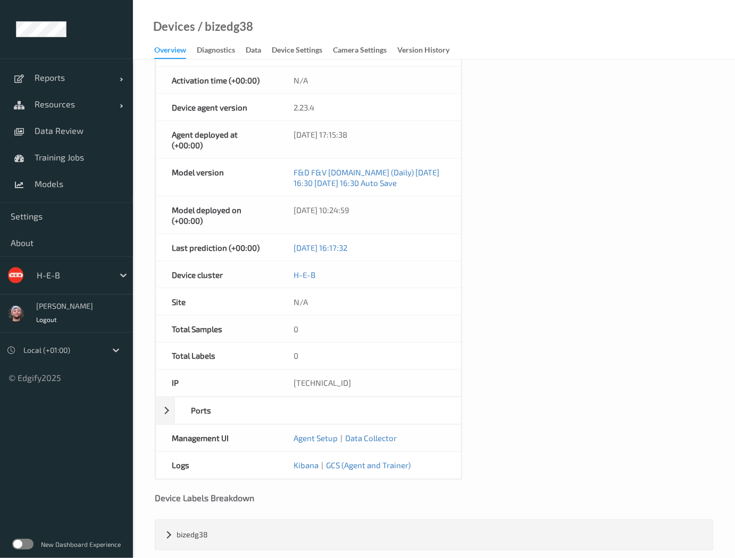
click at [493, 77] on div "Device Name bizedg38 OS linux Platform debian Platform Version 12.10 Platform F…" at bounding box center [434, 102] width 558 height 756
click at [57, 103] on span "Resources" at bounding box center [77, 104] width 85 height 11
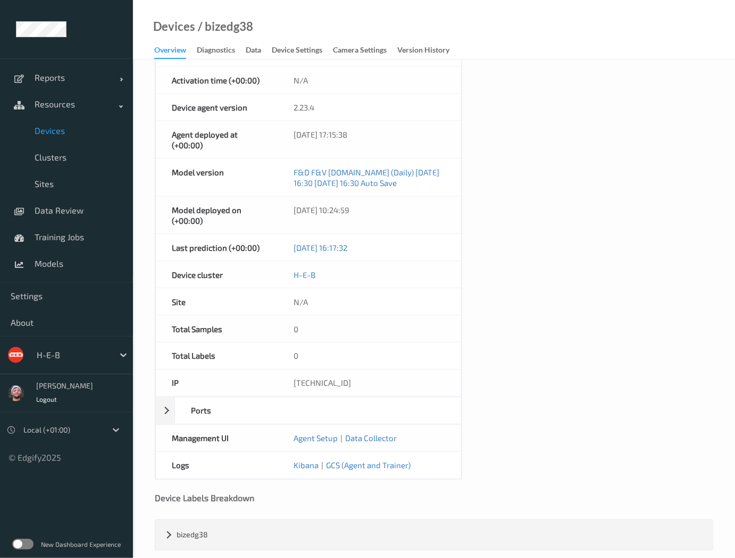
click at [60, 124] on link "Devices" at bounding box center [66, 130] width 133 height 27
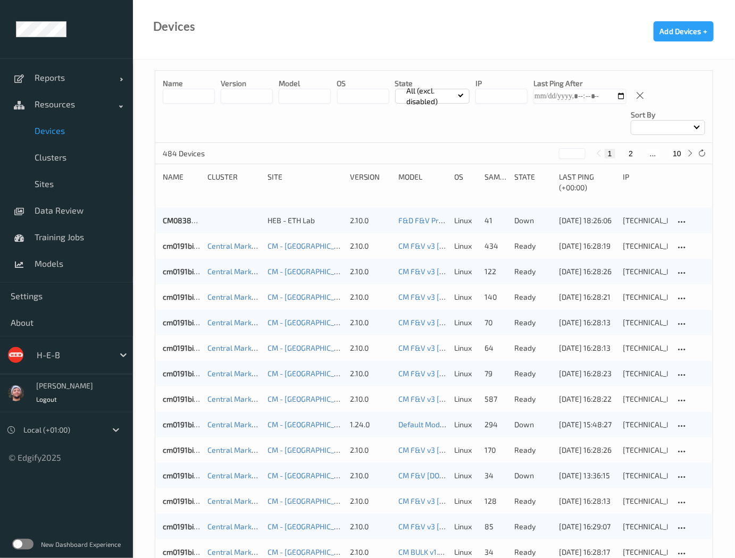
click at [680, 158] on div "1 2 ... 10" at bounding box center [645, 154] width 104 height 12
click at [677, 148] on div "1 2 ... 10" at bounding box center [645, 154] width 104 height 12
click at [678, 156] on button "10" at bounding box center [676, 154] width 15 height 10
type input "**"
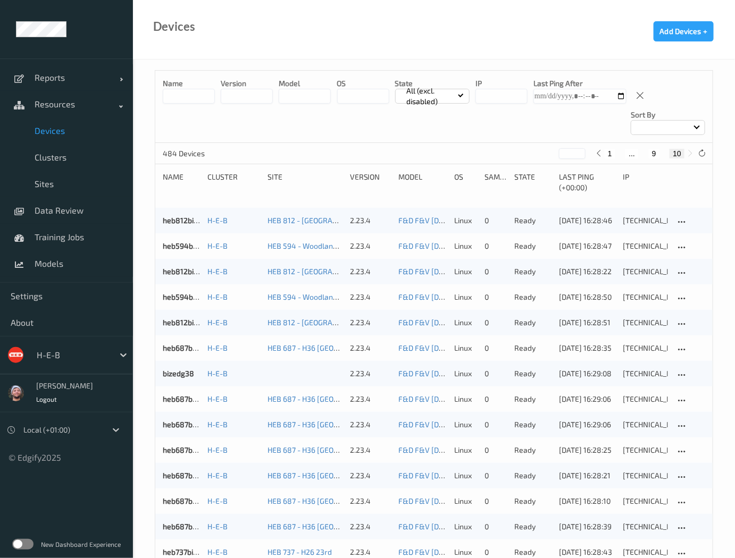
click at [196, 101] on input at bounding box center [189, 96] width 52 height 15
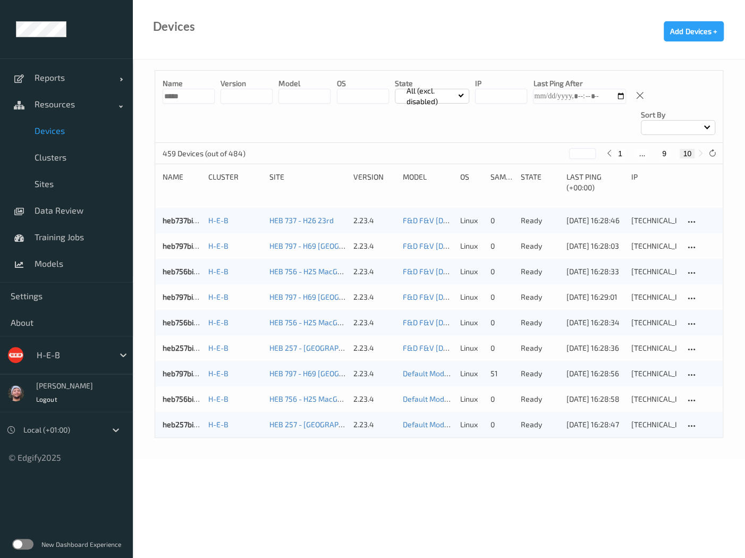
type input "******"
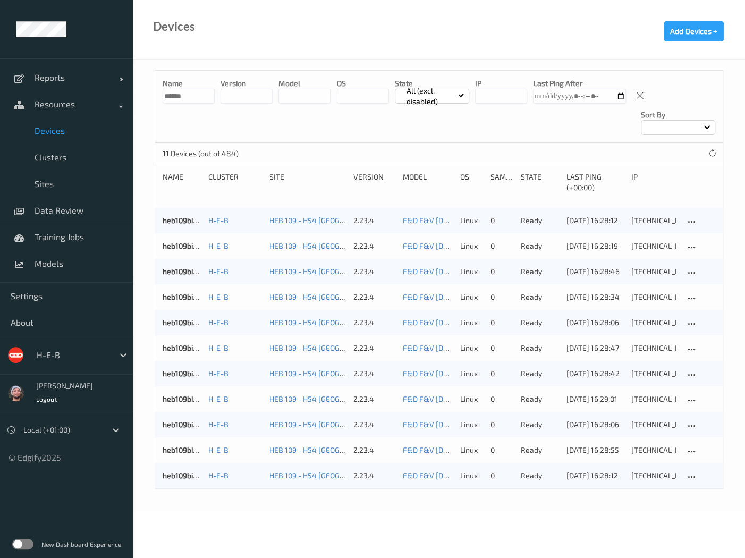
drag, startPoint x: 207, startPoint y: 95, endPoint x: 134, endPoint y: 99, distance: 72.9
click at [134, 99] on div "Name ****** version model OS State All (excl. disabled) IP Last Ping After Sort…" at bounding box center [439, 285] width 612 height 451
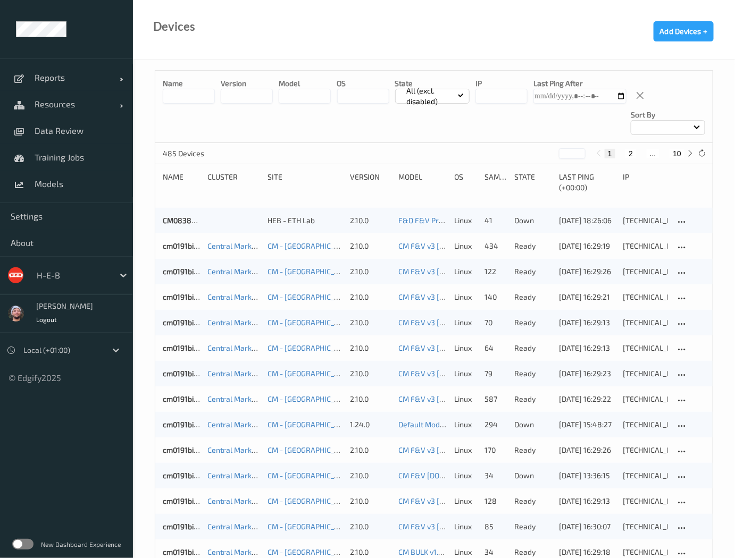
click at [681, 156] on button "10" at bounding box center [676, 154] width 15 height 10
type input "**"
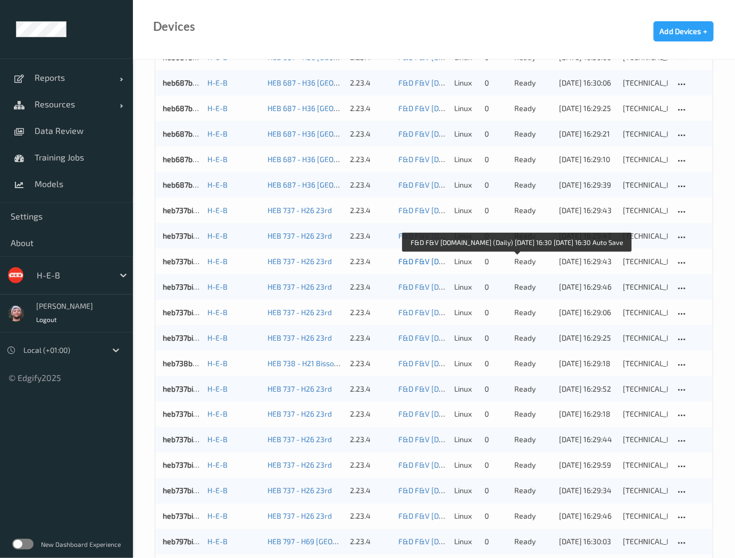
scroll to position [199, 0]
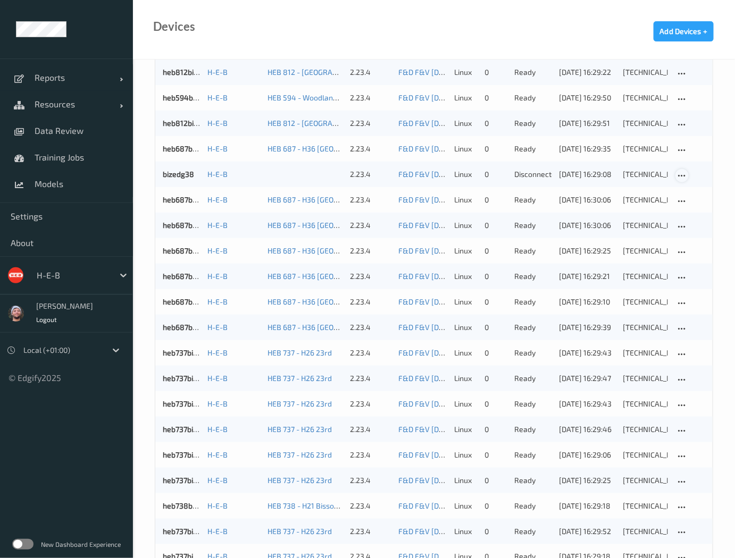
click at [679, 173] on icon at bounding box center [681, 176] width 9 height 10
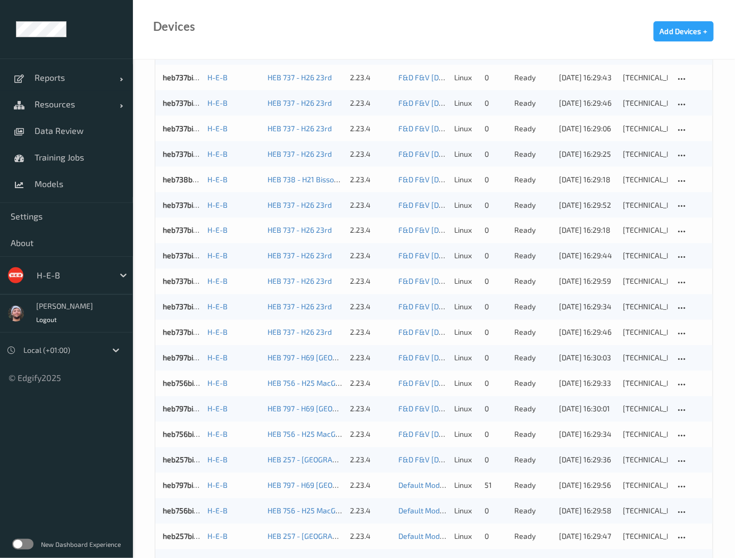
scroll to position [564, 0]
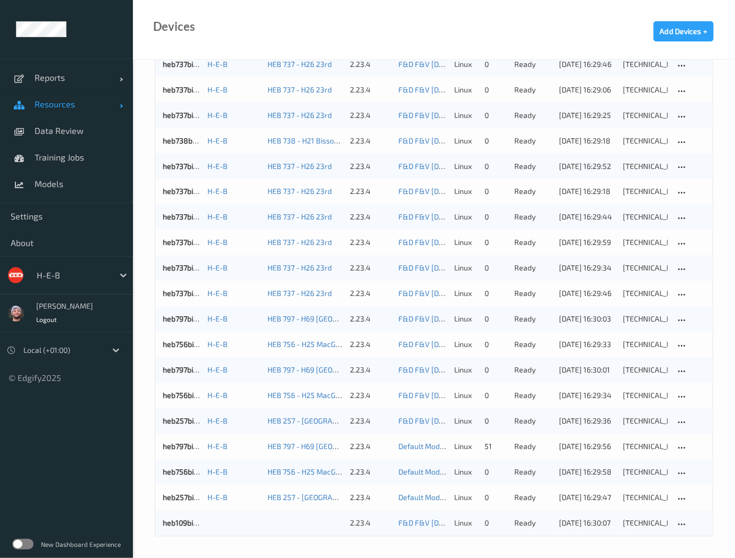
click at [81, 114] on link "Resources" at bounding box center [66, 104] width 133 height 27
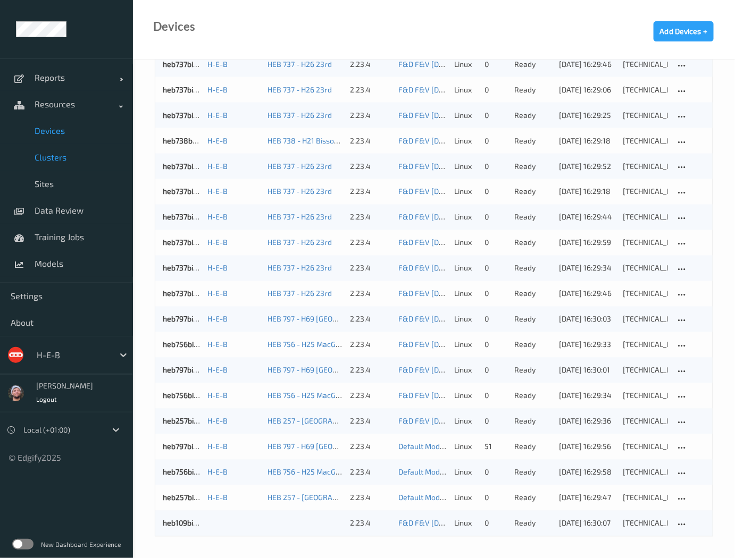
click at [66, 156] on span "Clusters" at bounding box center [79, 157] width 88 height 11
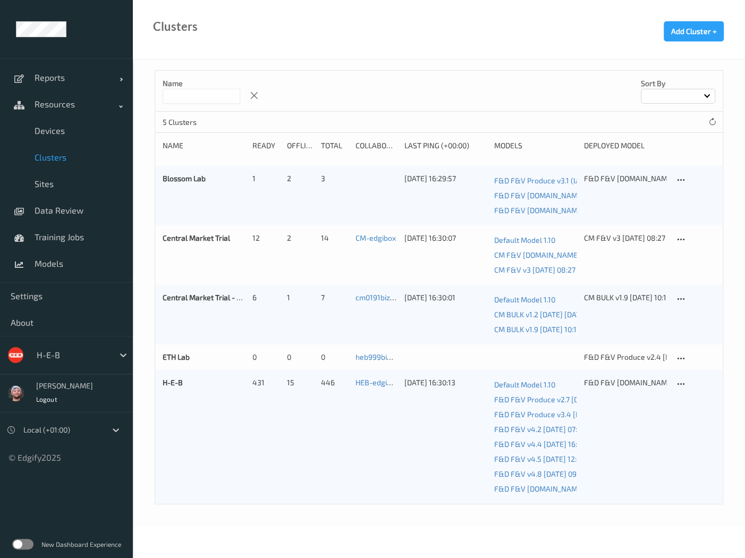
click at [184, 97] on input at bounding box center [202, 96] width 78 height 15
click at [682, 385] on icon at bounding box center [680, 385] width 9 height 10
click at [692, 394] on link "Edit Cluster" at bounding box center [707, 403] width 65 height 20
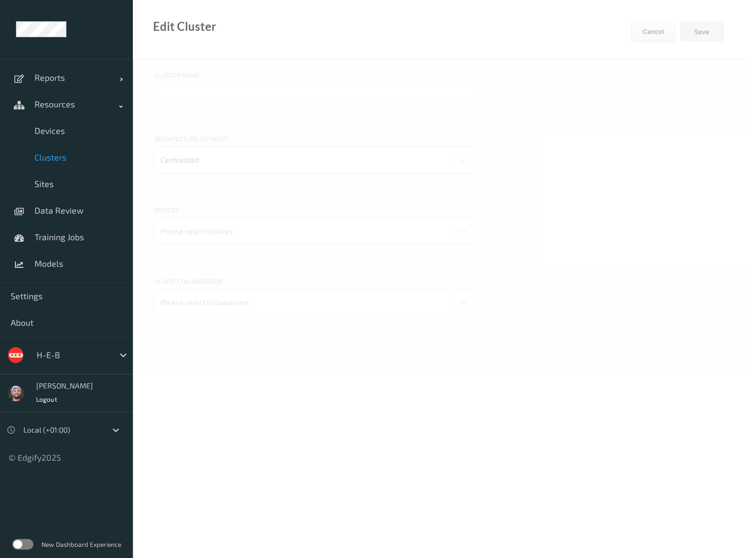
type input "H-E-B"
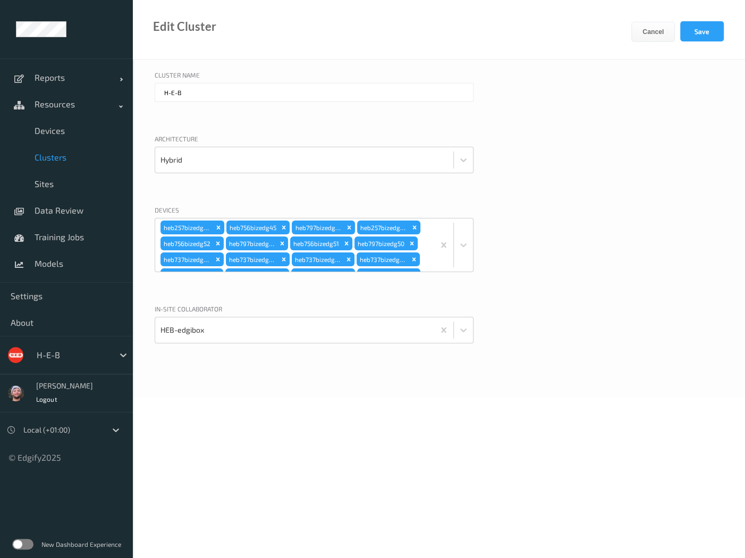
click at [217, 78] on div "Cluster Name" at bounding box center [314, 76] width 319 height 13
drag, startPoint x: 419, startPoint y: 238, endPoint x: 415, endPoint y: 245, distance: 8.6
click at [419, 237] on div "heb257bizedg20 heb756bizedg45 heb797bizedg52 heb257bizedg22 heb756bizedg52 heb7…" at bounding box center [294, 244] width 279 height 53
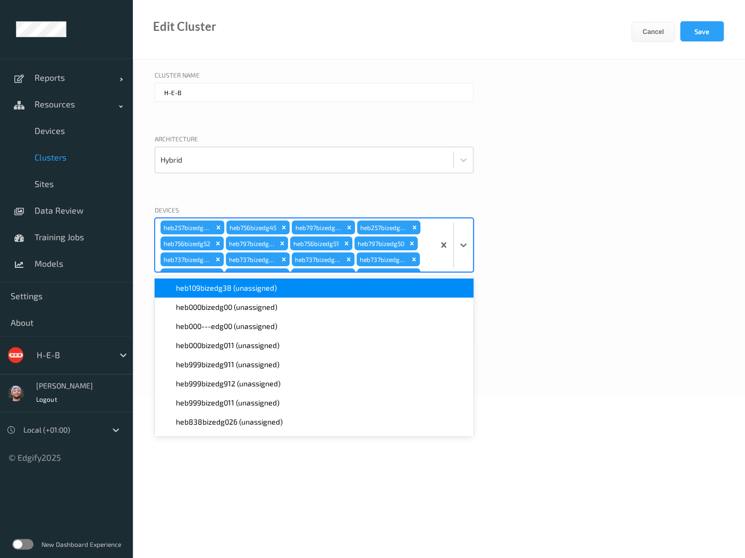
scroll to position [1772, 0]
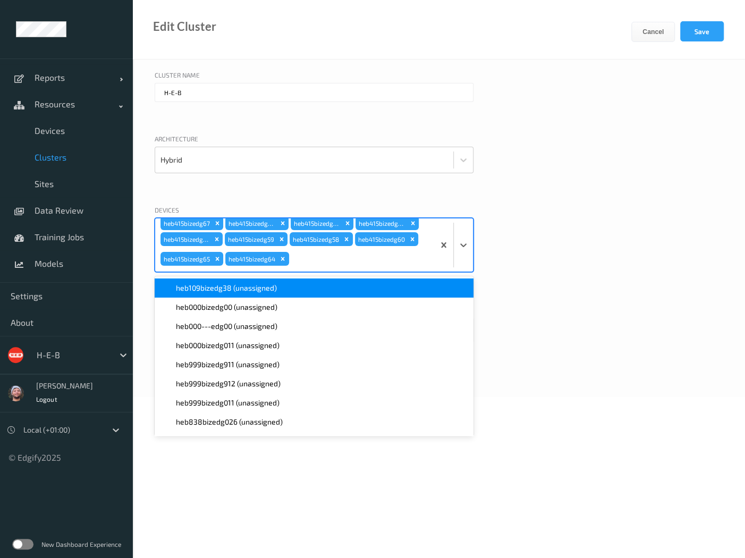
click at [221, 289] on span "heb109bizedg38 (unassigned)" at bounding box center [226, 288] width 101 height 11
click at [704, 31] on button "Save" at bounding box center [702, 31] width 44 height 20
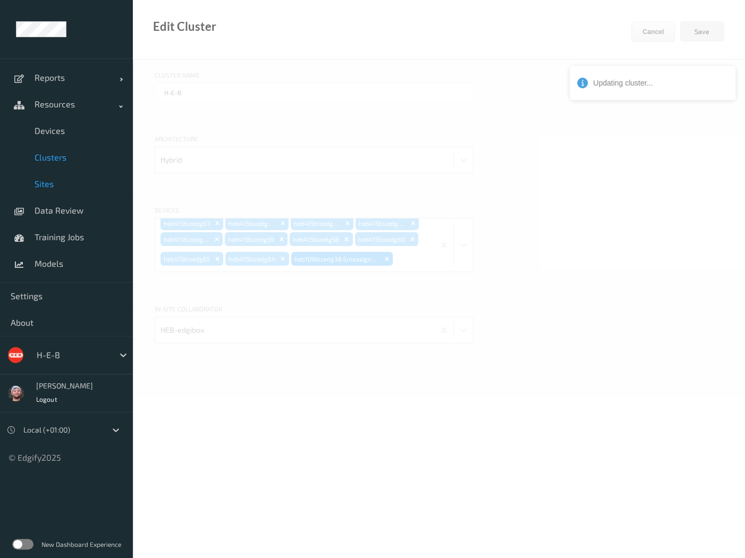
click at [59, 184] on span "Sites" at bounding box center [79, 184] width 88 height 11
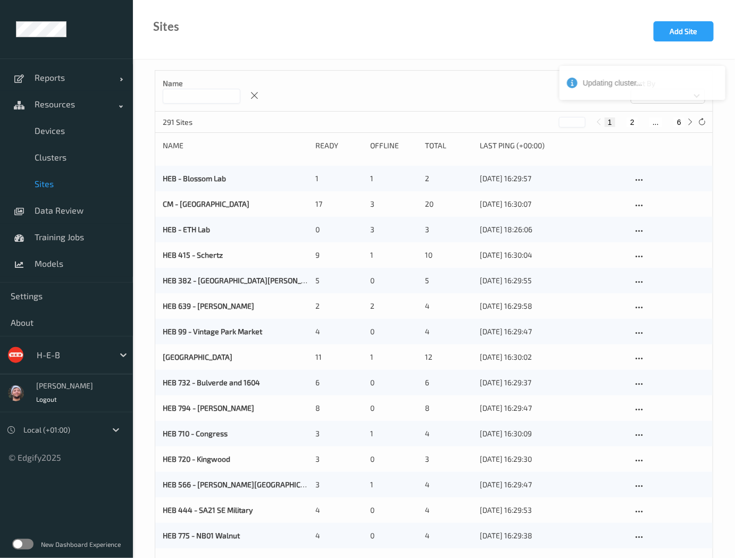
drag, startPoint x: 680, startPoint y: 124, endPoint x: 530, endPoint y: 194, distance: 165.3
click at [680, 124] on button "6" at bounding box center [678, 122] width 11 height 10
type input "*"
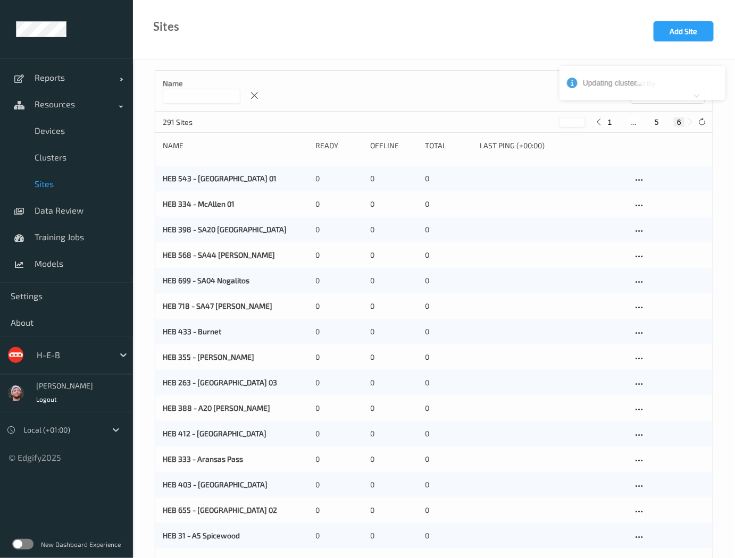
click at [196, 103] on input at bounding box center [202, 96] width 78 height 15
click at [199, 92] on input at bounding box center [202, 96] width 78 height 15
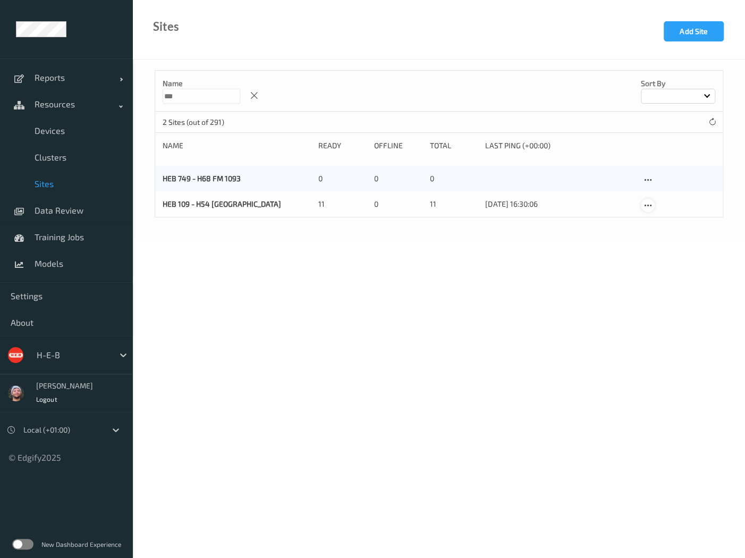
type input "***"
click at [646, 208] on icon at bounding box center [648, 206] width 9 height 10
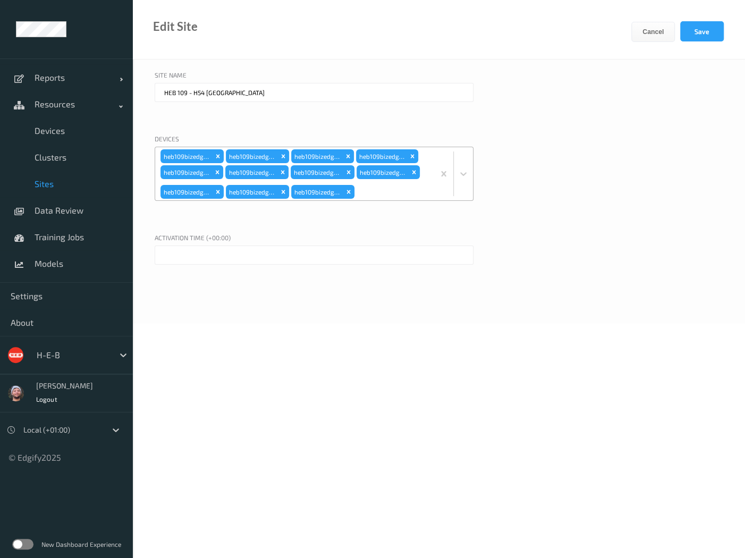
click at [389, 196] on div at bounding box center [393, 191] width 72 height 21
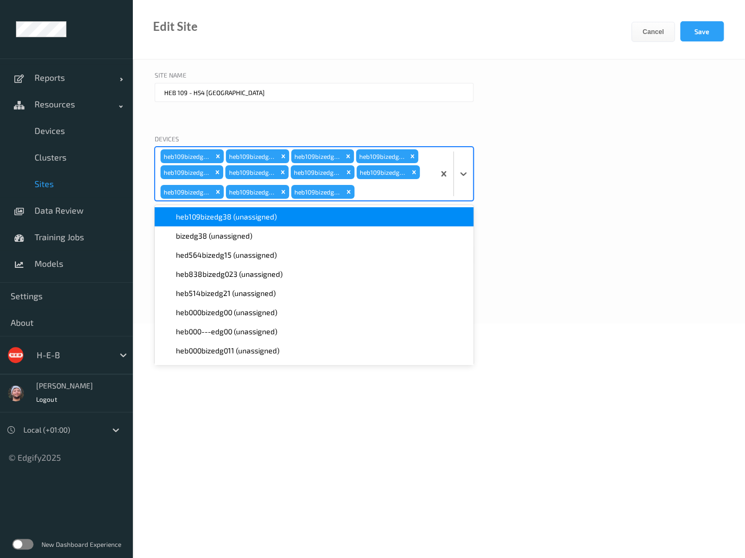
scroll to position [1, 0]
type input "109"
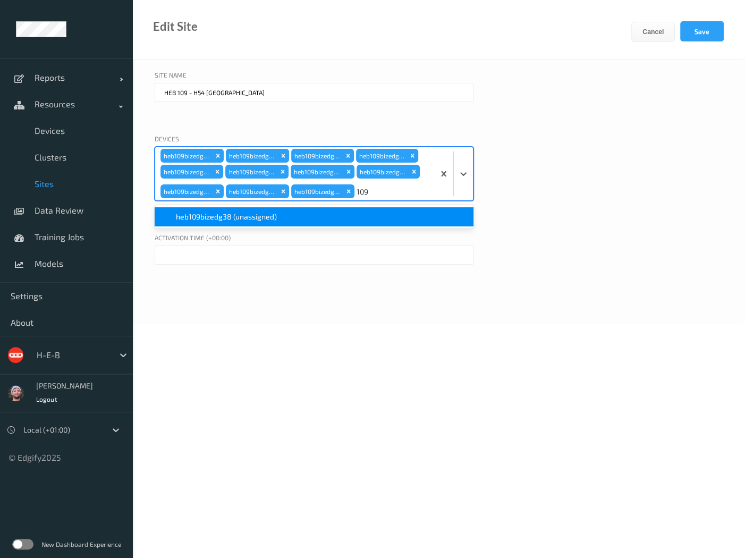
click at [321, 220] on div "heb109bizedg38 (unassigned)" at bounding box center [314, 217] width 306 height 11
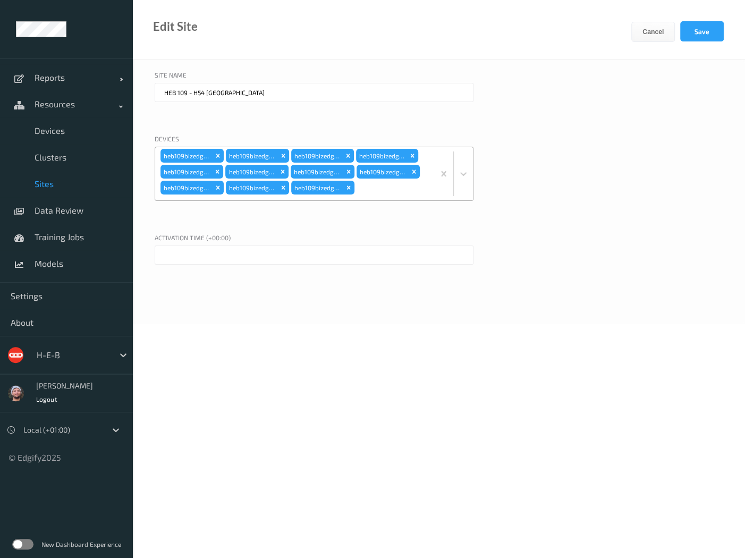
click at [379, 190] on div "heb109bizedg34 heb109bizedg39 heb109bizedg37 heb109bizedg31 heb109bizedg35 heb1…" at bounding box center [294, 173] width 279 height 53
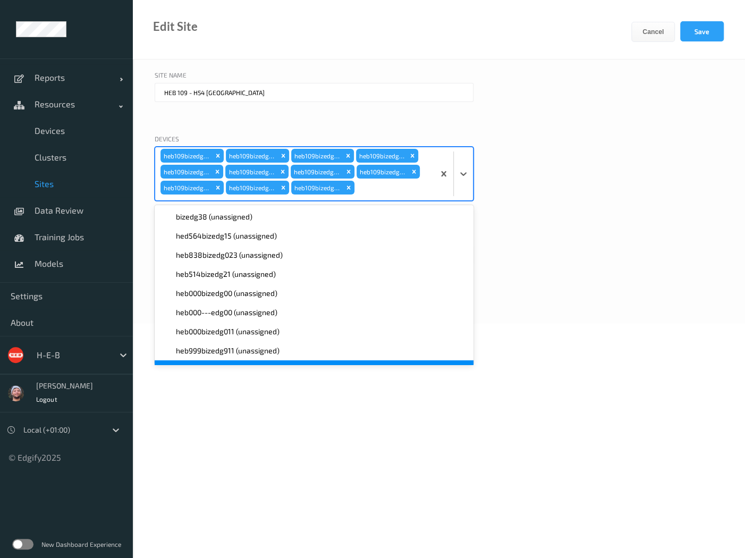
click at [242, 416] on body "Reports Default Report Customized Report Resources Devices Clusters Sites Data …" at bounding box center [372, 279] width 745 height 558
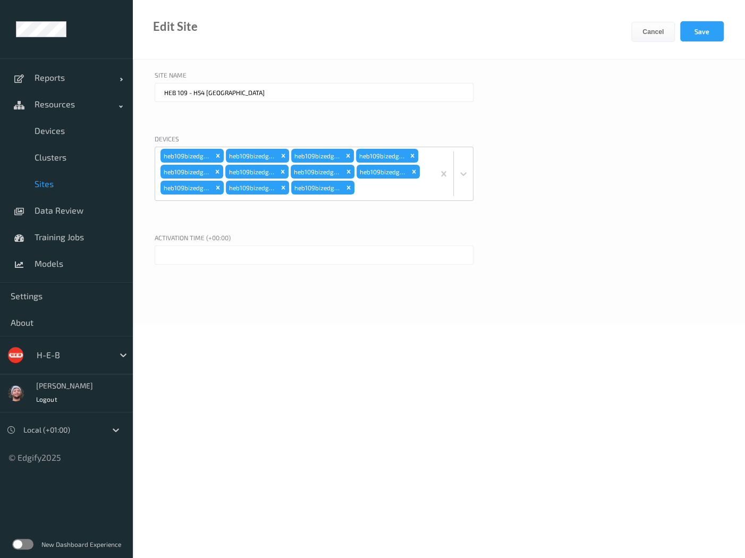
click at [223, 259] on input "text" at bounding box center [314, 255] width 319 height 19
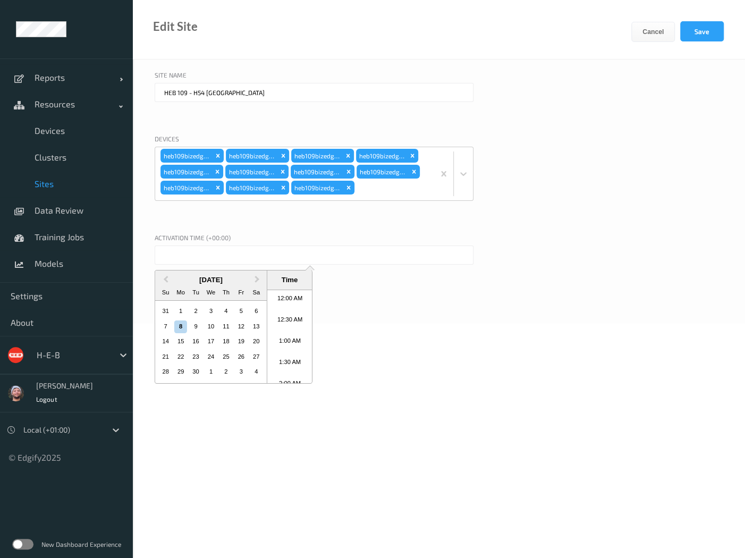
scroll to position [708, 0]
click at [223, 311] on div "4" at bounding box center [226, 311] width 13 height 13
click at [287, 373] on li "8:00 PM" at bounding box center [289, 376] width 45 height 21
type input "04/09/2025 8:00 PM"
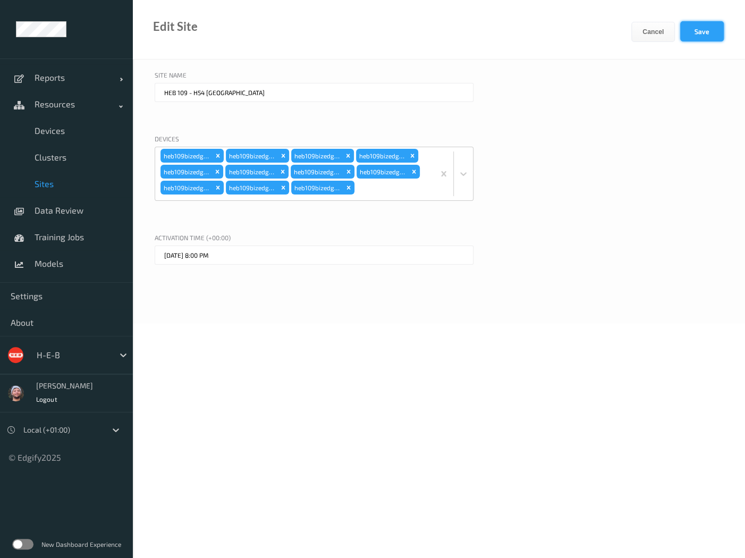
click at [692, 33] on button "Save" at bounding box center [702, 31] width 44 height 20
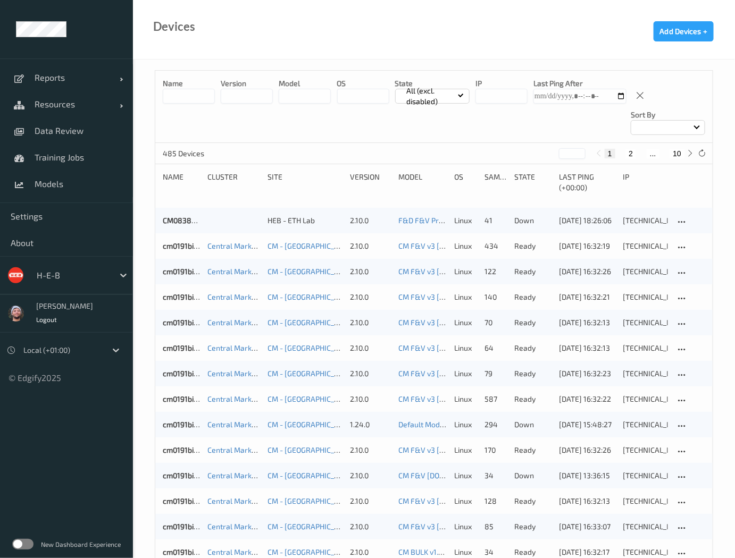
click at [675, 151] on button "10" at bounding box center [676, 154] width 15 height 10
type input "**"
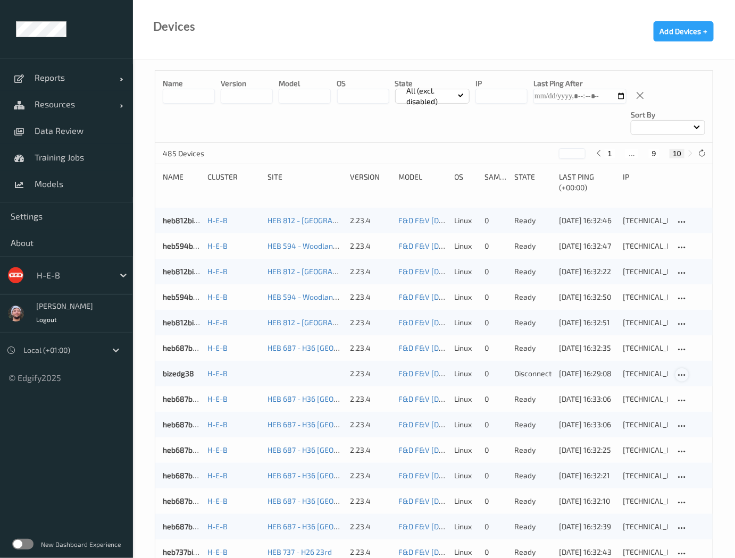
click at [685, 378] on icon at bounding box center [681, 375] width 9 height 10
click at [694, 431] on div "Disable Device" at bounding box center [715, 432] width 42 height 10
